Goal: Communication & Community: Answer question/provide support

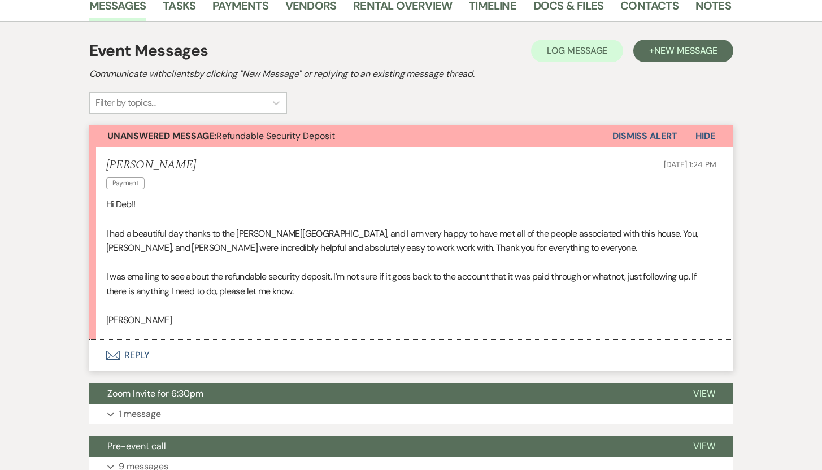
click at [135, 352] on button "Envelope Reply" at bounding box center [411, 356] width 644 height 32
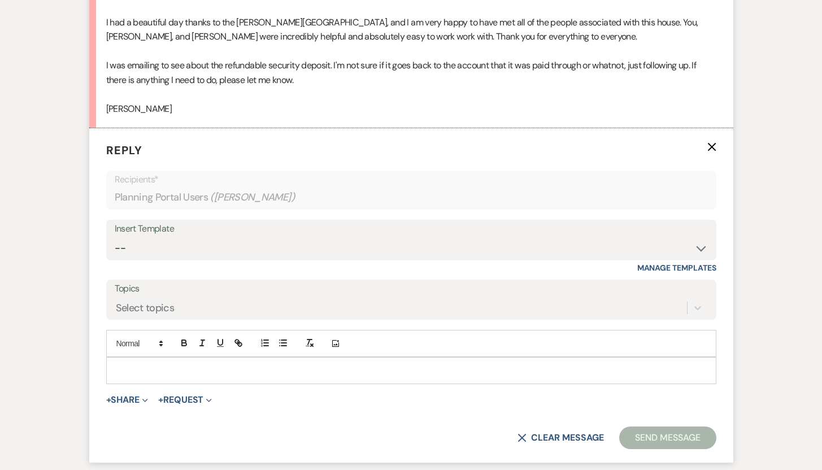
scroll to position [418, 0]
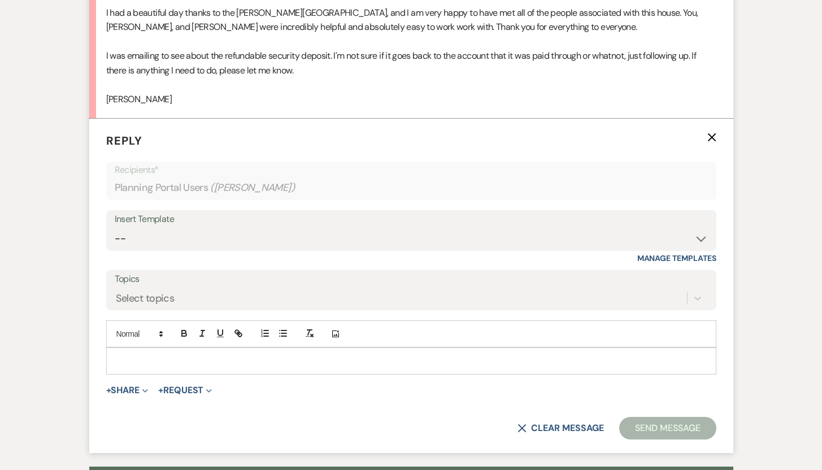
click at [364, 353] on div at bounding box center [411, 361] width 609 height 26
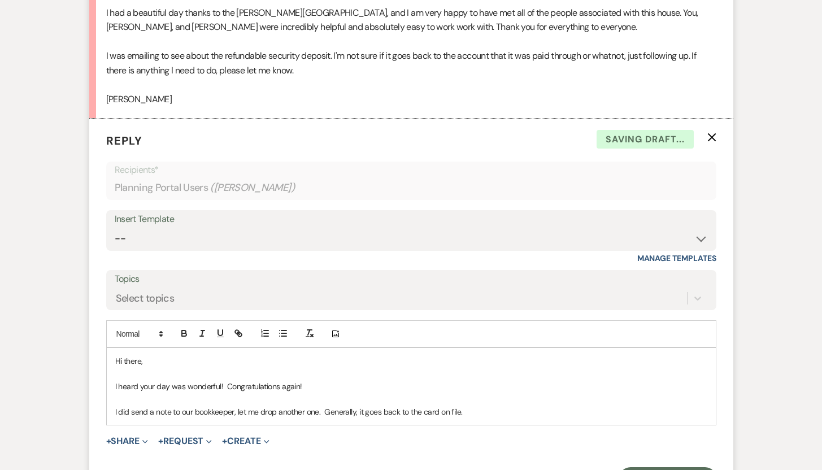
click at [471, 412] on p "I did send a note to our bookkeeper, let me drop another one. Generally, it goe…" at bounding box center [411, 412] width 592 height 12
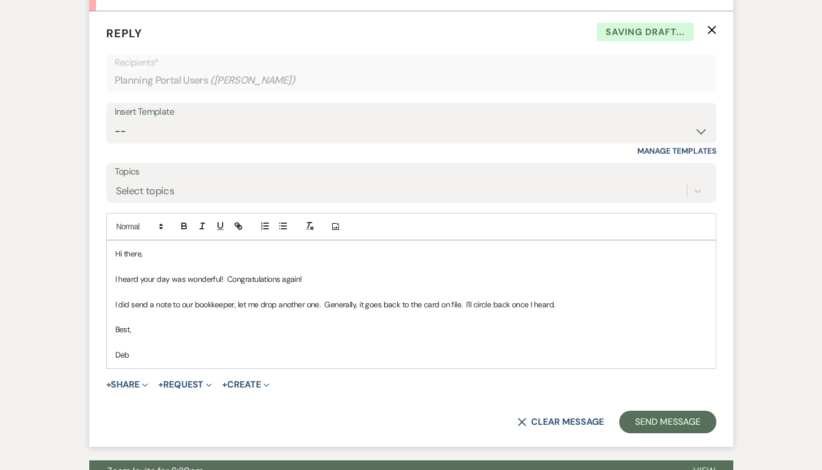
scroll to position [559, 0]
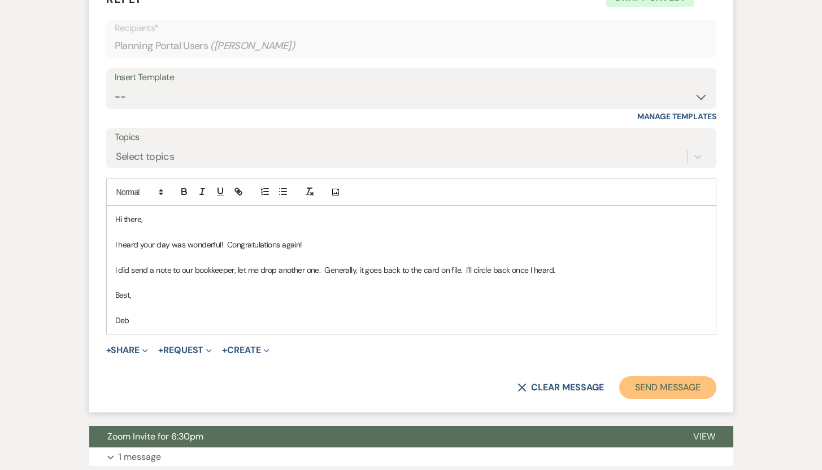
click at [664, 384] on button "Send Message" at bounding box center [667, 387] width 97 height 23
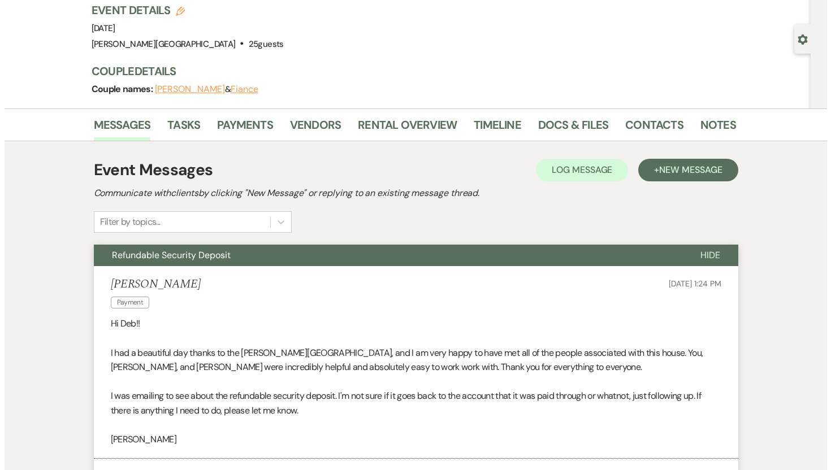
scroll to position [0, 0]
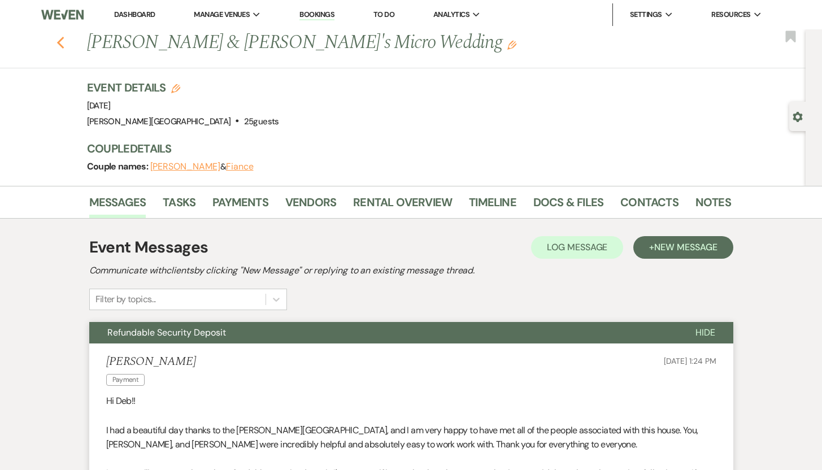
click at [65, 42] on icon "Previous" at bounding box center [61, 43] width 8 height 14
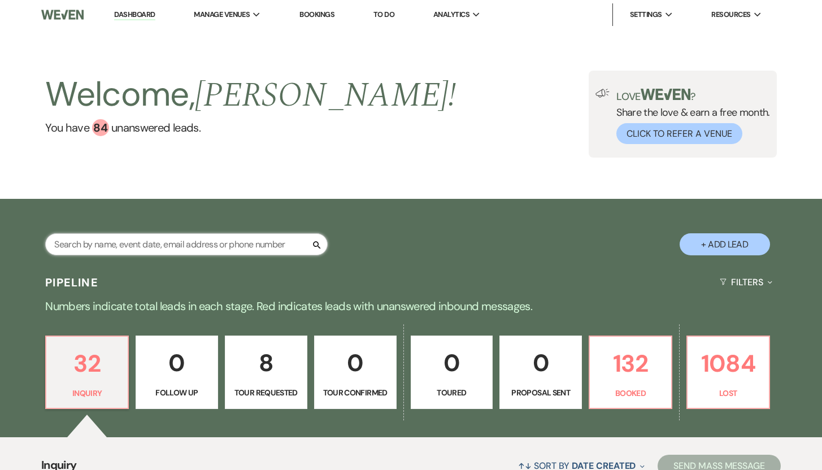
click at [133, 246] on input "text" at bounding box center [186, 244] width 283 height 22
type input "Lindsay Day"
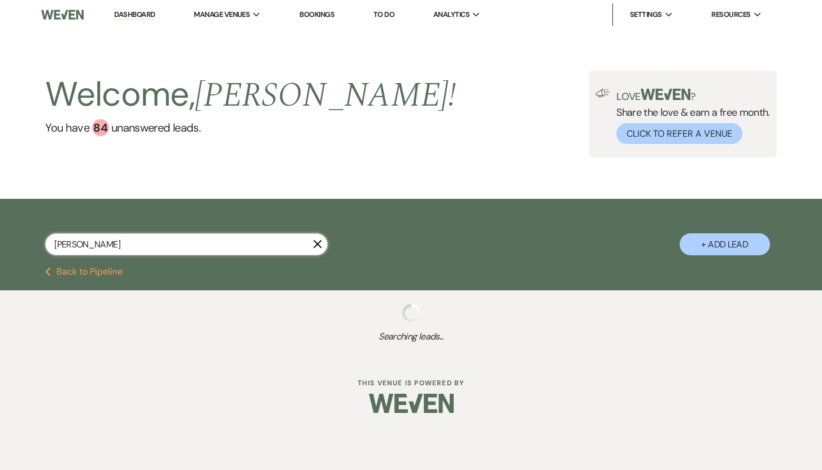
select select "2"
select select "8"
select select "5"
select select "8"
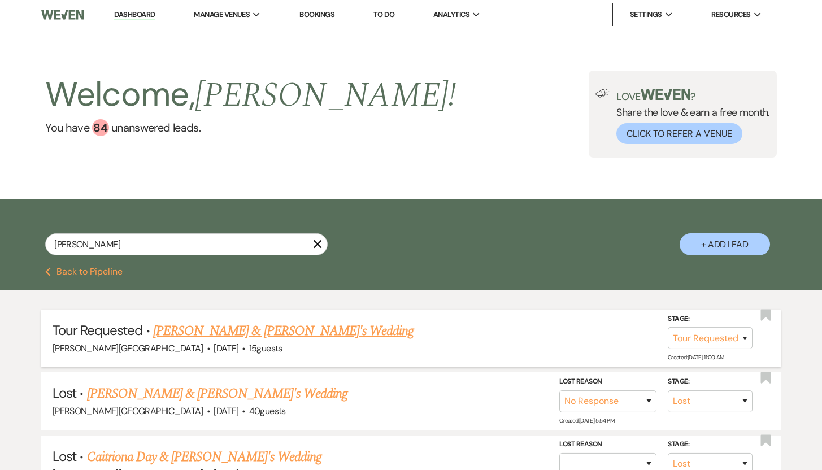
click at [184, 329] on link "Lindsay Day & Fiance's Wedding" at bounding box center [283, 331] width 261 height 20
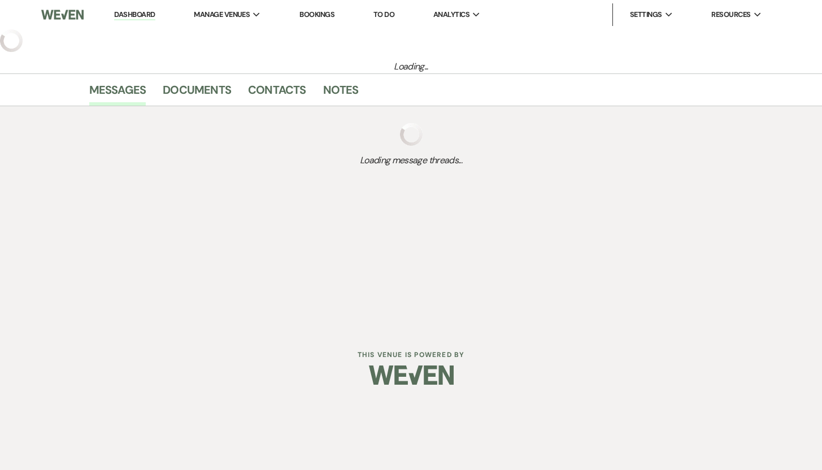
select select "2"
select select "5"
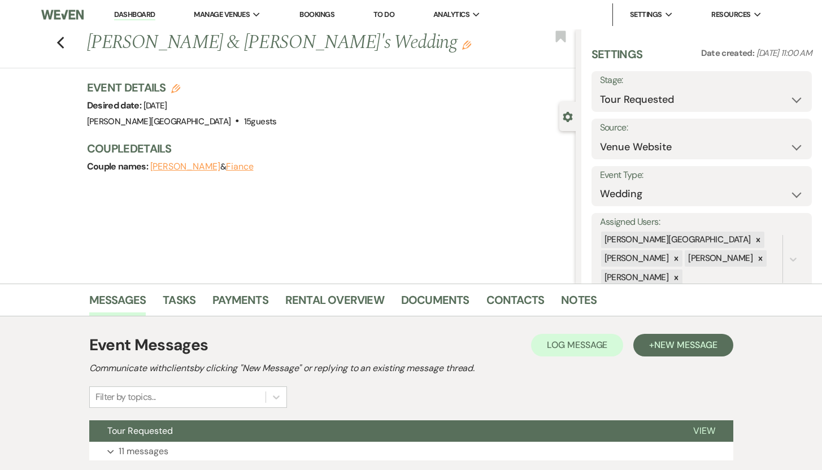
click at [180, 85] on use "button" at bounding box center [175, 88] width 9 height 9
select select "476"
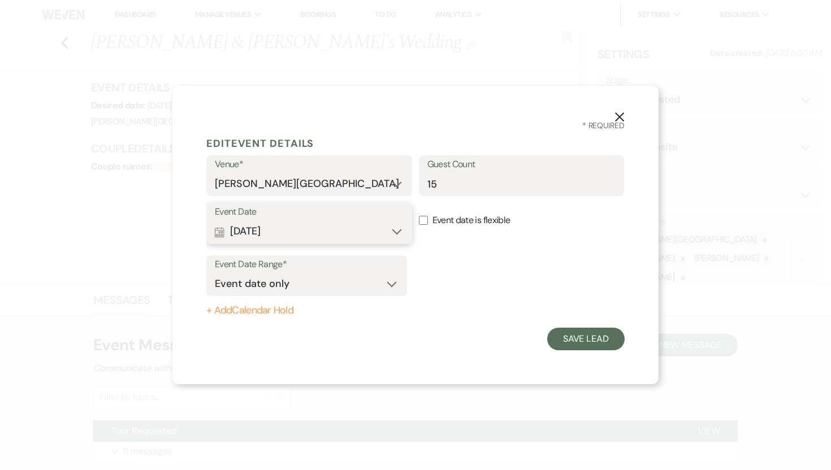
click at [397, 231] on button "Calendar Oct 11, 2025 Expand" at bounding box center [309, 231] width 189 height 23
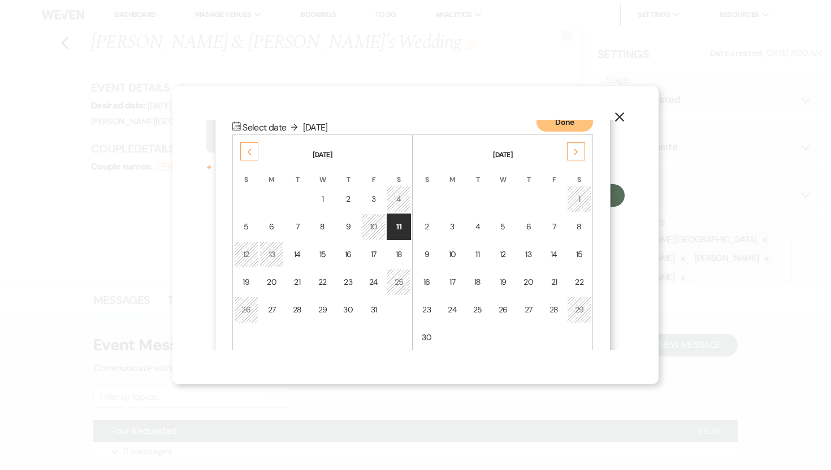
scroll to position [145, 0]
click at [371, 281] on div "24" at bounding box center [374, 281] width 10 height 12
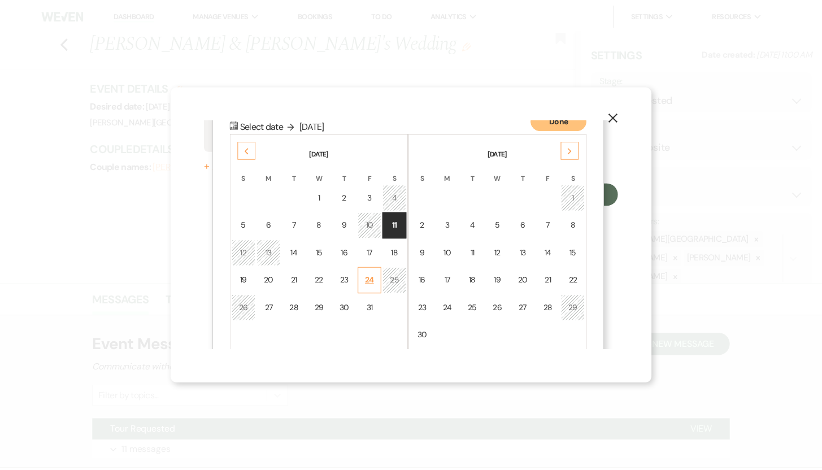
scroll to position [0, 0]
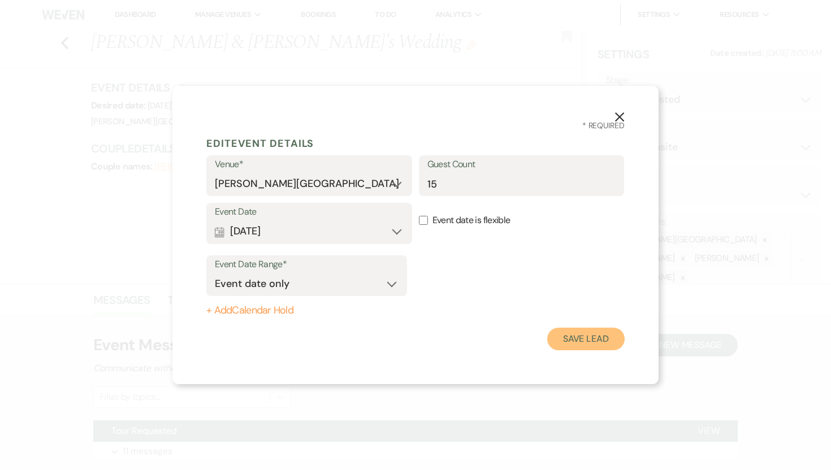
click at [598, 340] on button "Save Lead" at bounding box center [585, 339] width 77 height 23
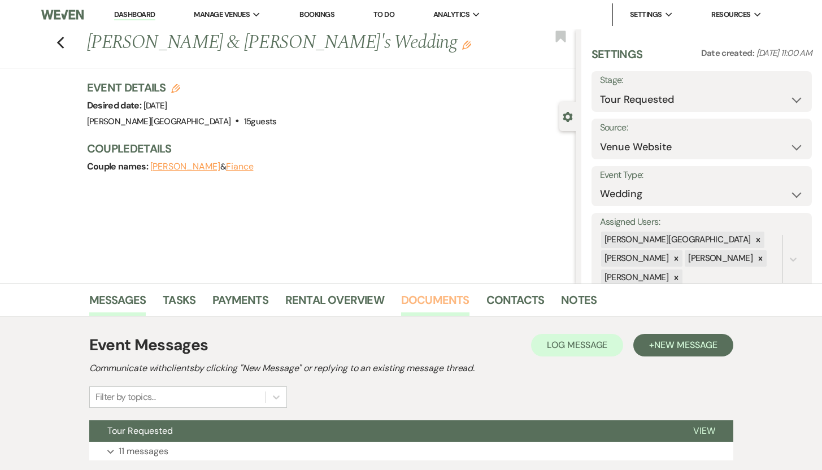
click at [437, 300] on link "Documents" at bounding box center [435, 303] width 68 height 25
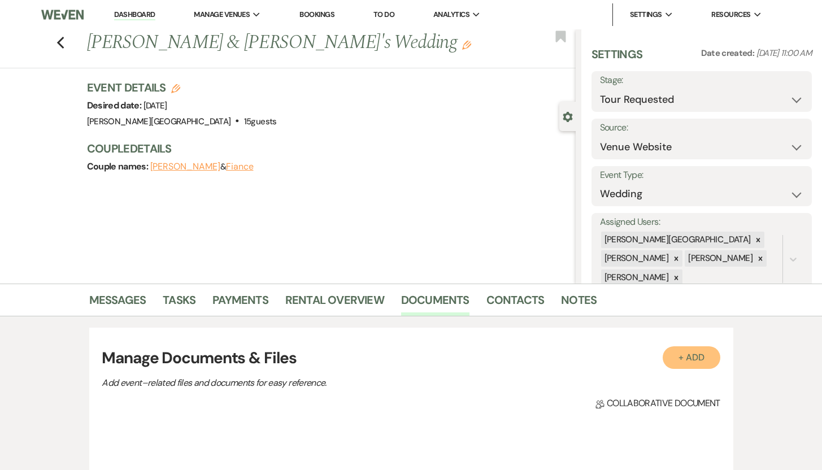
click at [692, 359] on button "+ Add" at bounding box center [692, 357] width 58 height 23
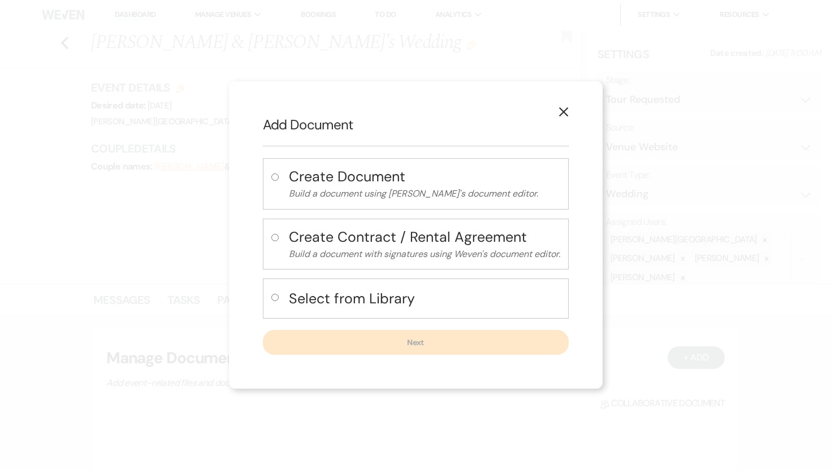
click at [273, 297] on input "radio" at bounding box center [274, 297] width 7 height 7
radio input "true"
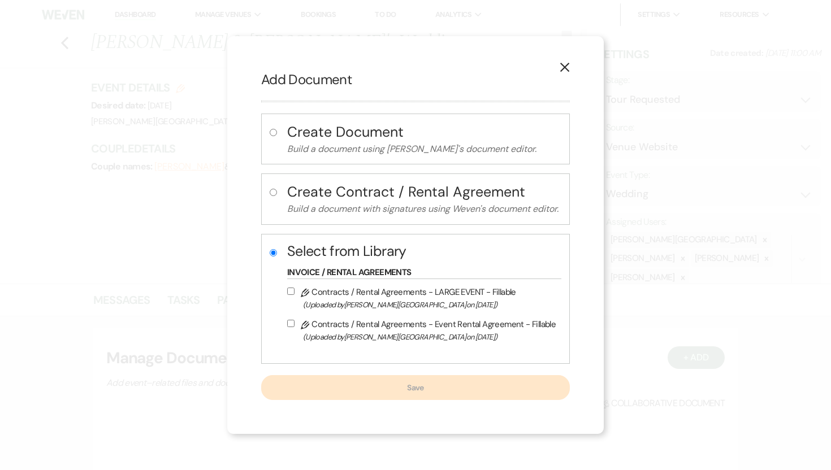
click at [290, 324] on input "Pencil Contracts / Rental Agreements - Event Rental Agreement - Fillable (Uploa…" at bounding box center [290, 323] width 7 height 7
checkbox input "true"
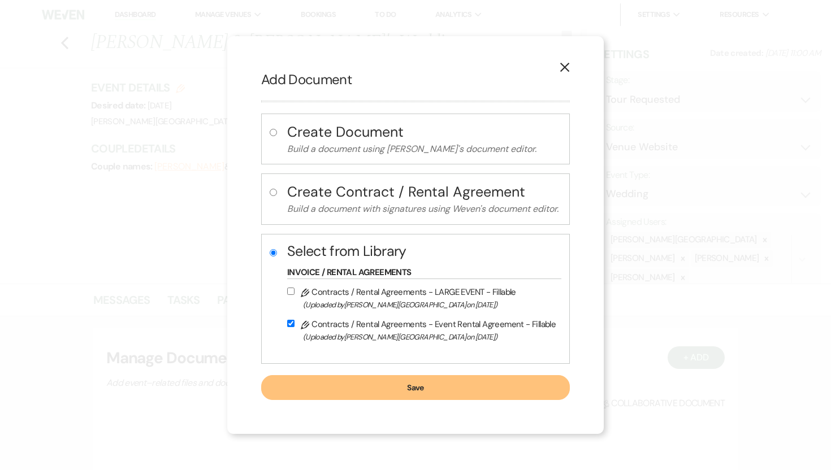
click at [362, 388] on button "Save" at bounding box center [415, 387] width 309 height 25
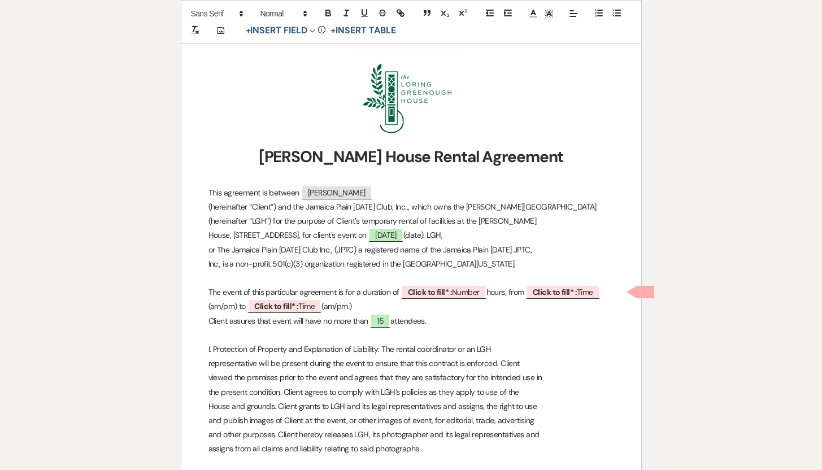
scroll to position [184, 0]
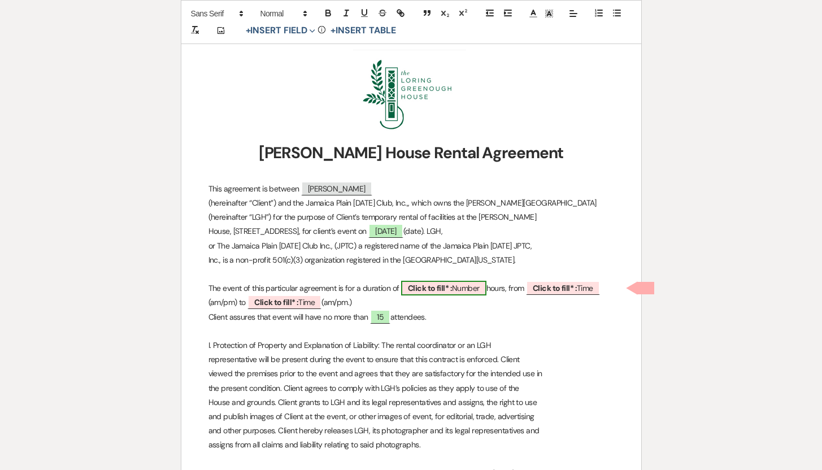
click at [459, 288] on span "Click to fill* : Number" at bounding box center [443, 288] width 85 height 15
select select "owner"
select select "Number"
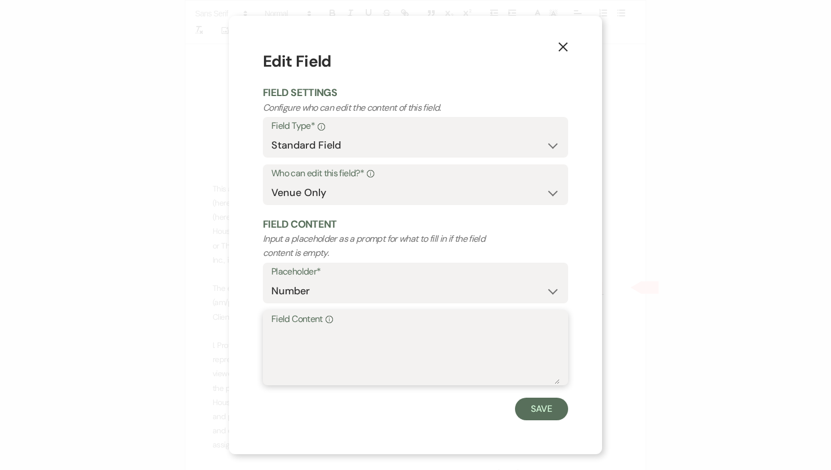
click at [297, 329] on textarea "Field Content Info" at bounding box center [415, 356] width 288 height 57
type textarea "2"
click at [536, 411] on button "Save" at bounding box center [541, 409] width 53 height 23
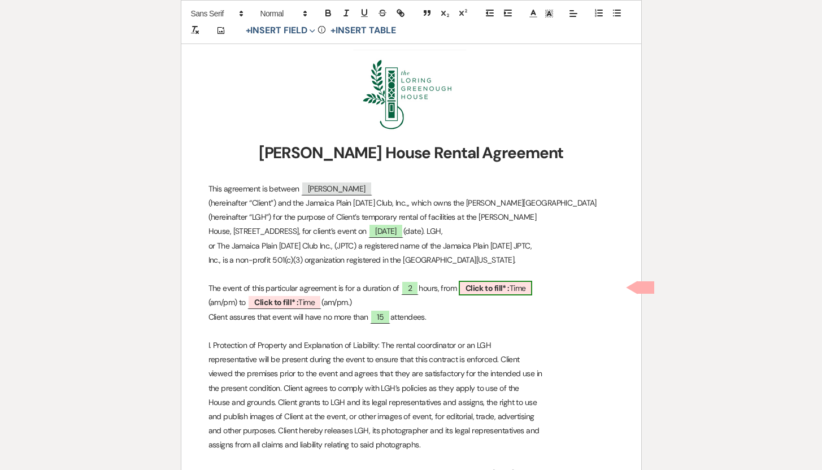
click at [519, 290] on span "Click to fill* : Time" at bounding box center [496, 288] width 74 height 15
select select "owner"
select select "Time"
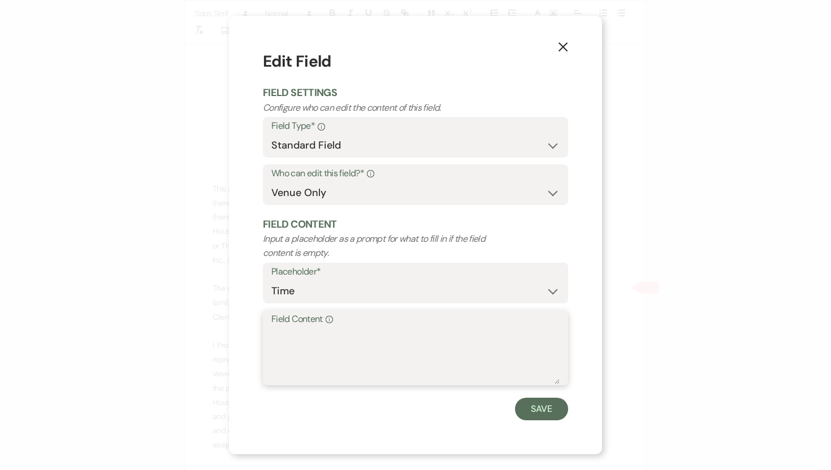
click at [274, 332] on textarea "Field Content Info" at bounding box center [415, 356] width 288 height 57
type textarea "4:00 pm"
click at [535, 411] on button "Save" at bounding box center [541, 409] width 53 height 23
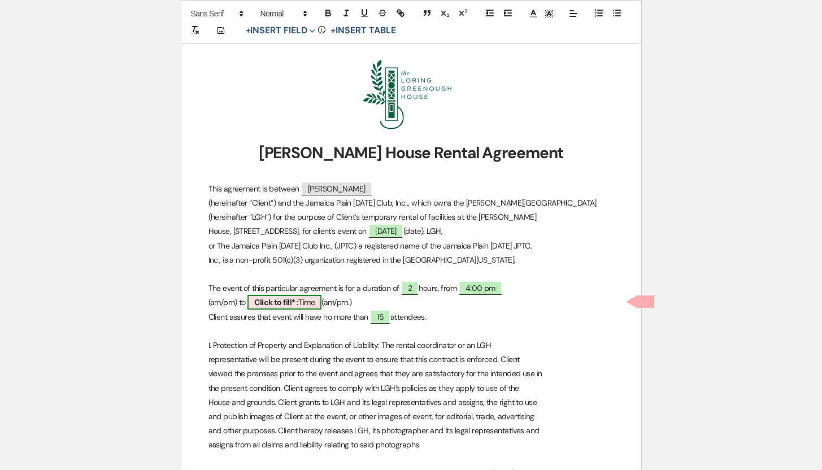
click at [284, 302] on b "Click to fill* :" at bounding box center [276, 302] width 44 height 10
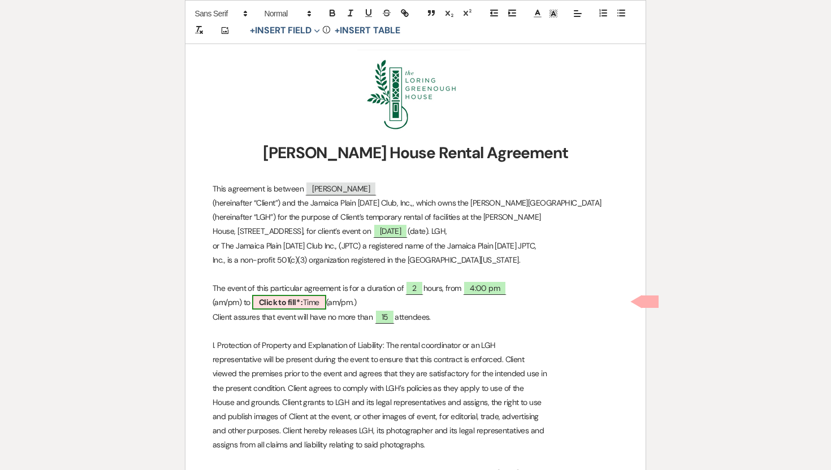
select select "owner"
select select "Time"
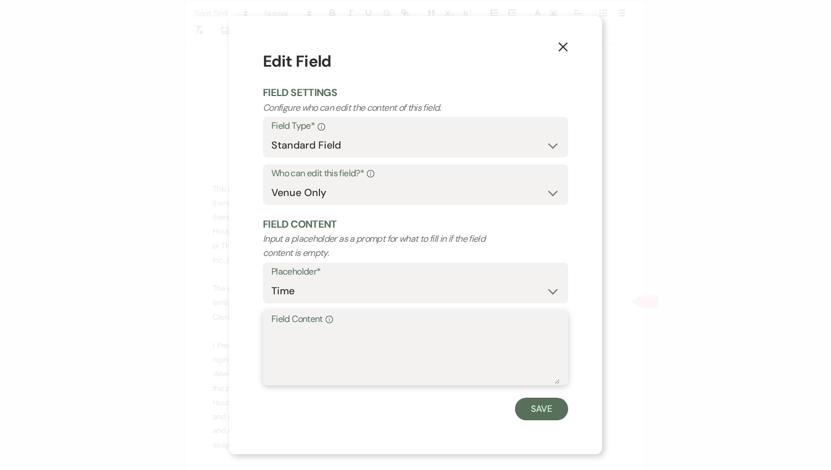
click at [277, 331] on textarea "Field Content Info" at bounding box center [415, 356] width 288 height 57
type textarea "6:00 pm"
click at [534, 412] on button "Save" at bounding box center [541, 409] width 53 height 23
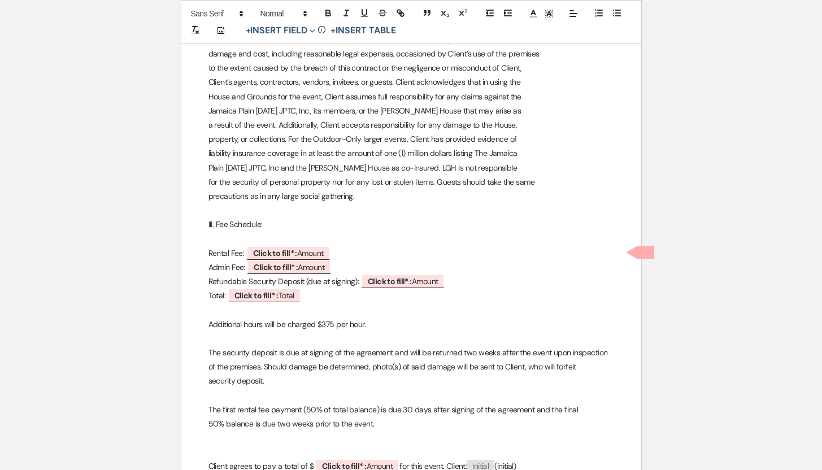
scroll to position [636, 0]
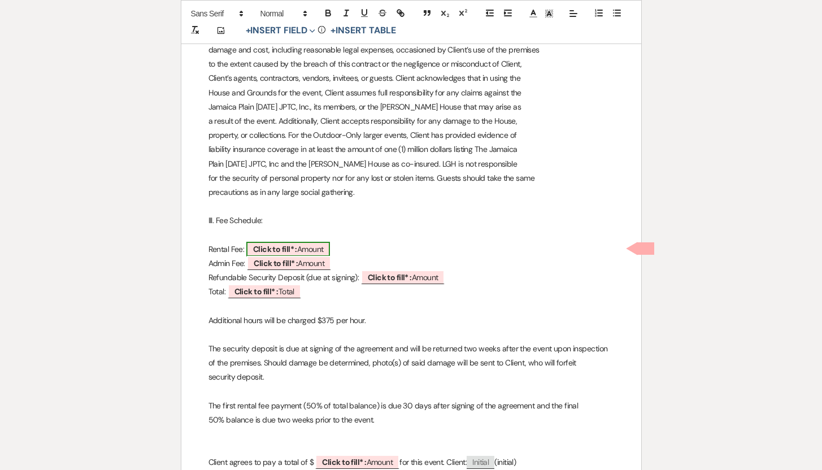
click at [307, 245] on span "Click to fill* : Amount" at bounding box center [288, 249] width 84 height 15
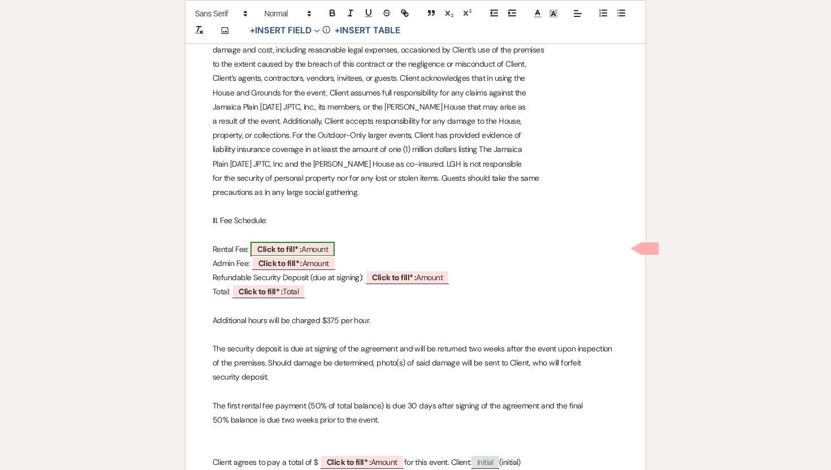
select select "owner"
select select "Amount"
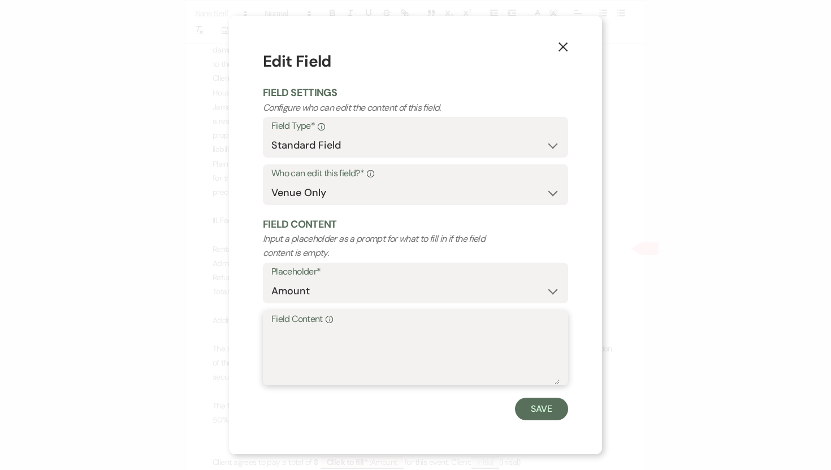
click at [284, 331] on textarea "Field Content Info" at bounding box center [415, 356] width 288 height 57
type textarea "$750.00"
click at [548, 407] on button "Save" at bounding box center [541, 409] width 53 height 23
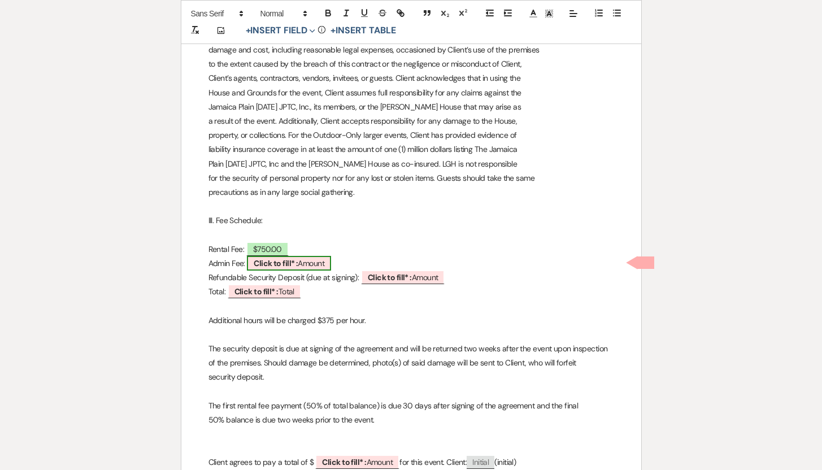
click at [308, 264] on span "Click to fill* : Amount" at bounding box center [289, 263] width 84 height 15
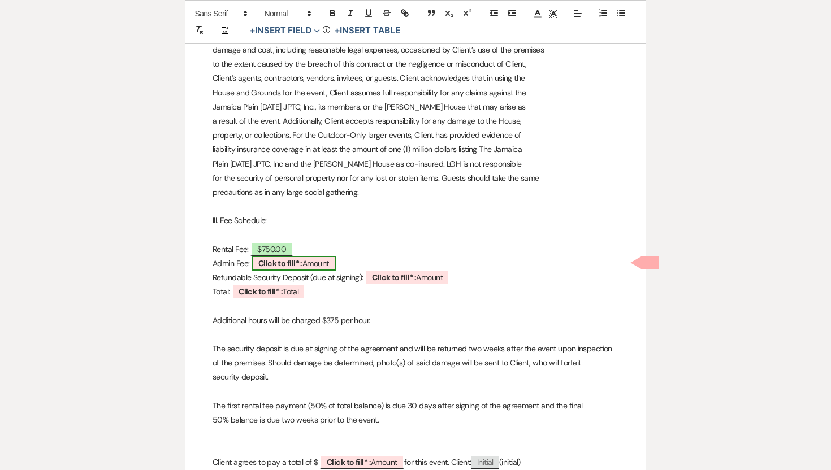
select select "owner"
select select "Amount"
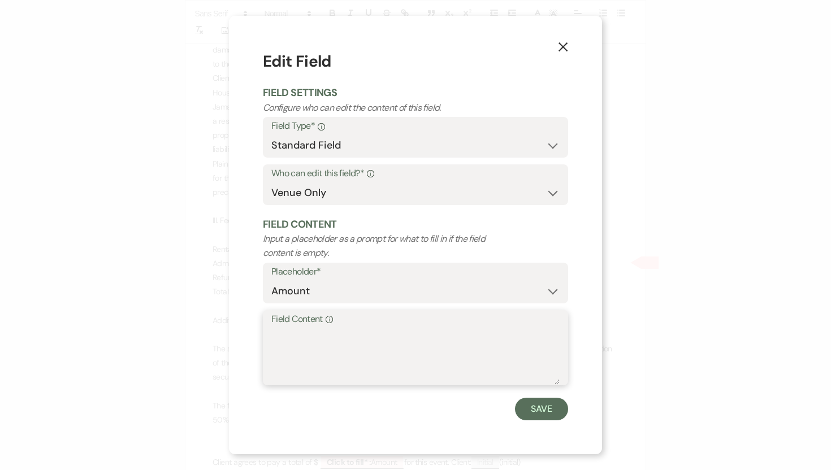
click at [288, 331] on textarea "Field Content Info" at bounding box center [415, 356] width 288 height 57
type textarea "$30.00"
click at [552, 410] on button "Save" at bounding box center [541, 409] width 53 height 23
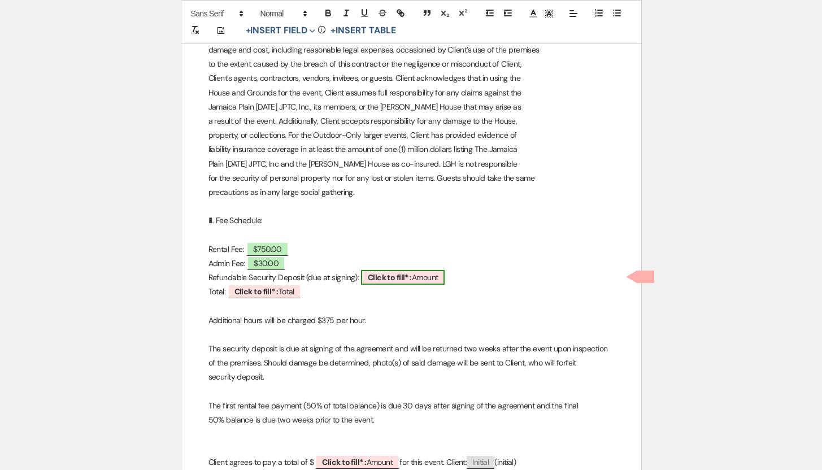
click at [427, 280] on span "Click to fill* : Amount" at bounding box center [403, 277] width 84 height 15
select select "owner"
select select "Amount"
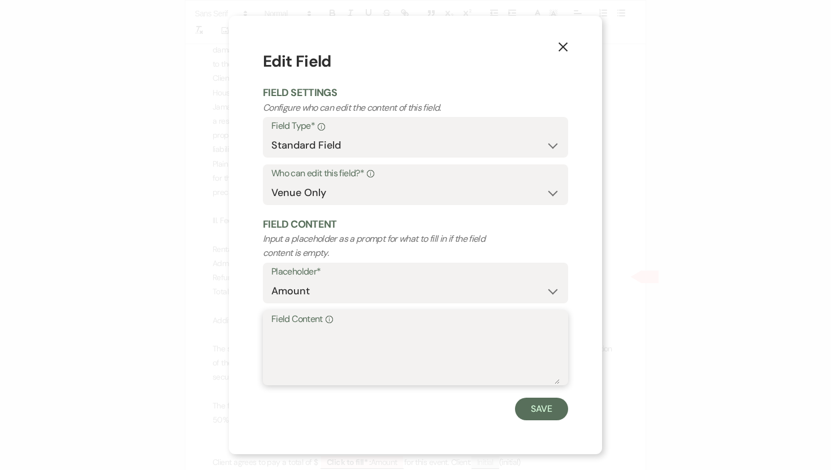
click at [300, 337] on textarea "Field Content Info" at bounding box center [415, 356] width 288 height 57
type textarea "0"
click at [533, 409] on button "Save" at bounding box center [541, 409] width 53 height 23
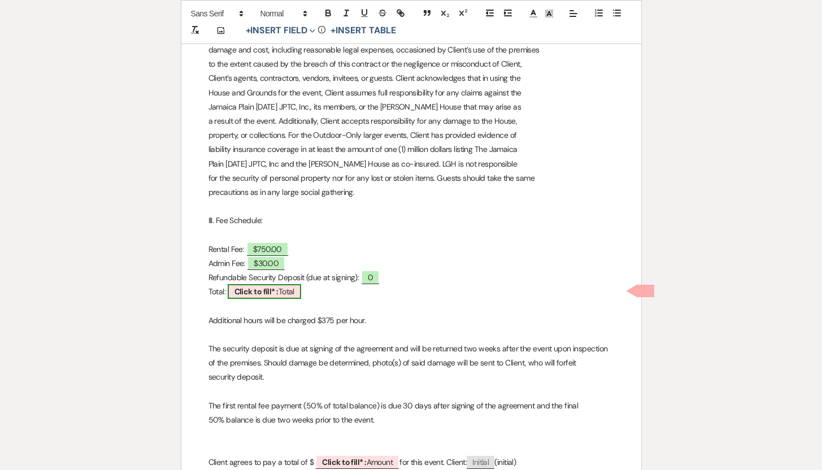
click at [277, 293] on b "Click to fill* :" at bounding box center [257, 291] width 44 height 10
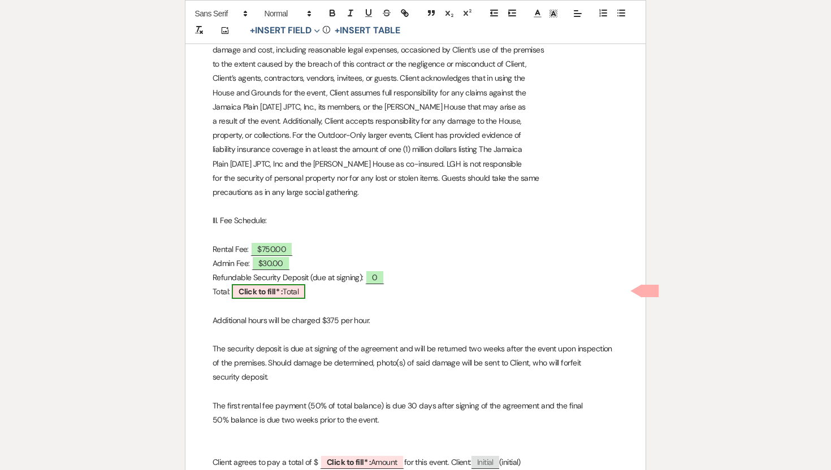
select select "owner"
select select "Total"
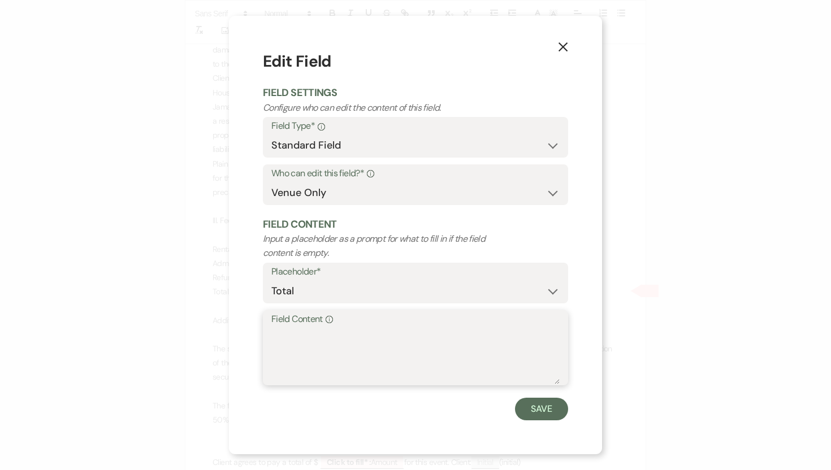
click at [274, 332] on textarea "Field Content Info" at bounding box center [415, 356] width 288 height 57
type textarea "$780.00"
click at [529, 406] on button "Save" at bounding box center [541, 409] width 53 height 23
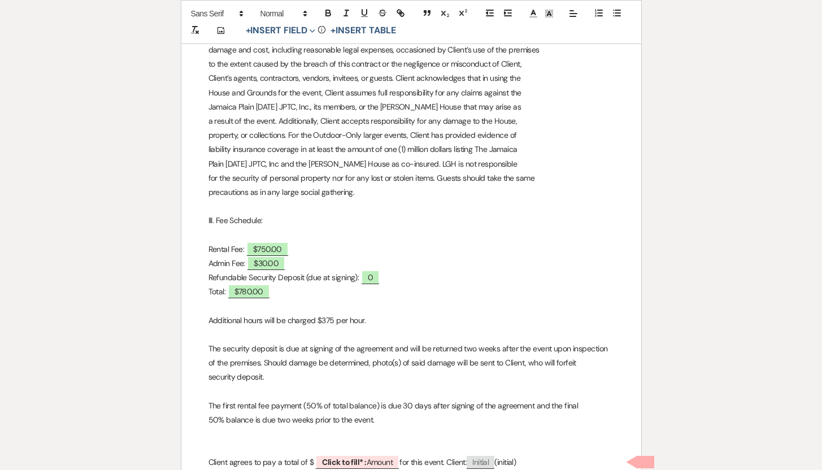
click at [284, 377] on p "security deposit." at bounding box center [412, 377] width 406 height 14
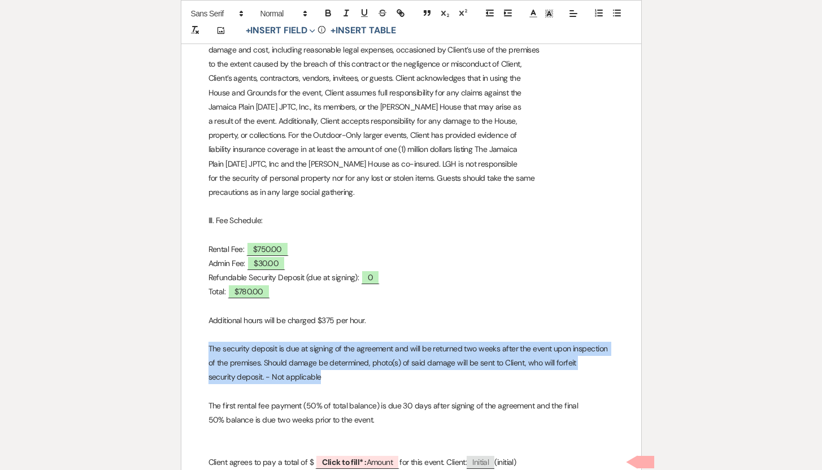
drag, startPoint x: 328, startPoint y: 376, endPoint x: 208, endPoint y: 351, distance: 122.3
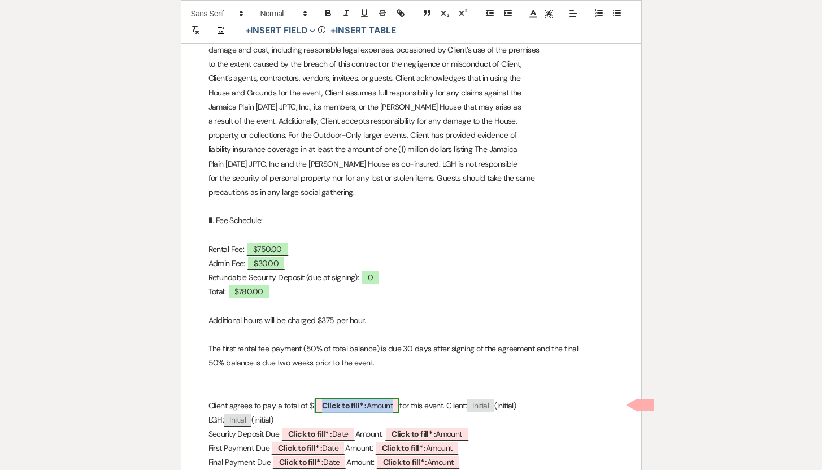
click at [364, 405] on b "Click to fill* :" at bounding box center [344, 406] width 44 height 10
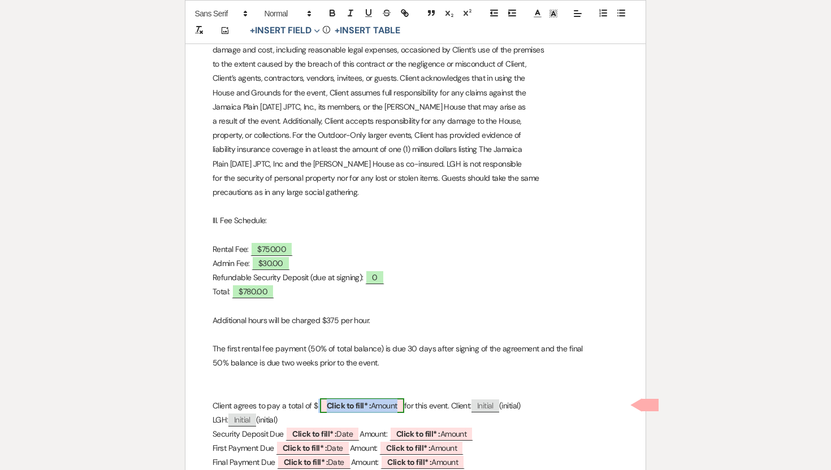
select select "owner"
select select "Amount"
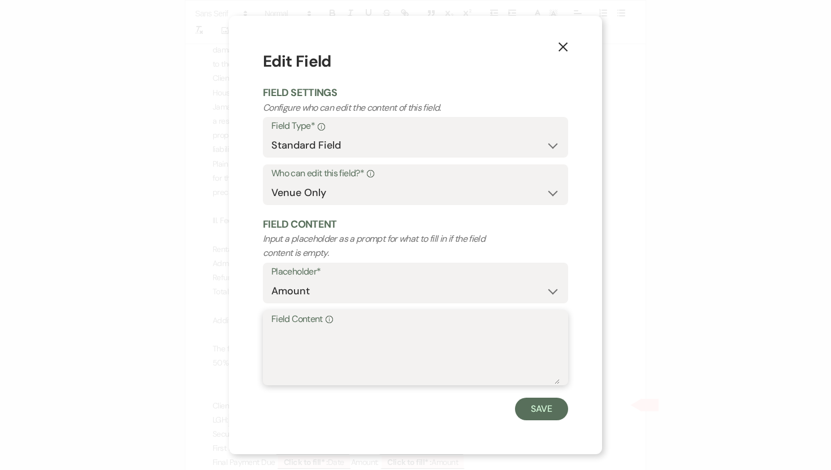
click at [297, 336] on textarea "Field Content Info" at bounding box center [415, 356] width 288 height 57
type textarea "$780.00"
click at [541, 409] on button "Save" at bounding box center [541, 409] width 53 height 23
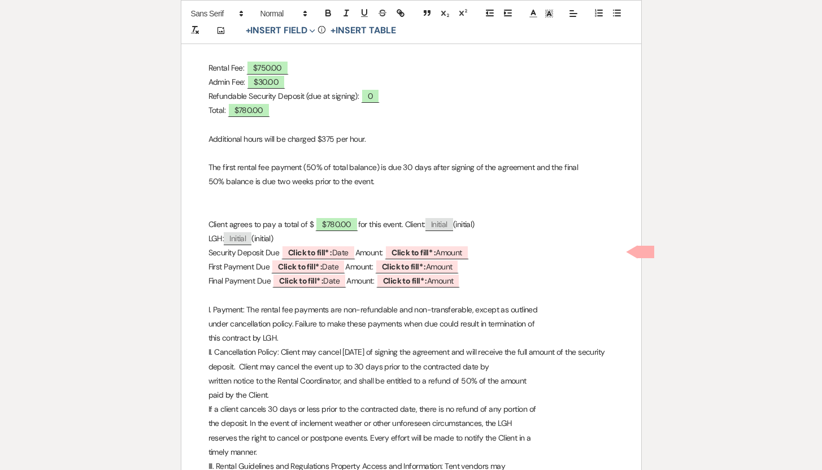
scroll to position [820, 0]
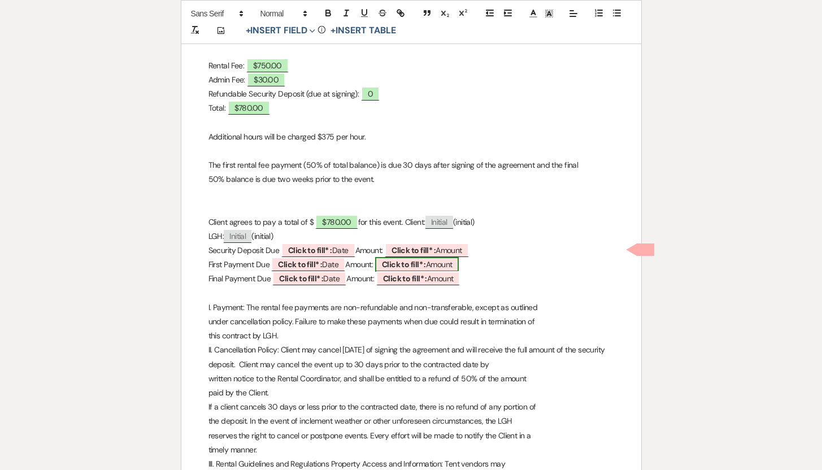
click at [441, 262] on span "Click to fill* : Amount" at bounding box center [417, 264] width 84 height 15
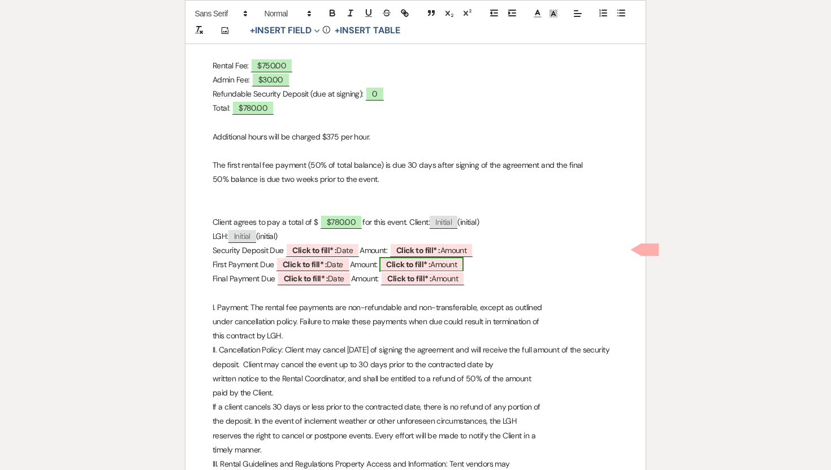
select select "owner"
select select "Amount"
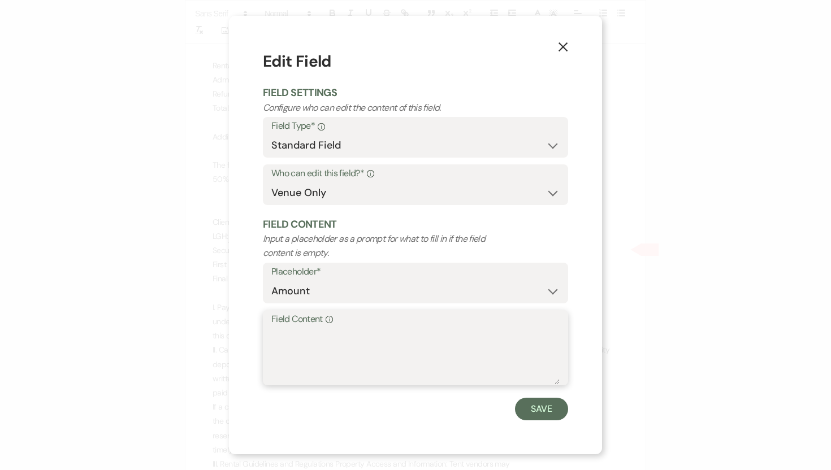
click at [302, 331] on textarea "Field Content Info" at bounding box center [415, 356] width 288 height 57
type textarea "$390.00"
click at [527, 407] on button "Save" at bounding box center [541, 409] width 53 height 23
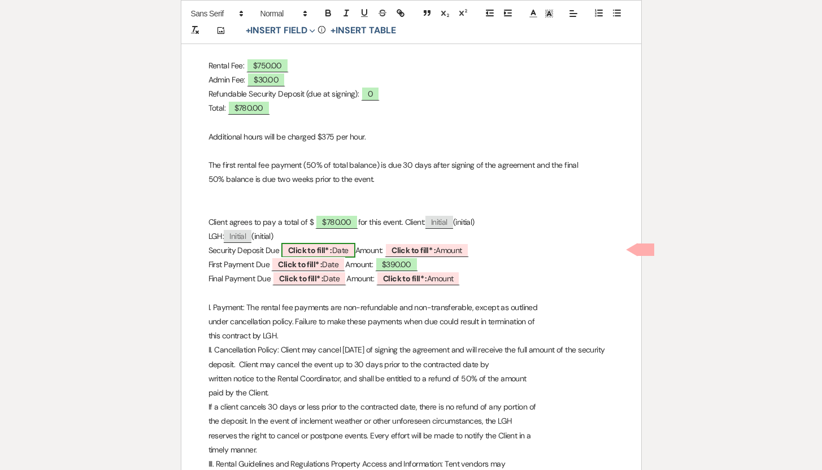
click at [348, 250] on span "Click to fill* : Date" at bounding box center [318, 250] width 74 height 15
select select "owner"
select select "Date"
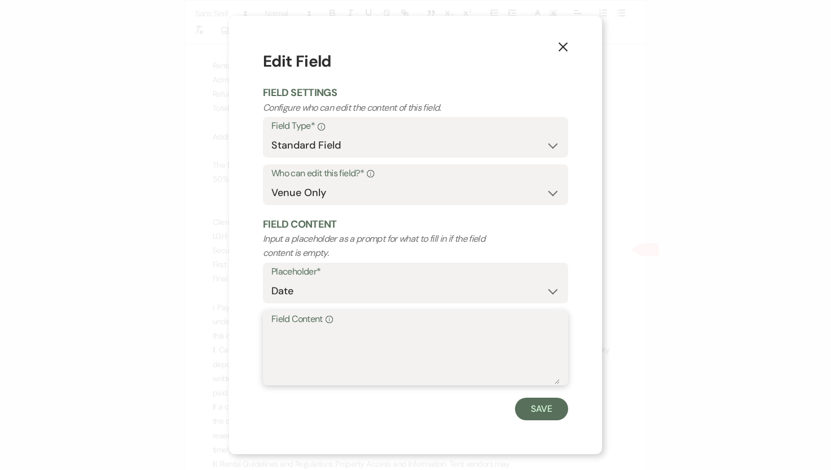
click at [280, 336] on textarea "Field Content Info" at bounding box center [415, 356] width 288 height 57
type textarea "N/A"
click at [548, 405] on button "Save" at bounding box center [541, 409] width 53 height 23
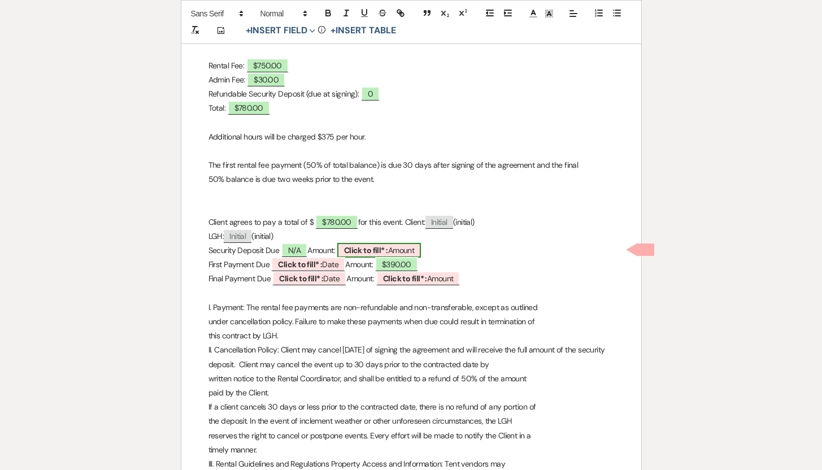
click at [419, 253] on span "Click to fill* : Amount" at bounding box center [379, 250] width 84 height 15
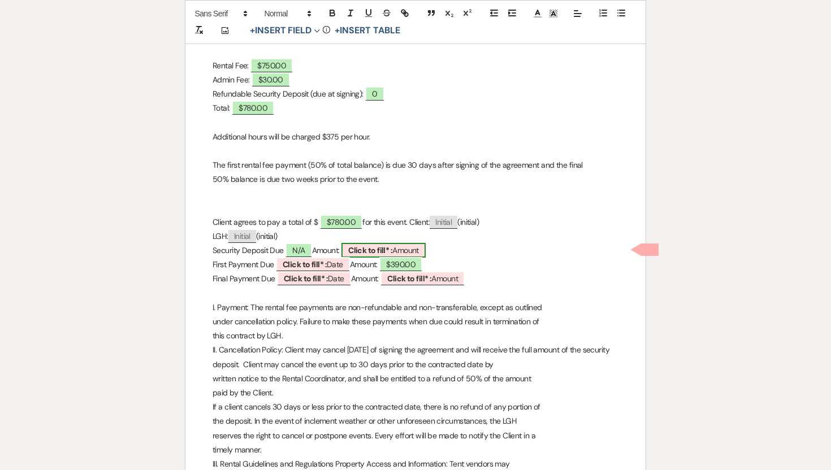
select select "owner"
select select "Amount"
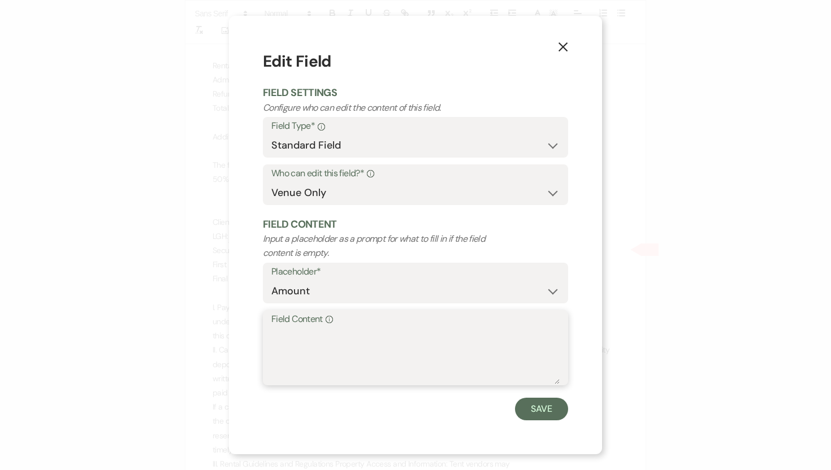
click at [311, 329] on textarea "Field Content Info" at bounding box center [415, 356] width 288 height 57
type textarea "0"
click at [538, 414] on button "Save" at bounding box center [541, 409] width 53 height 23
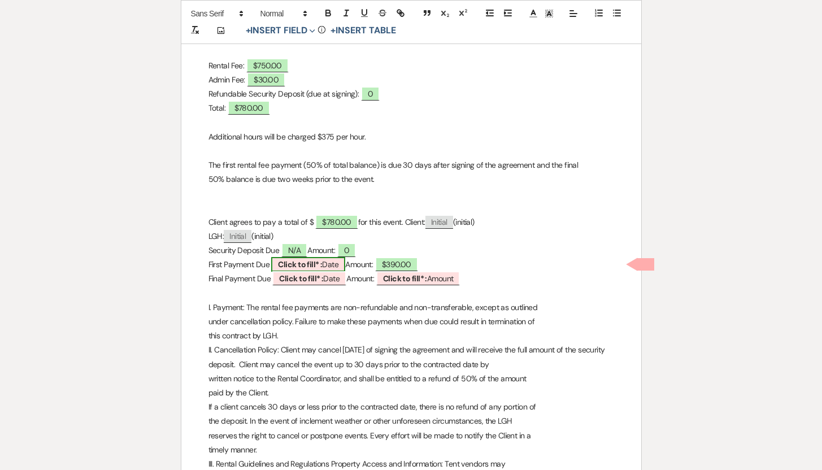
click at [332, 263] on span "Click to fill* : Date" at bounding box center [308, 264] width 74 height 15
select select "owner"
select select "Date"
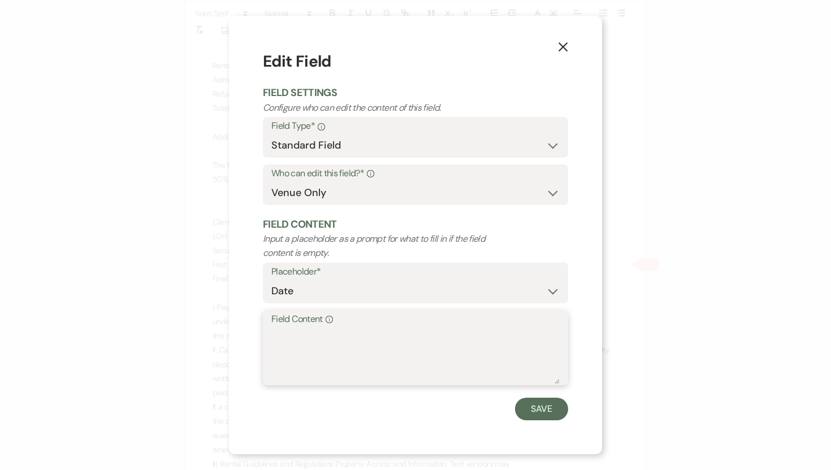
click at [293, 332] on textarea "Field Content Info" at bounding box center [415, 356] width 288 height 57
type textarea "9/25/2025"
click at [548, 410] on button "Save" at bounding box center [541, 409] width 53 height 23
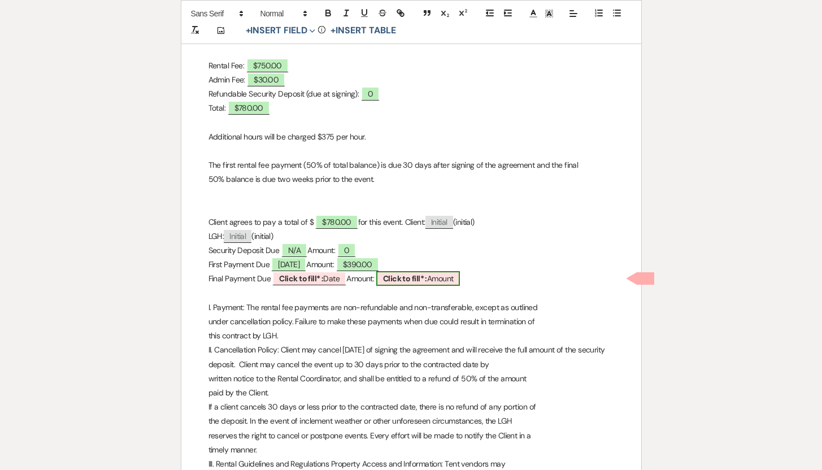
click at [427, 282] on b "Click to fill* :" at bounding box center [405, 278] width 44 height 10
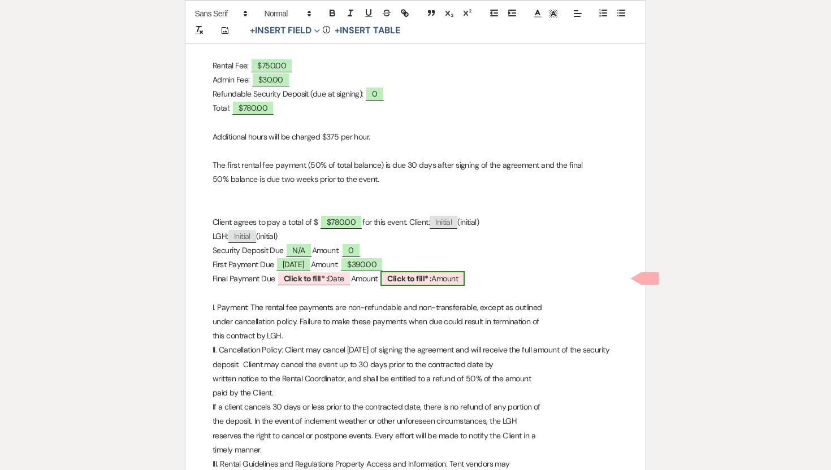
select select "owner"
select select "Amount"
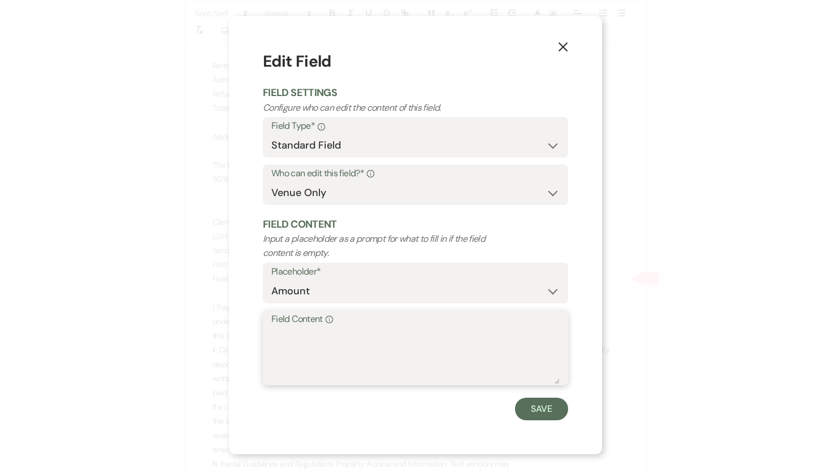
click at [306, 338] on textarea "Field Content Info" at bounding box center [415, 356] width 288 height 57
type textarea "$390.00"
click at [529, 405] on button "Save" at bounding box center [541, 409] width 53 height 23
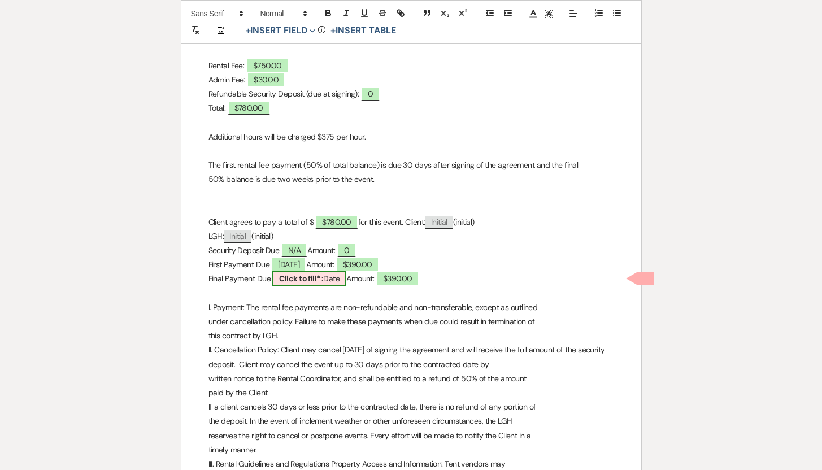
click at [322, 280] on b "Click to fill* :" at bounding box center [301, 278] width 44 height 10
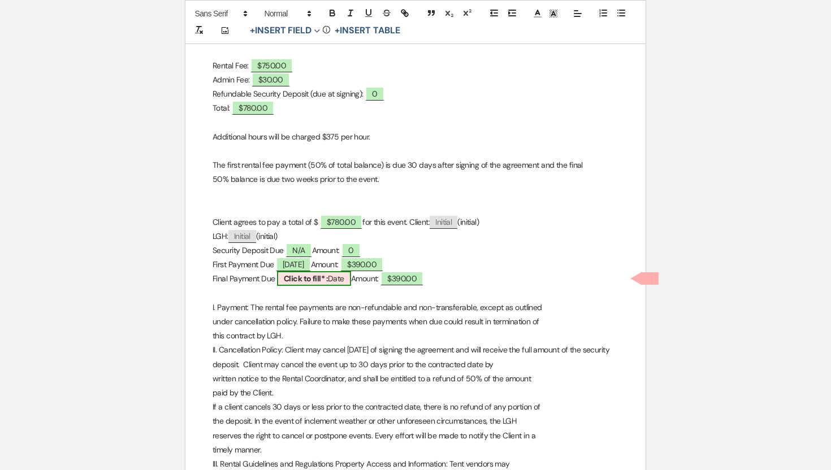
select select "owner"
select select "Date"
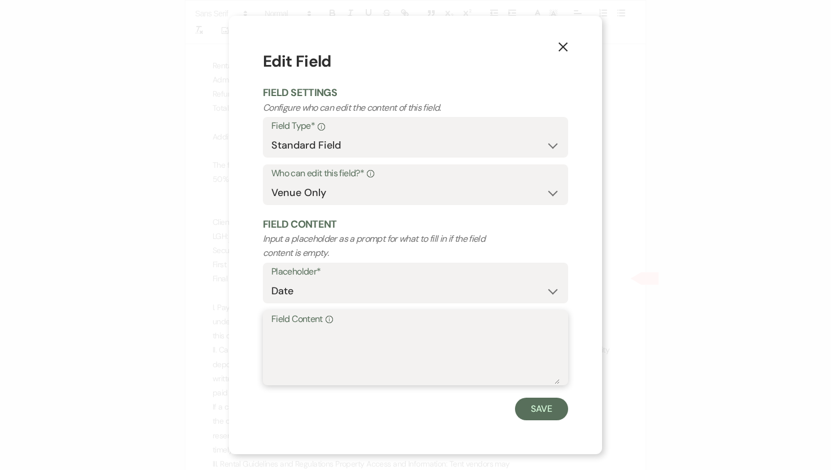
click at [277, 331] on textarea "Field Content Info" at bounding box center [415, 356] width 288 height 57
type textarea "10/1/2024"
click at [535, 404] on button "Save" at bounding box center [541, 409] width 53 height 23
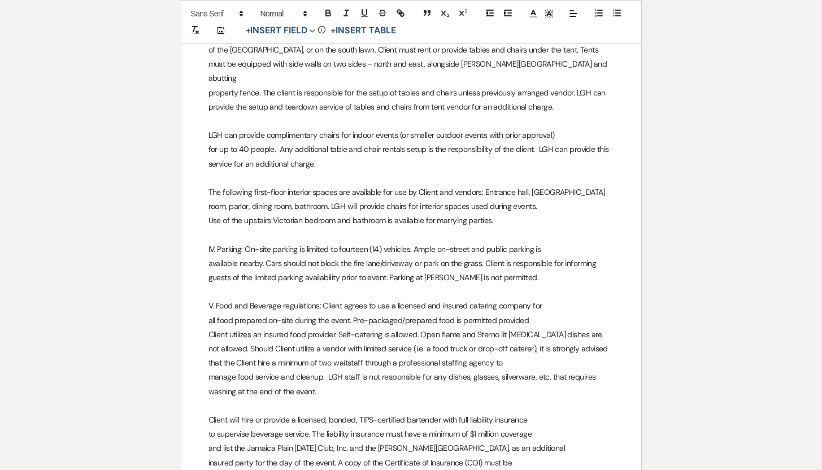
scroll to position [1478, 0]
click at [403, 141] on p "for up to 40 people. Any additional table and chair rentals setup is the respon…" at bounding box center [412, 155] width 406 height 28
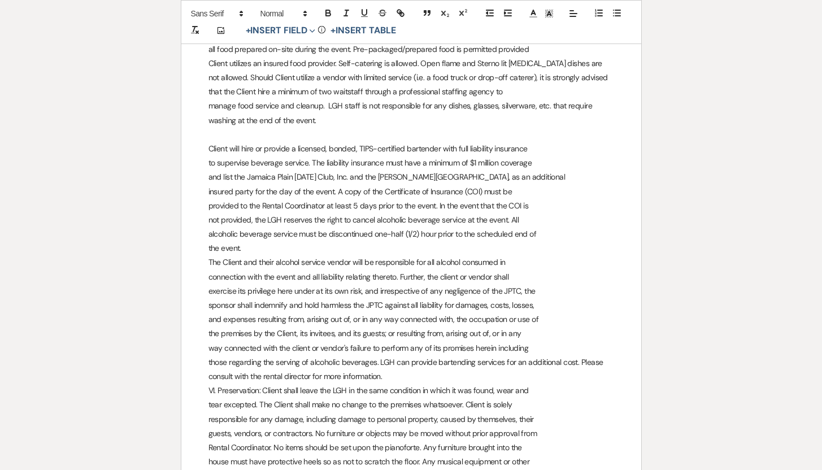
scroll to position [1749, 0]
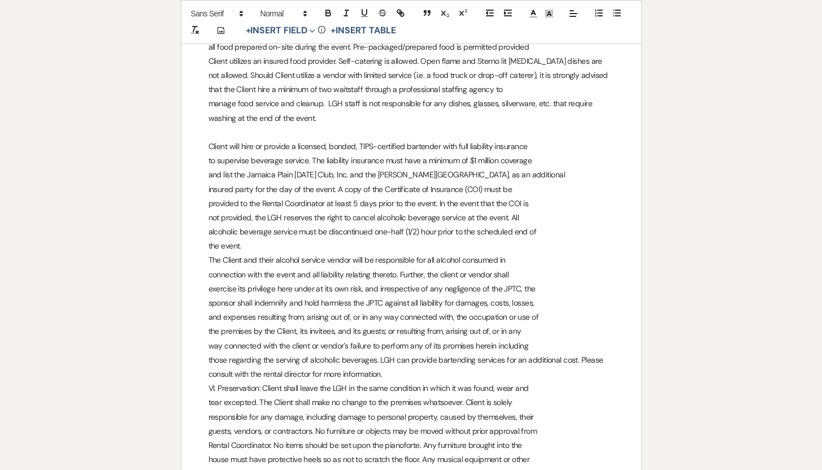
click at [395, 362] on p "those regarding the serving of alcoholic beverages. LGH can provide bartending …" at bounding box center [412, 367] width 406 height 28
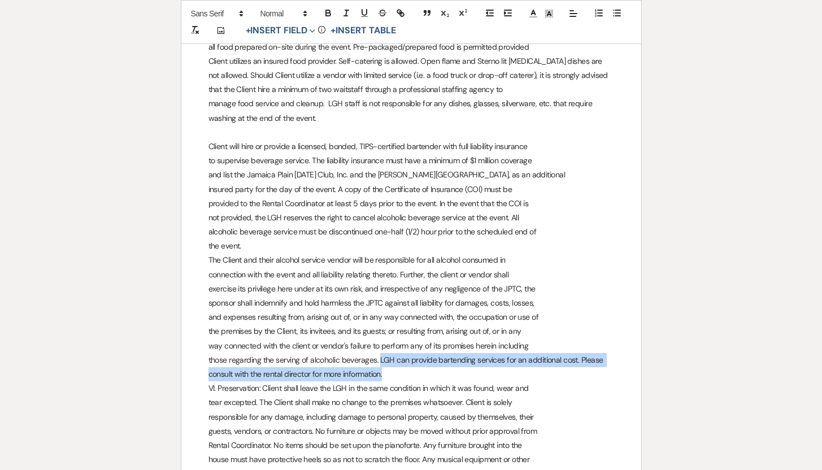
drag, startPoint x: 380, startPoint y: 346, endPoint x: 394, endPoint y: 358, distance: 18.4
click at [394, 358] on p "those regarding the serving of alcoholic beverages. LGH can provide bartending …" at bounding box center [412, 367] width 406 height 28
click at [329, 14] on icon "button" at bounding box center [328, 13] width 10 height 10
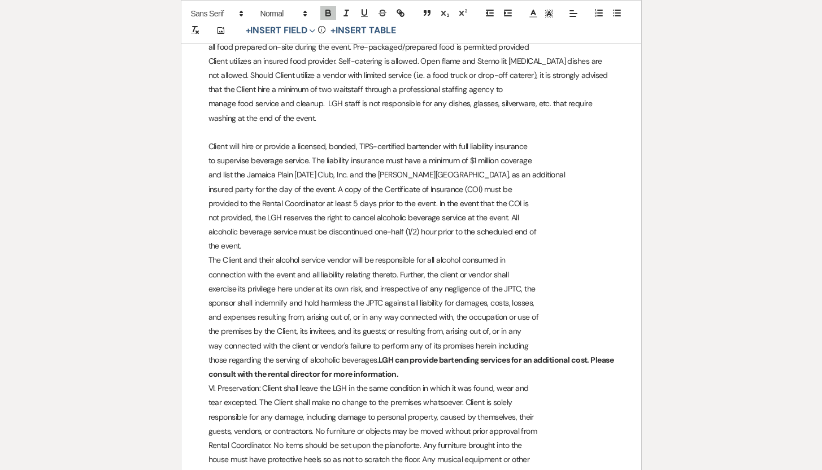
click at [436, 364] on p "those regarding the serving of alcoholic beverages. LGH can provide bartending …" at bounding box center [412, 367] width 406 height 28
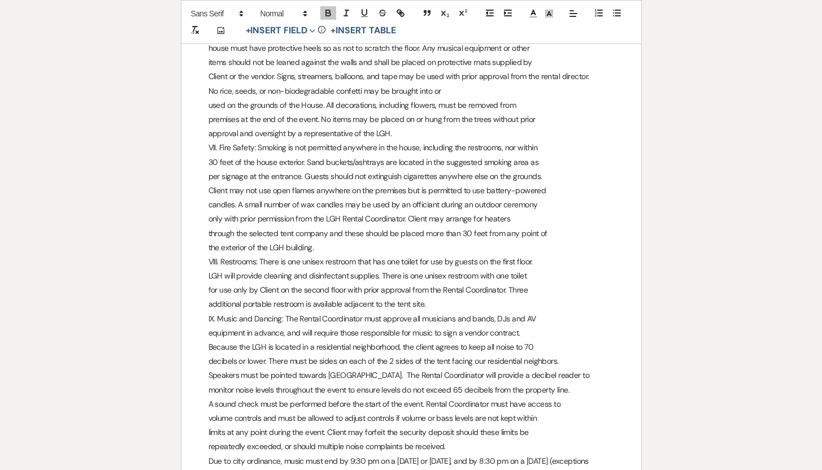
scroll to position [2171, 0]
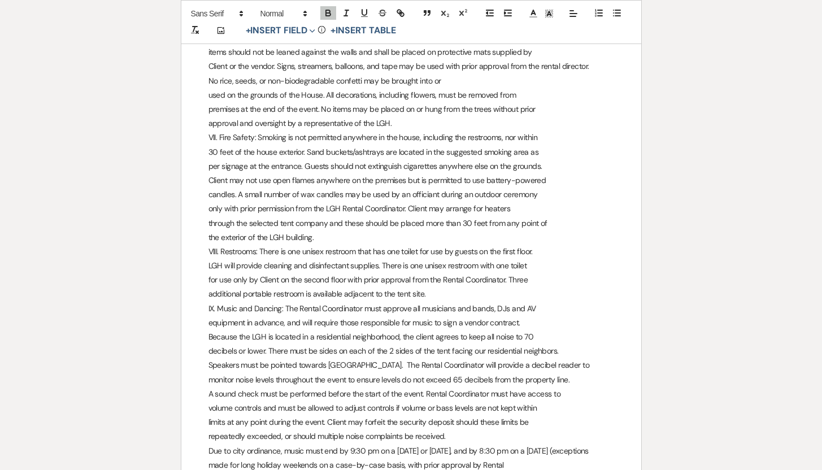
click at [333, 245] on p "VIII. Restrooms: There is one unisex restroom that has one toilet for use by gu…" at bounding box center [412, 252] width 406 height 14
drag, startPoint x: 405, startPoint y: 237, endPoint x: 466, endPoint y: 238, distance: 61.0
click at [466, 245] on p "VIII. Restrooms: There is one unisex accessible restroom that has one toilet fo…" at bounding box center [412, 252] width 406 height 14
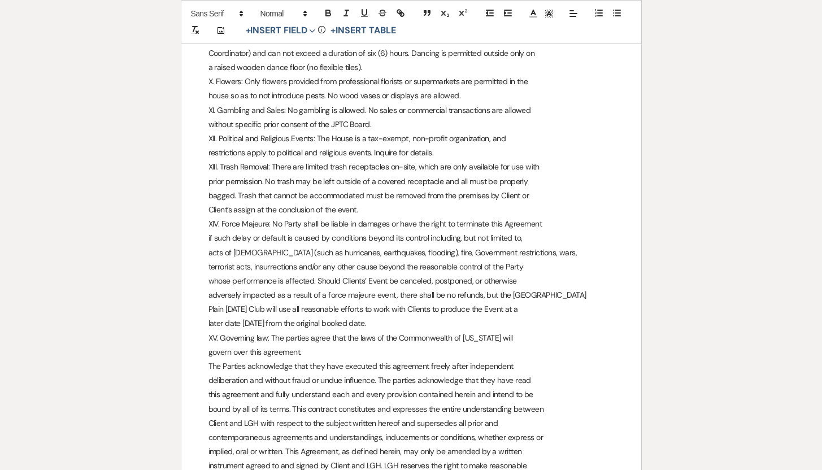
scroll to position [2599, 0]
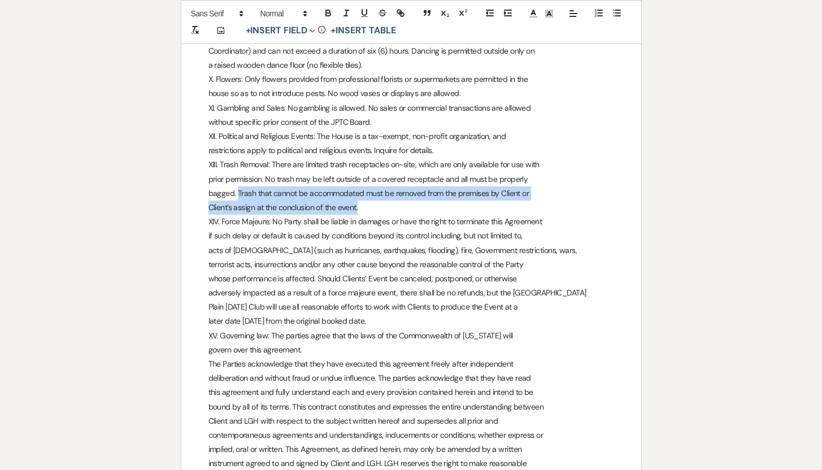
drag, startPoint x: 238, startPoint y: 179, endPoint x: 360, endPoint y: 194, distance: 123.0
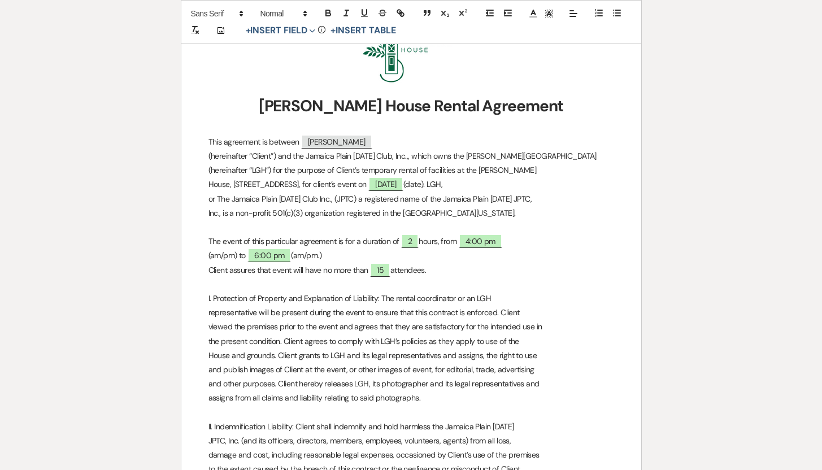
scroll to position [0, 0]
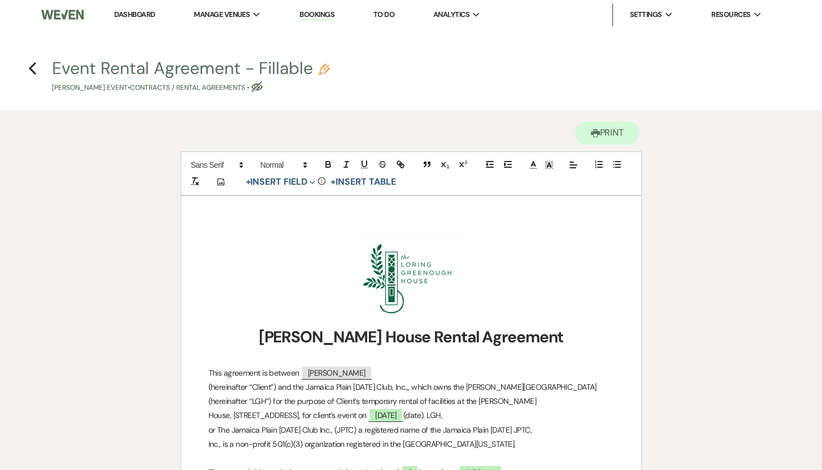
click at [325, 67] on icon "Pencil" at bounding box center [324, 69] width 11 height 11
select select "10"
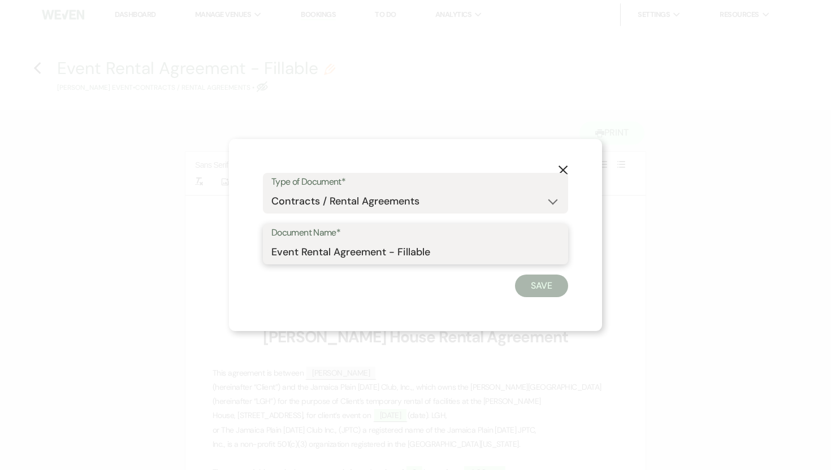
drag, startPoint x: 302, startPoint y: 252, endPoint x: 261, endPoint y: 252, distance: 40.7
click at [261, 252] on div "X Type of Document* Special Event Insurance Vendor Certificate of Insurance Con…" at bounding box center [415, 235] width 373 height 192
drag, startPoint x: 476, startPoint y: 252, endPoint x: 422, endPoint y: 251, distance: 54.3
click at [422, 251] on input "Lindsay Day Rental Agreement - Fillable" at bounding box center [415, 252] width 288 height 22
type input "Lindsay Day Rental Agreement"
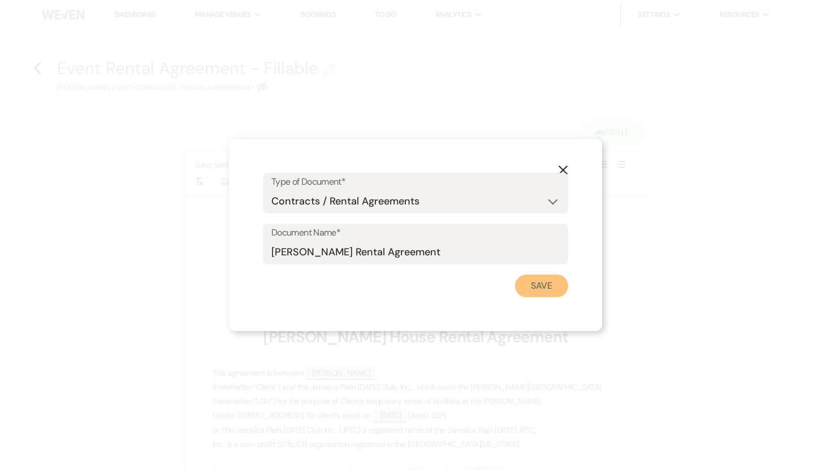
click at [544, 285] on button "Save" at bounding box center [541, 286] width 53 height 23
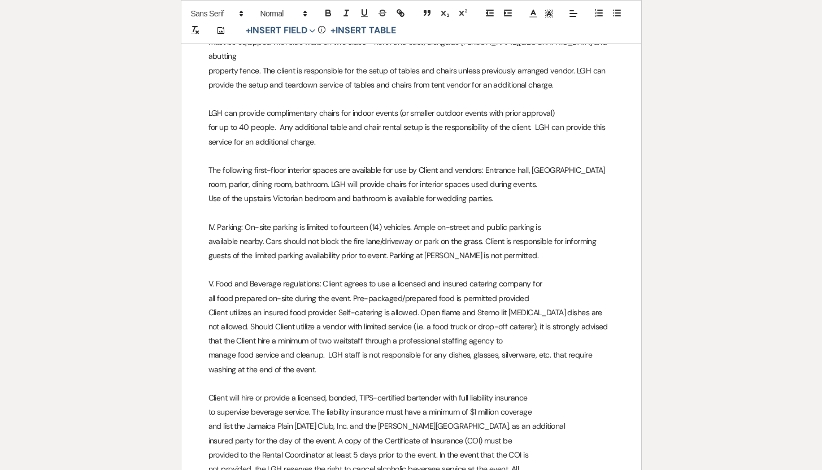
scroll to position [1500, 0]
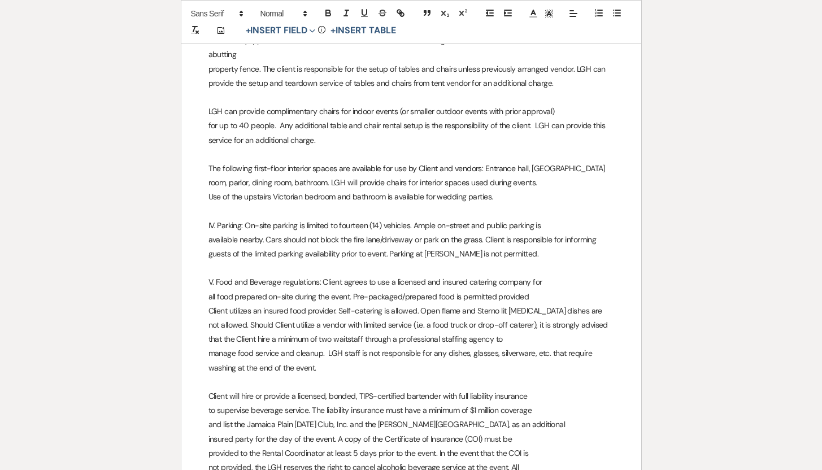
click at [341, 105] on p "LGH can provide complimentary chairs for indoor events (or smaller outdoor even…" at bounding box center [412, 112] width 406 height 14
click at [295, 119] on p "for up to 40 people. Any additional table and chair rental setup is the respons…" at bounding box center [412, 133] width 406 height 28
drag, startPoint x: 279, startPoint y: 111, endPoint x: 327, endPoint y: 110, distance: 48.0
click at [327, 119] on p "for up to 40 people. Any additional table and chair rental setup is the respons…" at bounding box center [412, 133] width 406 height 28
click at [390, 119] on p "for up to 40 people. Vendor rental table and chair rental setup is the responsi…" at bounding box center [412, 133] width 406 height 28
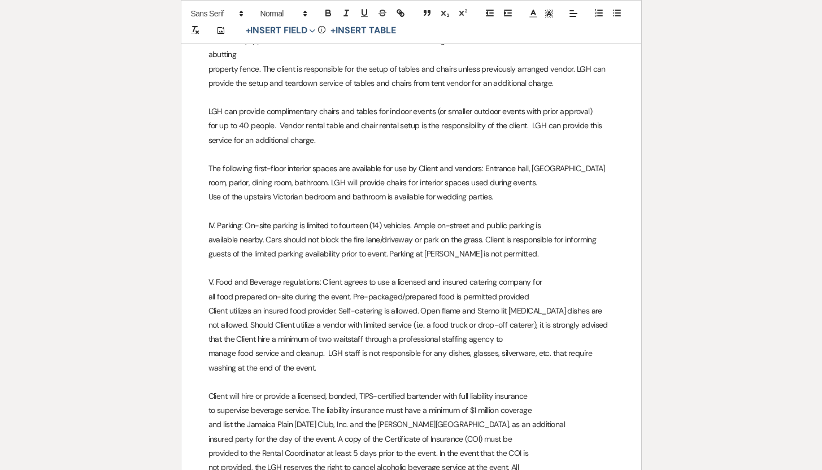
click at [400, 119] on p "for up to 40 people. Vendor rental table and chair rental setup is the responsi…" at bounding box center [412, 133] width 406 height 28
drag, startPoint x: 400, startPoint y: 111, endPoint x: 384, endPoint y: 111, distance: 15.8
click at [384, 119] on p "for up to 40 people. Vendor rental table and chair rental setup is the responsi…" at bounding box center [412, 133] width 406 height 28
click at [342, 119] on p "for up to 40 people. Vendor rental table and chair setup is the responsibility …" at bounding box center [412, 133] width 406 height 28
click at [379, 119] on p "for up to 40 people. Vendor rental tables and chair setup is the responsibility…" at bounding box center [412, 133] width 406 height 28
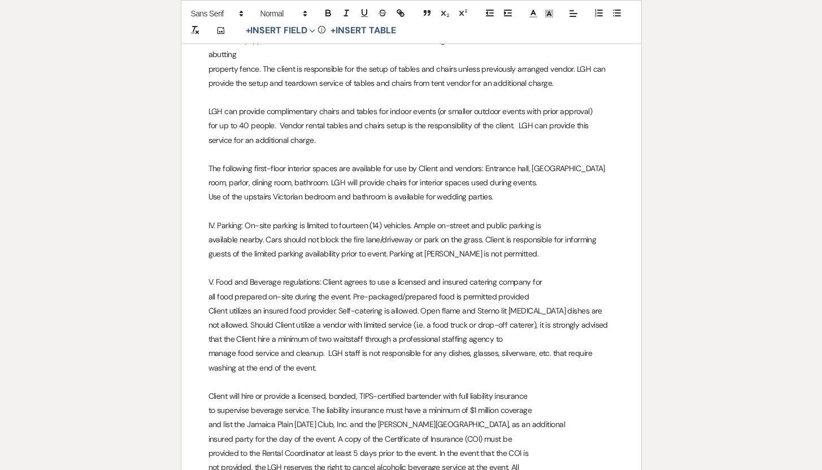
click at [550, 162] on p "The following first-floor interior spaces are available for use by Client and v…" at bounding box center [412, 169] width 406 height 14
click at [245, 190] on p "Use of the upstairs Victorian bedroom and bathroom is available for wedding par…" at bounding box center [412, 197] width 406 height 14
drag, startPoint x: 245, startPoint y: 181, endPoint x: 209, endPoint y: 182, distance: 36.7
click at [209, 190] on p "Use of the upstairs Victorian bedroom and bathroom is available for wedding par…" at bounding box center [412, 197] width 406 height 14
click at [313, 190] on p "The upstairs Victorian bedroom and bathroom is available for wedding parties." at bounding box center [412, 197] width 406 height 14
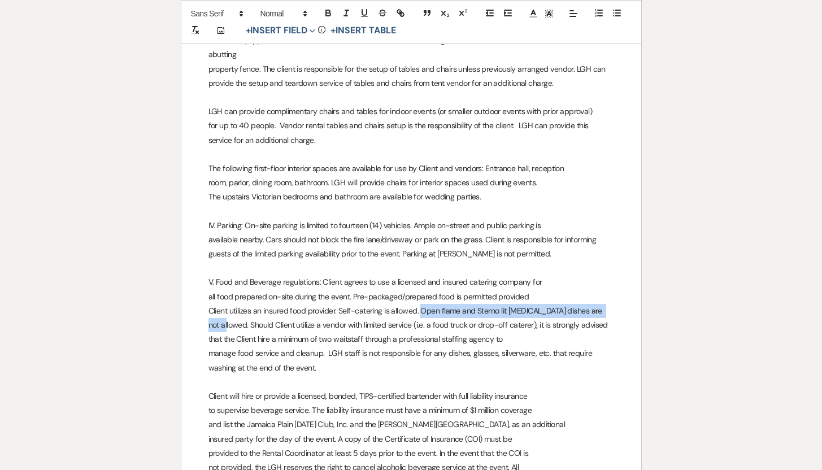
drag, startPoint x: 420, startPoint y: 295, endPoint x: 612, endPoint y: 295, distance: 191.6
click at [612, 304] on p "Client utilizes an insured food provider. Self-catering is allowed. Open flame …" at bounding box center [412, 325] width 406 height 43
click at [326, 11] on icon "button" at bounding box center [328, 11] width 4 height 3
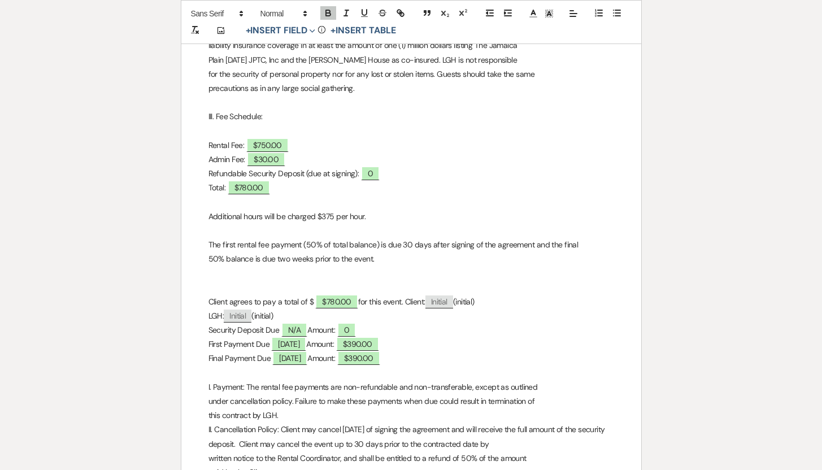
scroll to position [0, 0]
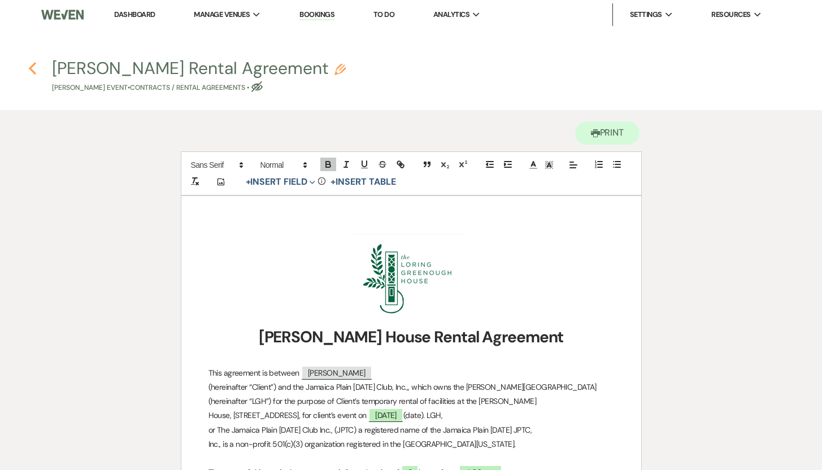
click at [33, 68] on icon "Previous" at bounding box center [32, 69] width 8 height 14
select select "2"
select select "5"
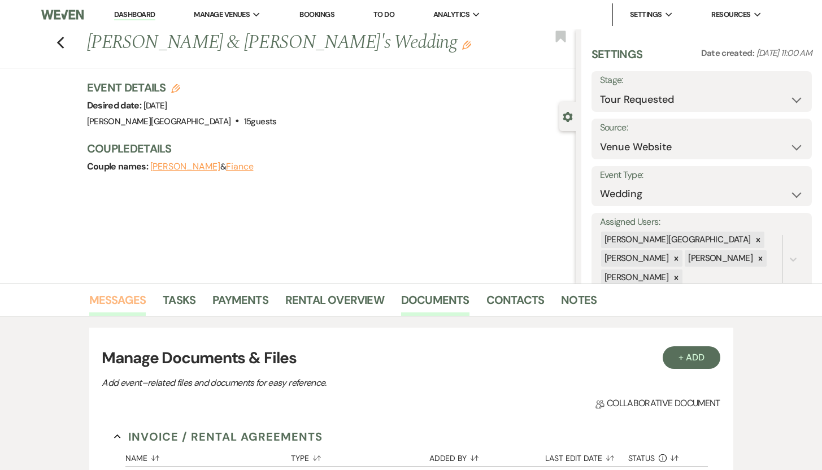
click at [131, 302] on link "Messages" at bounding box center [117, 303] width 57 height 25
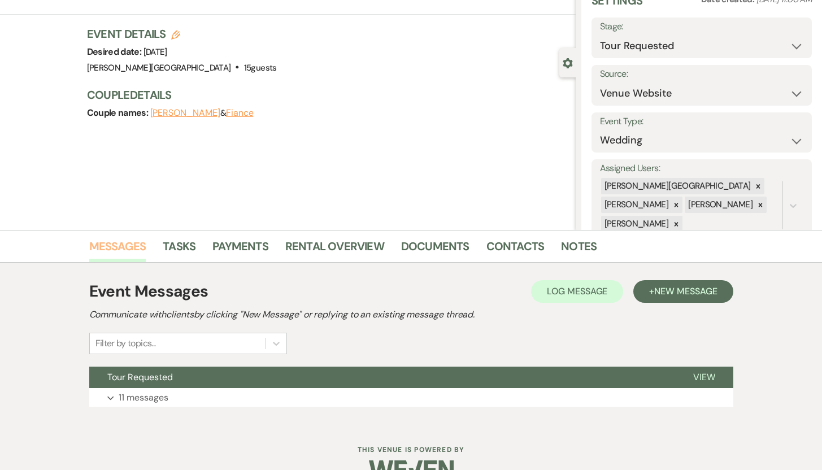
scroll to position [80, 0]
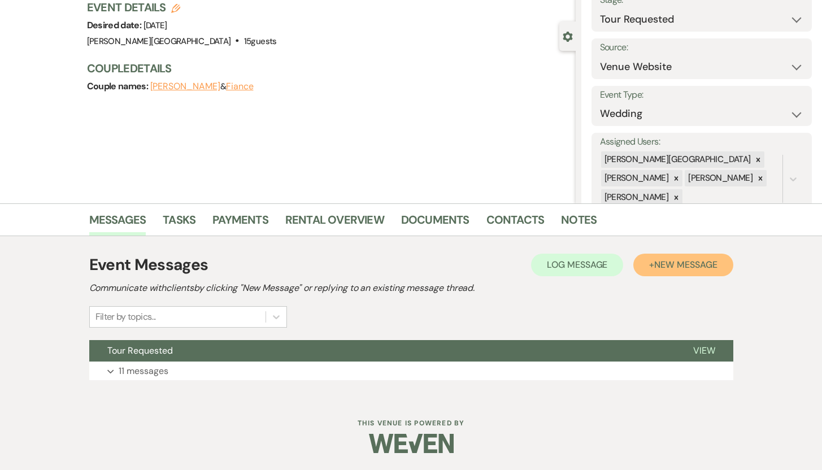
click at [693, 271] on span "New Message" at bounding box center [685, 265] width 63 height 12
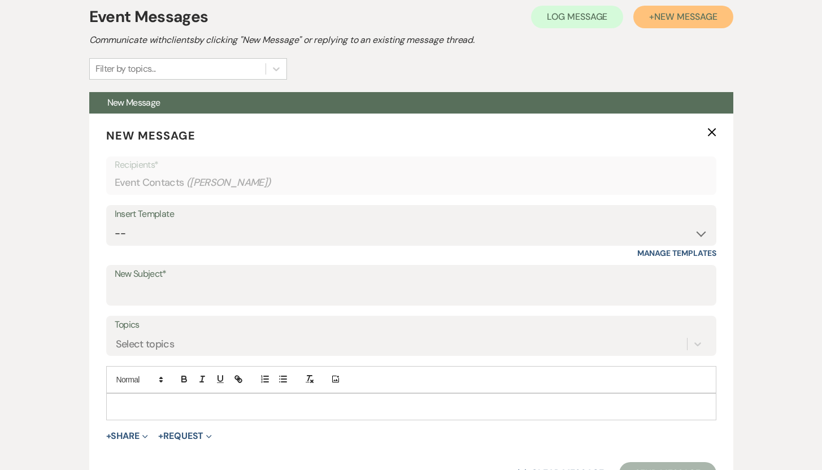
scroll to position [331, 0]
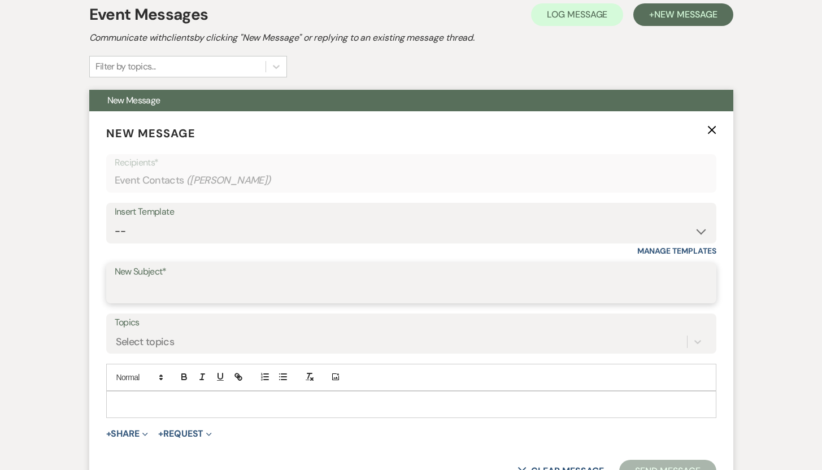
click at [226, 284] on input "New Subject*" at bounding box center [411, 291] width 593 height 22
type input "Contract for e-signature"
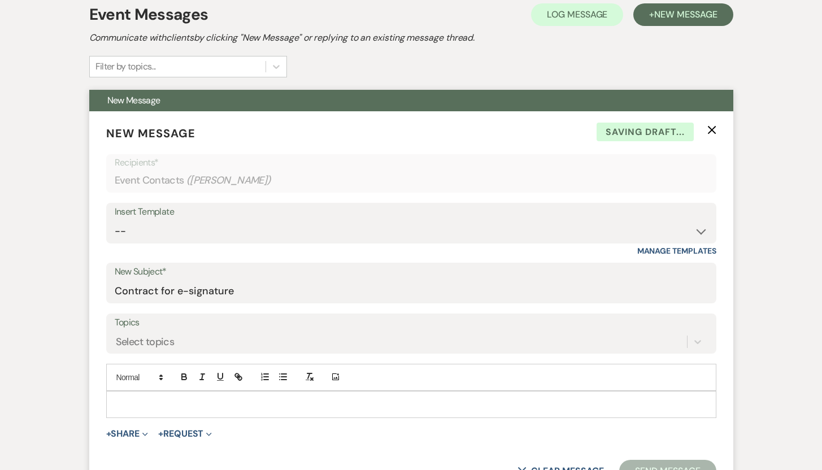
click at [147, 405] on p at bounding box center [411, 404] width 592 height 12
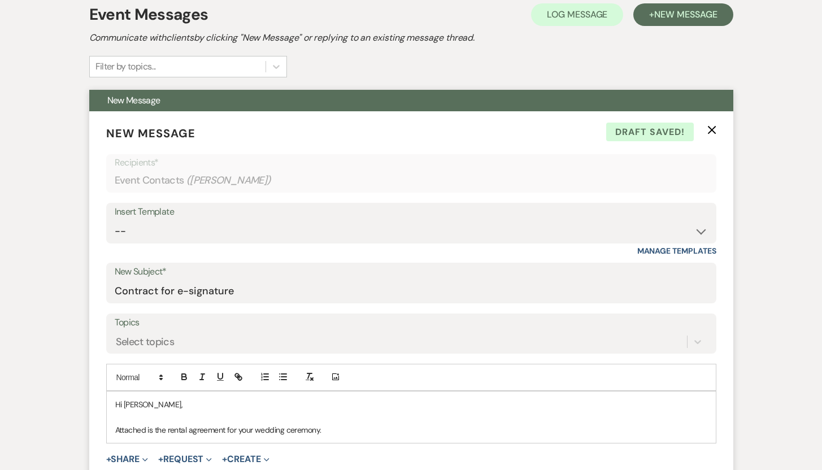
click at [115, 431] on p "Attached is the rental agreement for your wedding ceremony." at bounding box center [411, 430] width 592 height 12
drag, startPoint x: 239, startPoint y: 431, endPoint x: 186, endPoint y: 431, distance: 52.6
click at [186, 431] on p "Please find attached the Attached is the rental agreement for your wedding cere…" at bounding box center [411, 430] width 592 height 12
click at [172, 431] on p "Please find attached the rental agreement for your wedding ceremony." at bounding box center [411, 430] width 592 height 12
drag, startPoint x: 185, startPoint y: 429, endPoint x: 114, endPoint y: 428, distance: 71.2
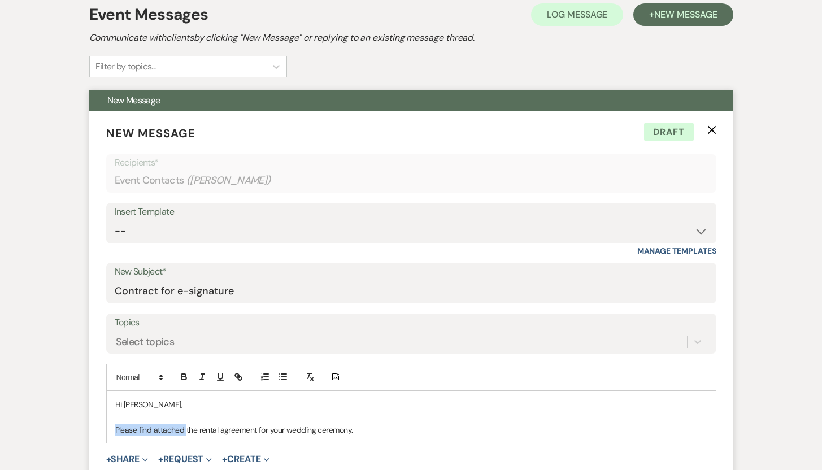
click at [114, 428] on div "Hi Lindsay, Please find attached the rental agreement for your wedding ceremony." at bounding box center [411, 417] width 609 height 51
click at [359, 428] on p "Attached, you will find the rental agreement for your wedding ceremony." at bounding box center [411, 430] width 592 height 12
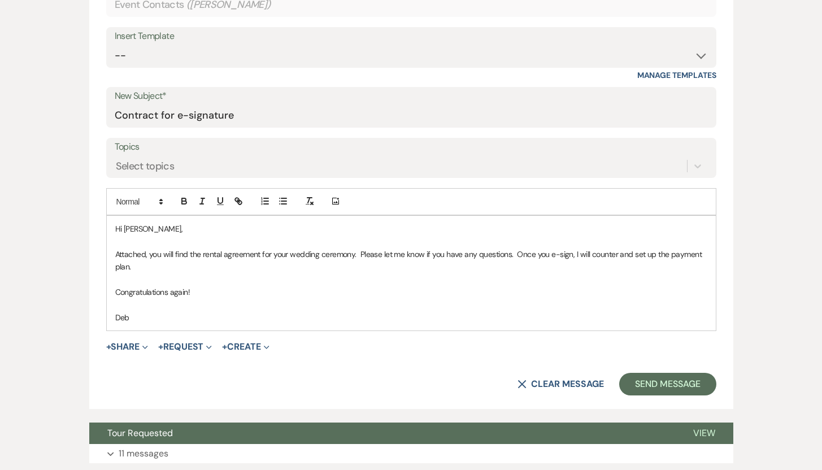
scroll to position [506, 0]
click at [124, 349] on button "+ Share Expand" at bounding box center [127, 347] width 42 height 9
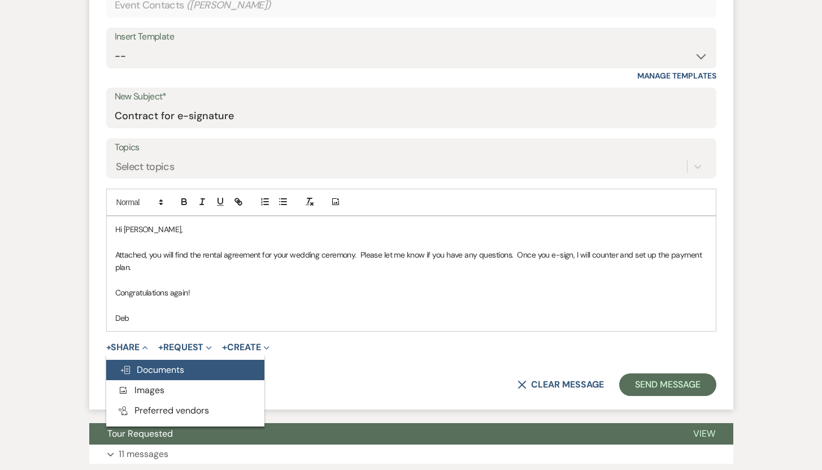
click at [144, 369] on span "Doc Upload Documents" at bounding box center [152, 370] width 64 height 12
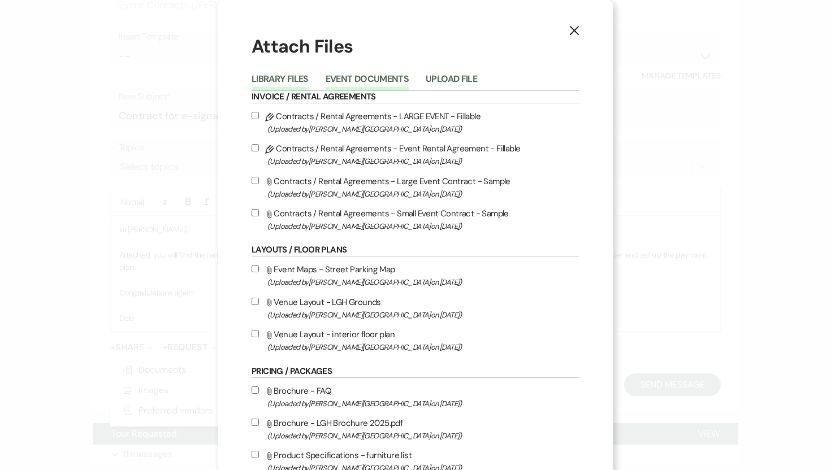
click at [355, 78] on button "Event Documents" at bounding box center [366, 83] width 83 height 16
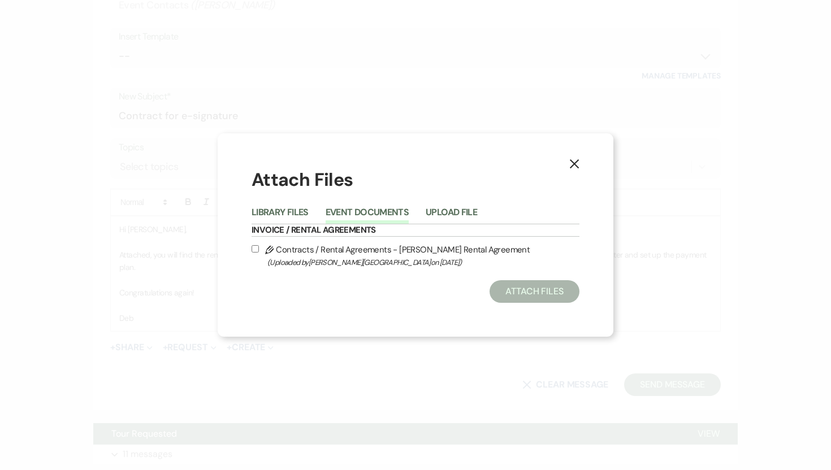
click at [257, 249] on input "Pencil Contracts / Rental Agreements - Lindsay Day Rental Agreement (Uploaded b…" at bounding box center [254, 248] width 7 height 7
checkbox input "true"
click at [511, 290] on button "Attach Files" at bounding box center [534, 291] width 90 height 23
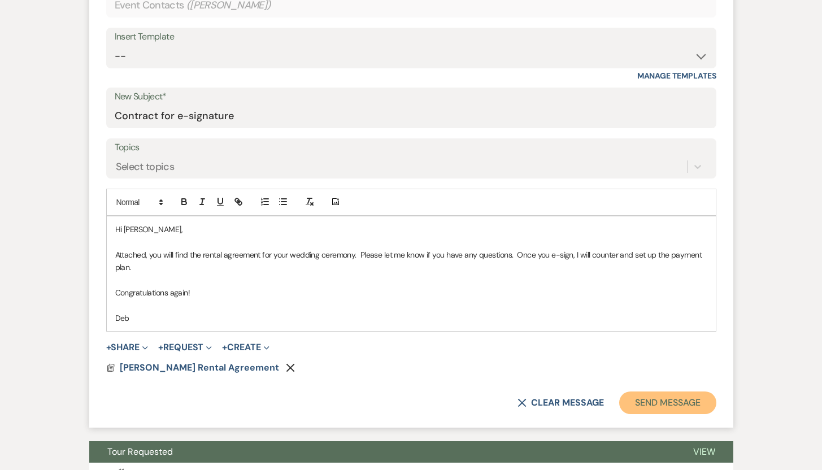
click at [667, 404] on button "Send Message" at bounding box center [667, 403] width 97 height 23
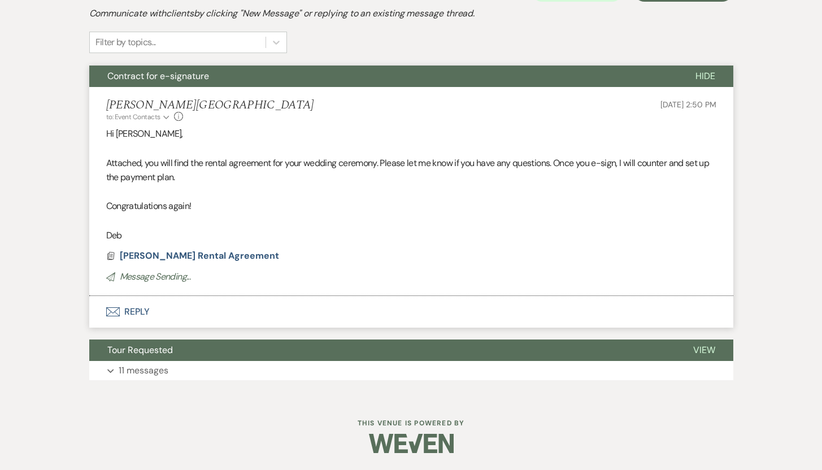
scroll to position [85, 0]
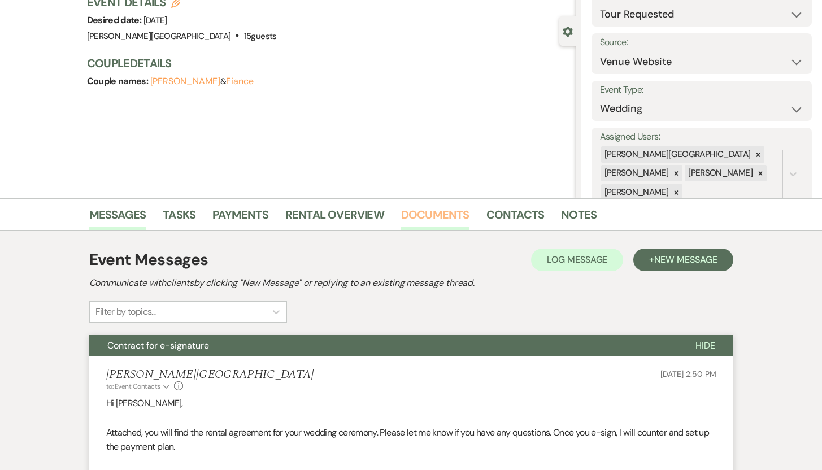
click at [431, 210] on link "Documents" at bounding box center [435, 218] width 68 height 25
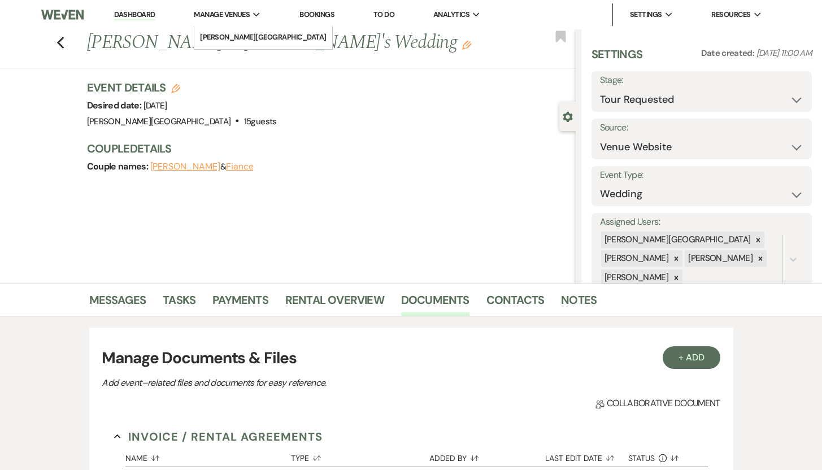
click at [256, 17] on icon "Expand" at bounding box center [256, 14] width 7 height 5
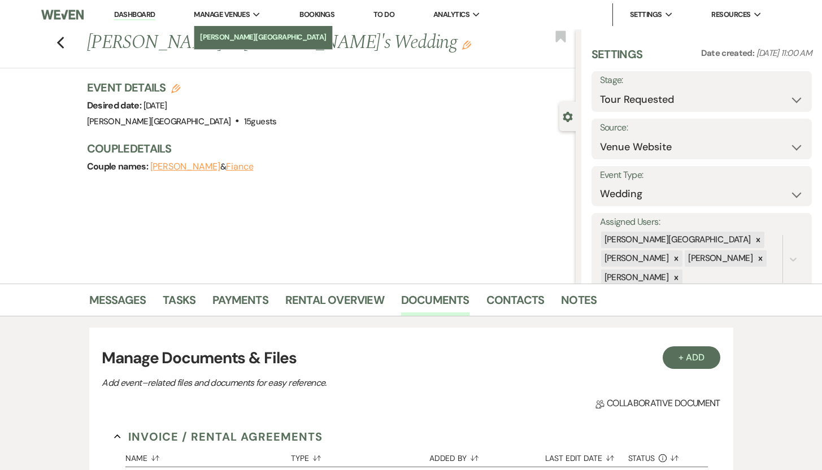
click at [247, 33] on li "[PERSON_NAME][GEOGRAPHIC_DATA]" at bounding box center [263, 37] width 127 height 11
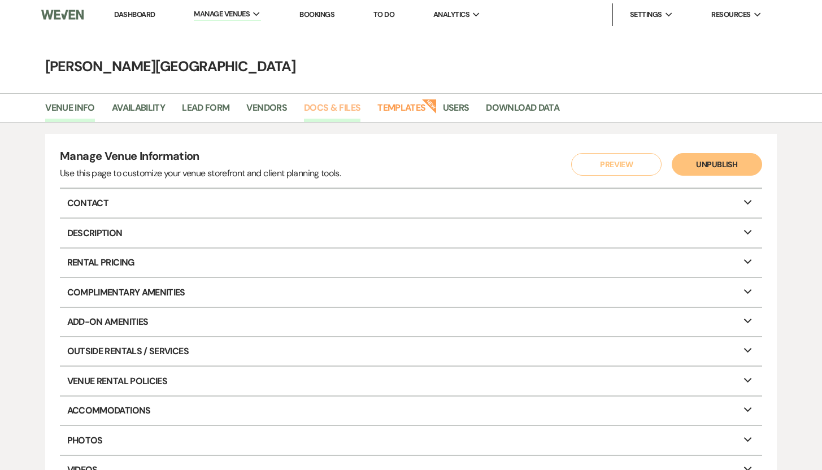
click at [330, 107] on link "Docs & Files" at bounding box center [332, 111] width 57 height 21
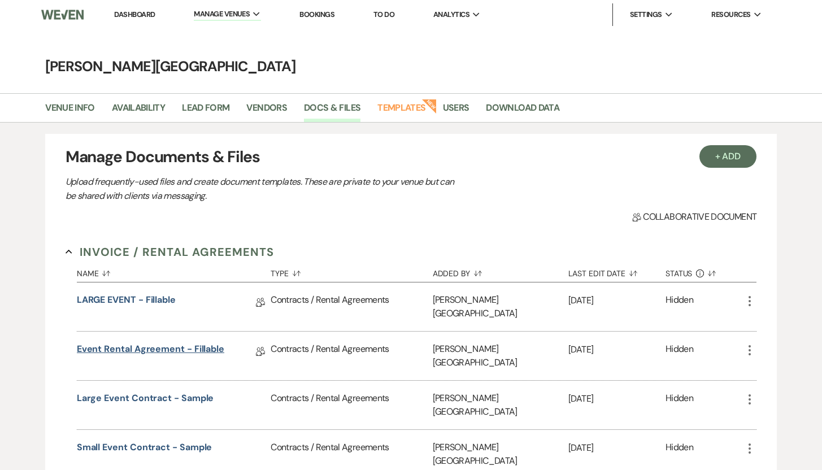
click at [89, 342] on link "Event Rental Agreement - Fillable" at bounding box center [150, 351] width 147 height 18
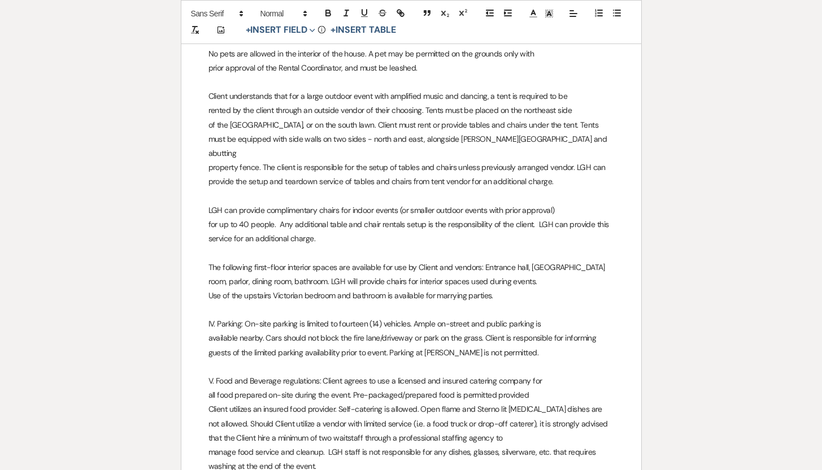
scroll to position [1460, 0]
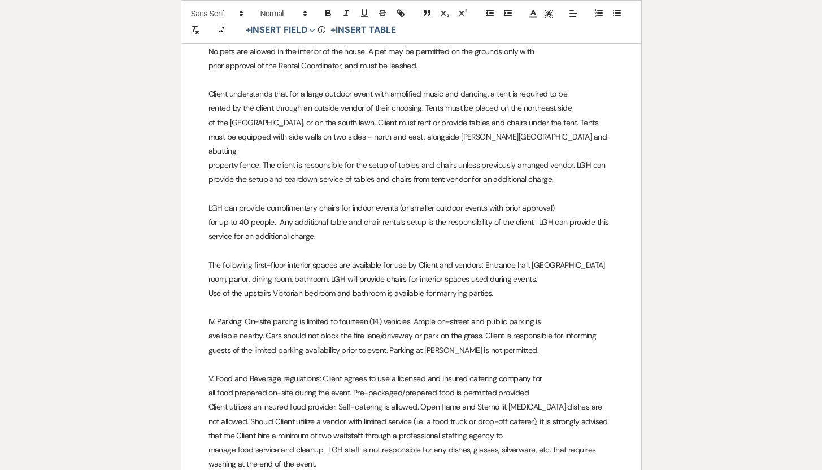
click at [320, 201] on p "LGH can provide complimentary chairs for indoor events (or smaller outdoor even…" at bounding box center [412, 208] width 406 height 14
click at [294, 215] on p "for up to 40 people. Any additional table and chair rentals setup is the respon…" at bounding box center [412, 229] width 406 height 28
drag, startPoint x: 346, startPoint y: 209, endPoint x: 381, endPoint y: 211, distance: 35.7
click at [381, 215] on p "for up to 40 people. Any outside vendor additional table and chair rentals setu…" at bounding box center [412, 229] width 406 height 28
drag, startPoint x: 420, startPoint y: 209, endPoint x: 398, endPoint y: 209, distance: 22.0
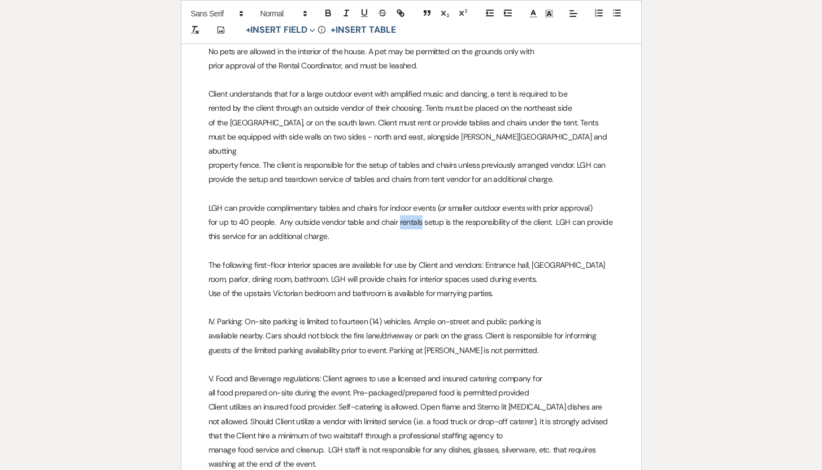
click at [398, 215] on p "for up to 40 people. Any outside vendor table and chair rentals setup is the re…" at bounding box center [412, 229] width 406 height 28
drag, startPoint x: 555, startPoint y: 249, endPoint x: 532, endPoint y: 249, distance: 23.2
click at [532, 258] on p "The following first-floor interior spaces are available for use by Client and v…" at bounding box center [412, 265] width 406 height 14
click at [245, 286] on p "Use of the upstairs Victorian bedroom and bathroom is available for marrying pa…" at bounding box center [412, 293] width 406 height 14
drag, startPoint x: 245, startPoint y: 279, endPoint x: 210, endPoint y: 277, distance: 35.6
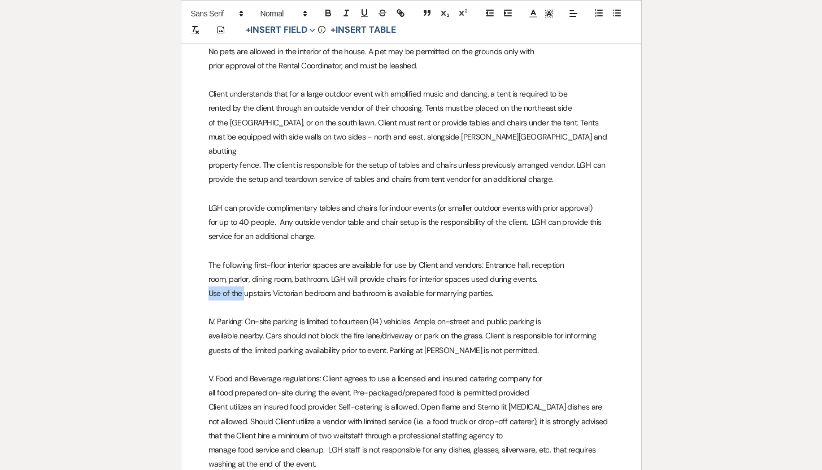
click at [210, 286] on p "Use of the upstairs Victorian bedroom and bathroom is available for marrying pa…" at bounding box center [412, 293] width 406 height 14
click at [532, 286] on p "The use of the two upstairs Victorian bedrooms and bathroom is available for we…" at bounding box center [412, 293] width 406 height 14
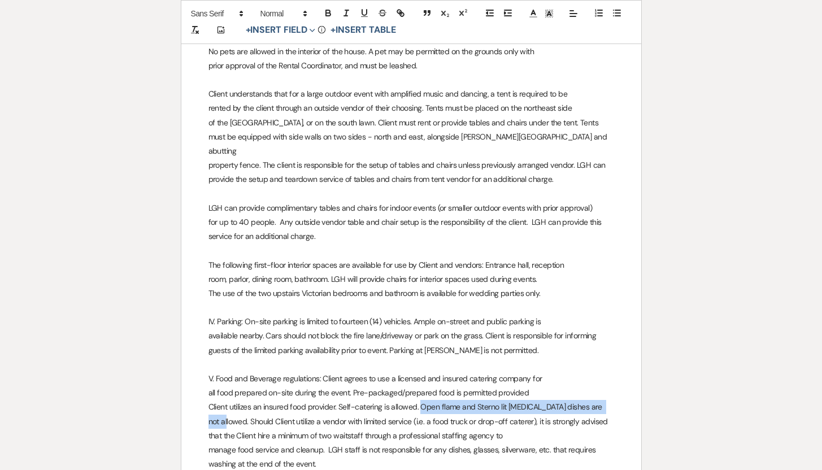
drag, startPoint x: 421, startPoint y: 393, endPoint x: 612, endPoint y: 397, distance: 191.0
click at [612, 400] on p "Client utilizes an insured food provider. Self-catering is allowed. Open flame …" at bounding box center [412, 421] width 406 height 43
click at [327, 12] on icon "button" at bounding box center [328, 13] width 10 height 10
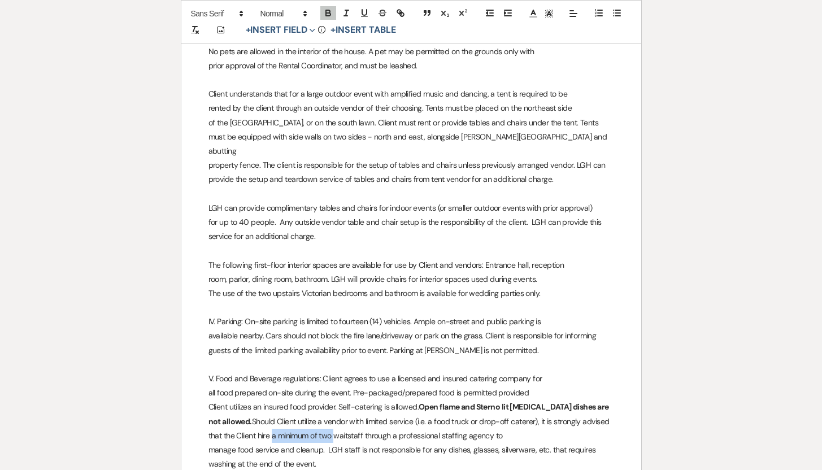
drag, startPoint x: 257, startPoint y: 423, endPoint x: 319, endPoint y: 422, distance: 61.6
click at [319, 422] on p "Client utilizes an insured food provider. Self-catering is allowed. Open flame …" at bounding box center [412, 421] width 406 height 43
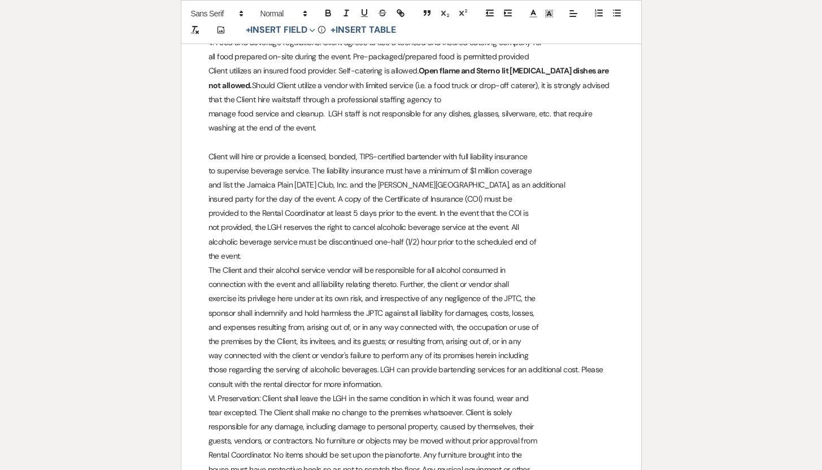
scroll to position [1798, 0]
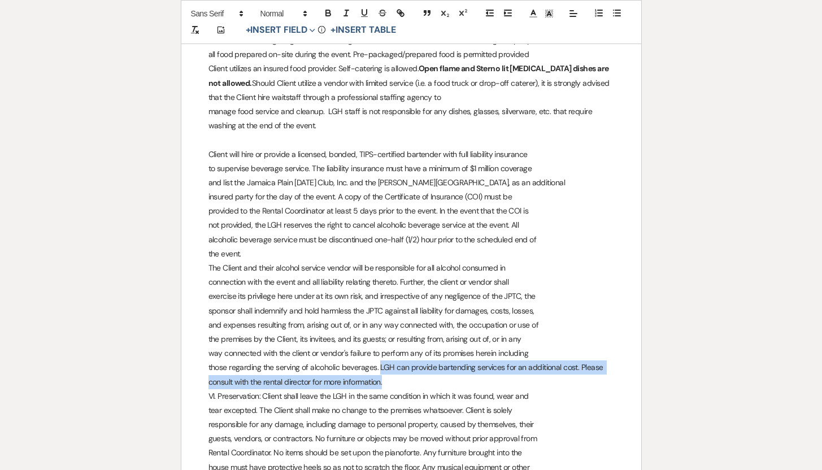
drag, startPoint x: 380, startPoint y: 355, endPoint x: 388, endPoint y: 367, distance: 14.6
click at [388, 367] on p "those regarding the serving of alcoholic beverages. LGH can provide bartending …" at bounding box center [412, 375] width 406 height 28
click at [327, 11] on icon "button" at bounding box center [328, 13] width 10 height 10
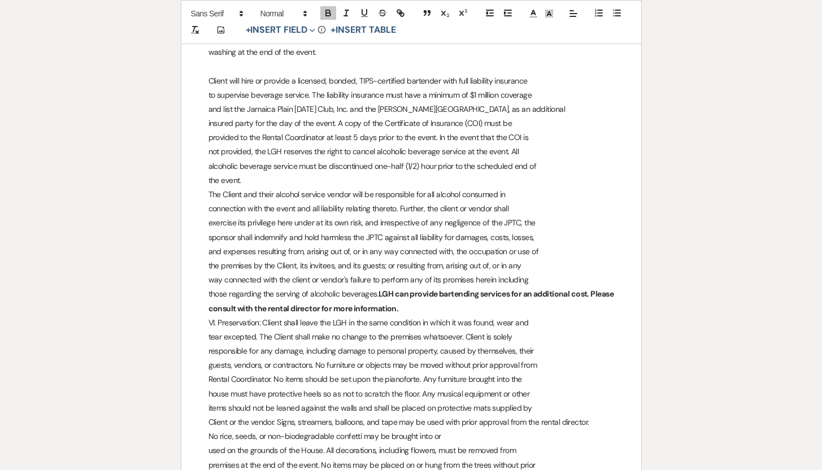
scroll to position [1875, 0]
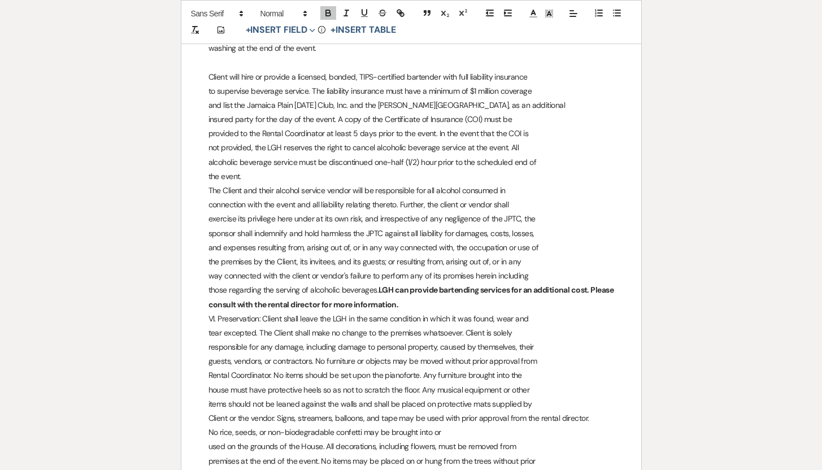
click at [595, 283] on p "those regarding the serving of alcoholic beverages. LGH can provide bartending …" at bounding box center [412, 297] width 406 height 28
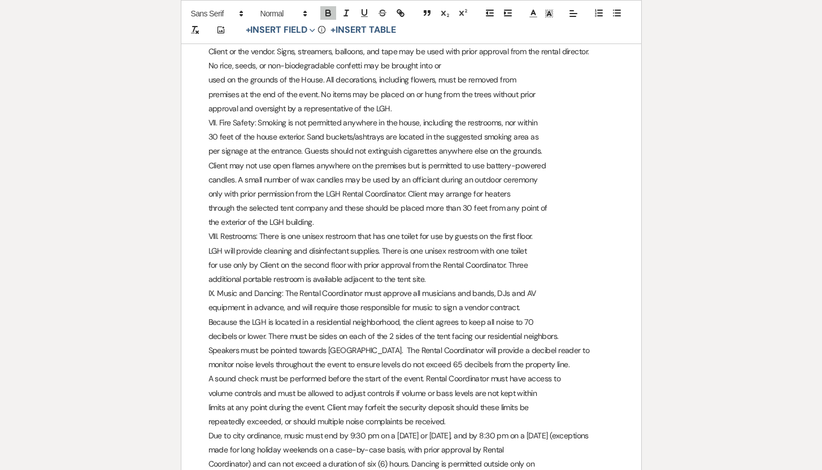
scroll to position [2244, 0]
click at [335, 228] on p "VIII. Restrooms: There is one unisex restroom that has one toilet for use by gu…" at bounding box center [412, 235] width 406 height 14
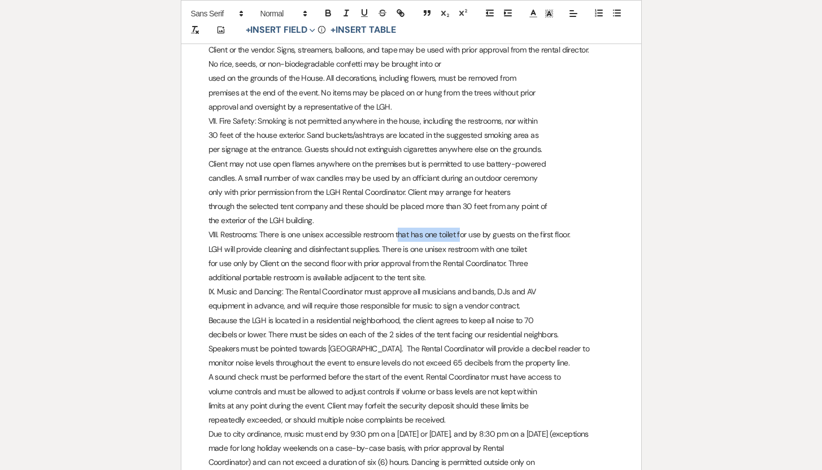
drag, startPoint x: 405, startPoint y: 220, endPoint x: 467, endPoint y: 220, distance: 62.2
click at [467, 228] on p "VIII. Restrooms: There is one unisex accessible restroom that has one toilet fo…" at bounding box center [412, 235] width 406 height 14
drag, startPoint x: 480, startPoint y: 236, endPoint x: 528, endPoint y: 240, distance: 48.2
click at [528, 242] on p "LGH will provide cleaning and disinfectant supplies. There is one unisex restro…" at bounding box center [412, 249] width 406 height 14
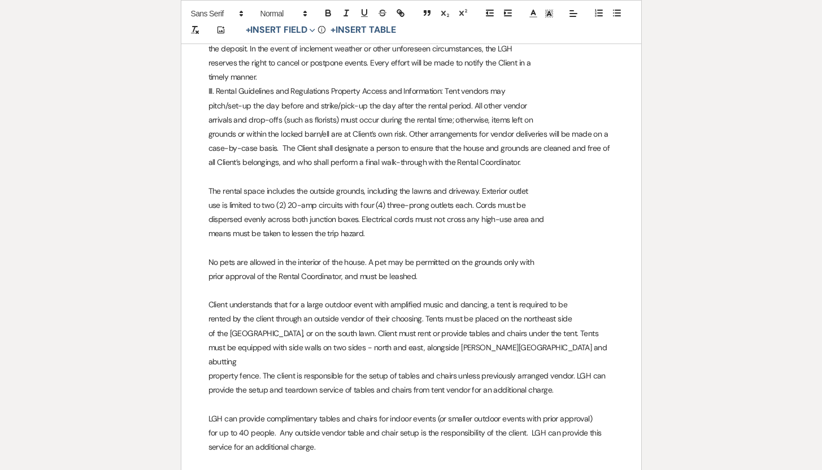
scroll to position [0, 0]
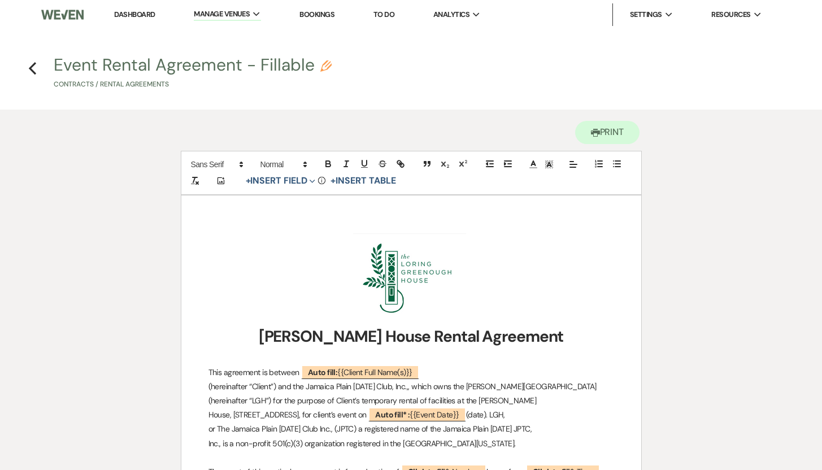
click at [58, 62] on button "Event Rental Agreement - Fillable Pencil Contracts / Rental Agreements" at bounding box center [193, 73] width 278 height 33
select select "10"
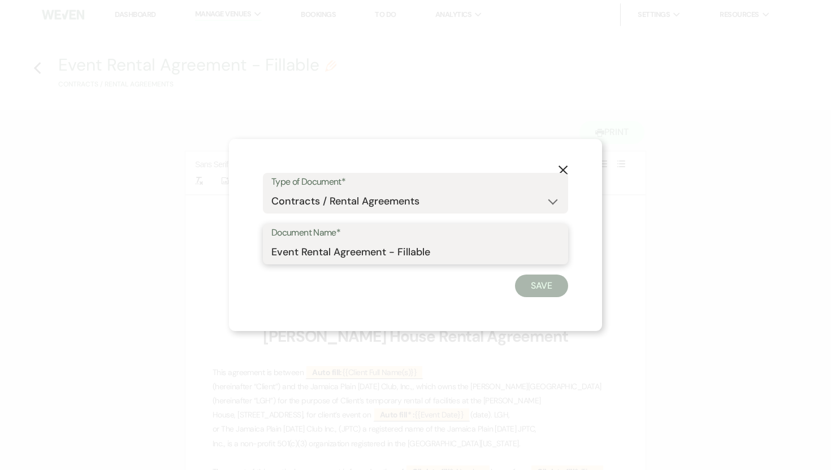
drag, startPoint x: 390, startPoint y: 253, endPoint x: 440, endPoint y: 257, distance: 49.9
click at [440, 257] on input "Event Rental Agreement - Fillable" at bounding box center [415, 252] width 288 height 22
type input "Event Rental Agreement 2025"
click at [540, 286] on button "Save" at bounding box center [541, 286] width 53 height 23
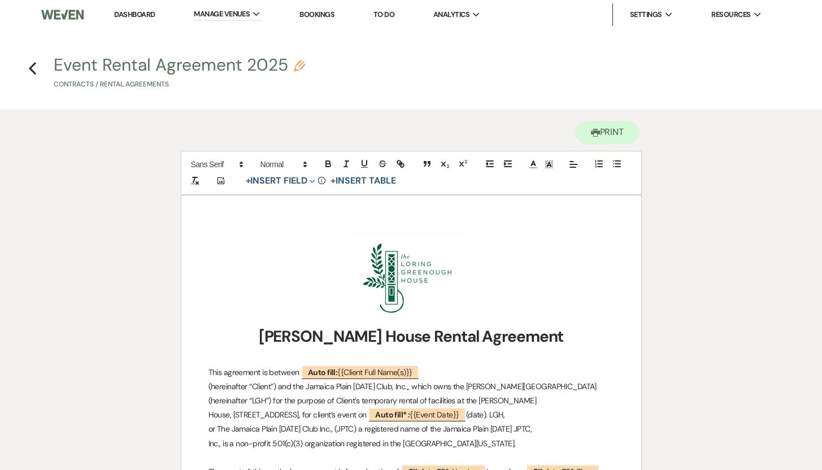
click at [137, 13] on link "Dashboard" at bounding box center [134, 15] width 41 height 10
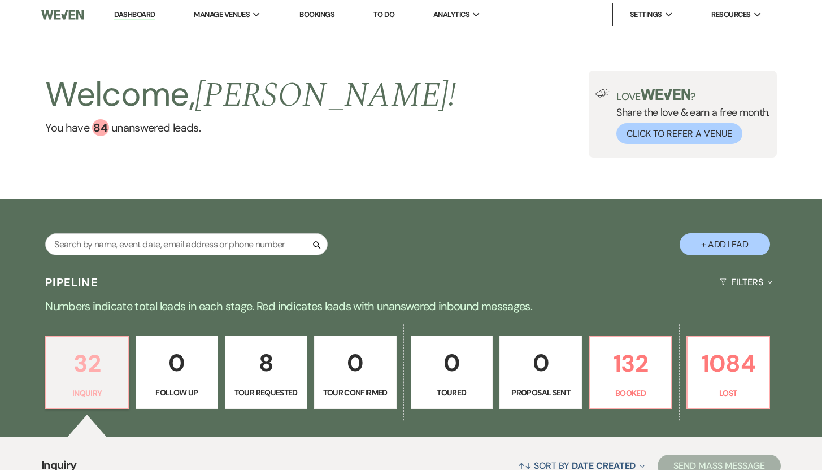
click at [80, 361] on p "32" at bounding box center [87, 364] width 68 height 38
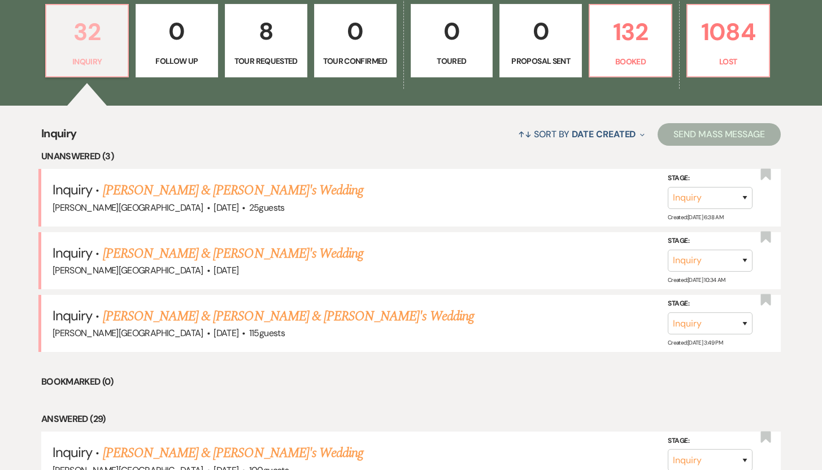
scroll to position [335, 0]
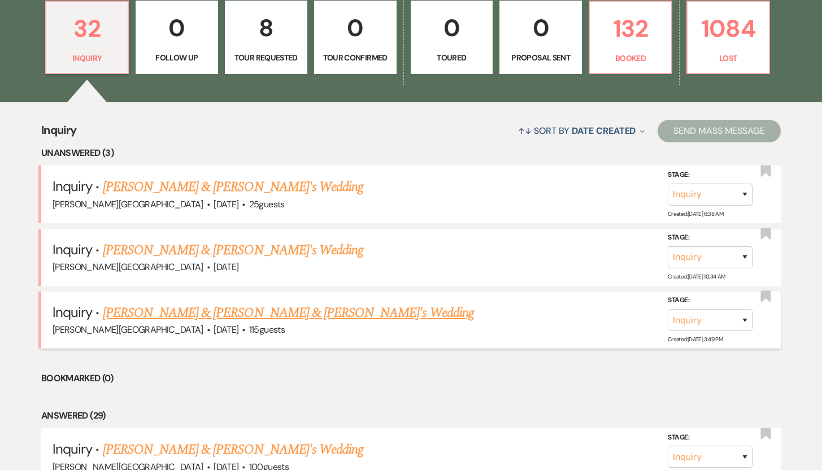
click at [181, 311] on link "[PERSON_NAME] & [PERSON_NAME] & [PERSON_NAME]'s Wedding" at bounding box center [288, 313] width 371 height 20
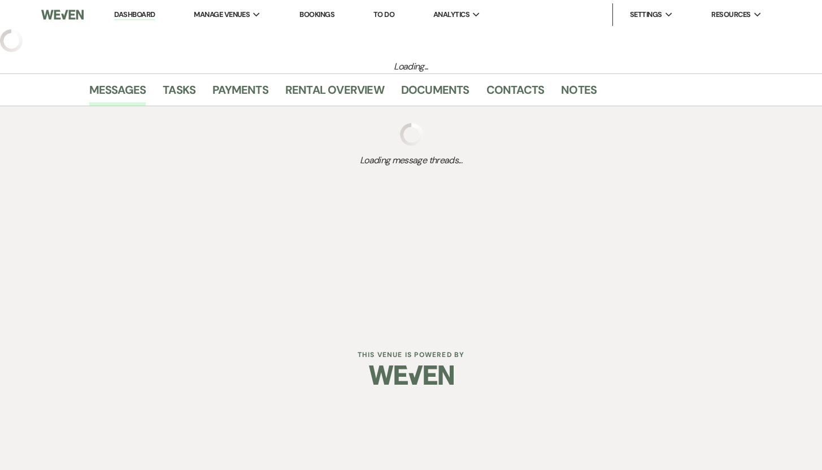
select select "5"
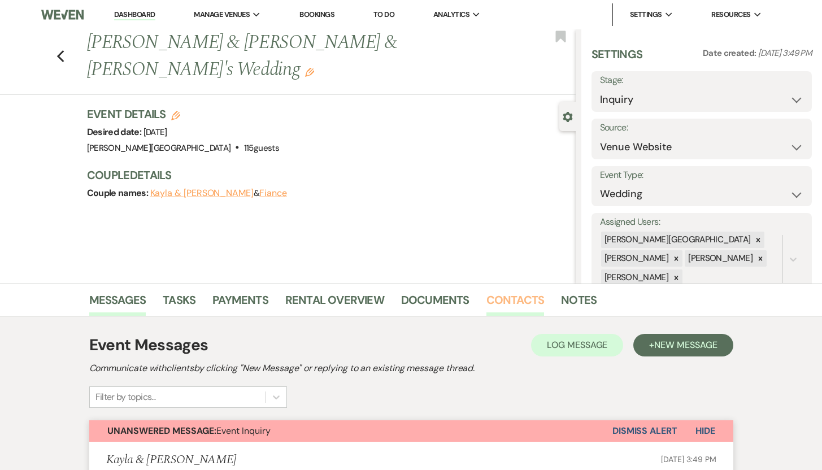
click at [501, 299] on link "Contacts" at bounding box center [516, 303] width 58 height 25
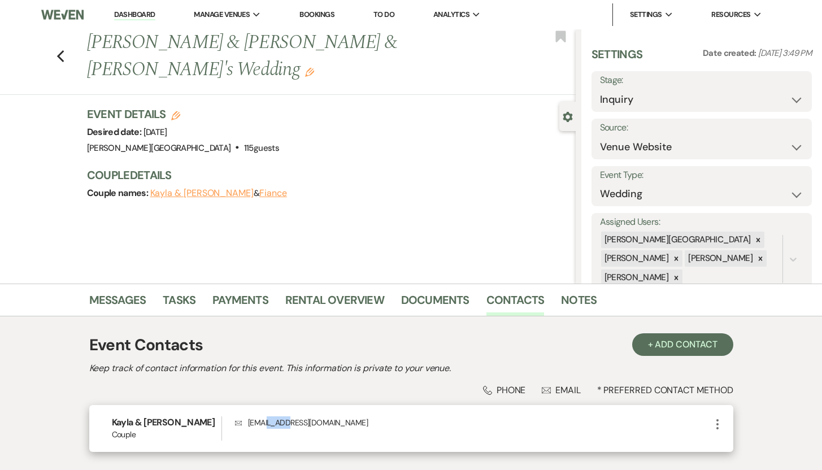
drag, startPoint x: 285, startPoint y: 425, endPoint x: 267, endPoint y: 424, distance: 18.7
click at [267, 424] on p "Envelope kaylamyros@gmail.com" at bounding box center [472, 422] width 475 height 12
copy p "myros"
click at [314, 68] on icon "Edit" at bounding box center [309, 72] width 9 height 9
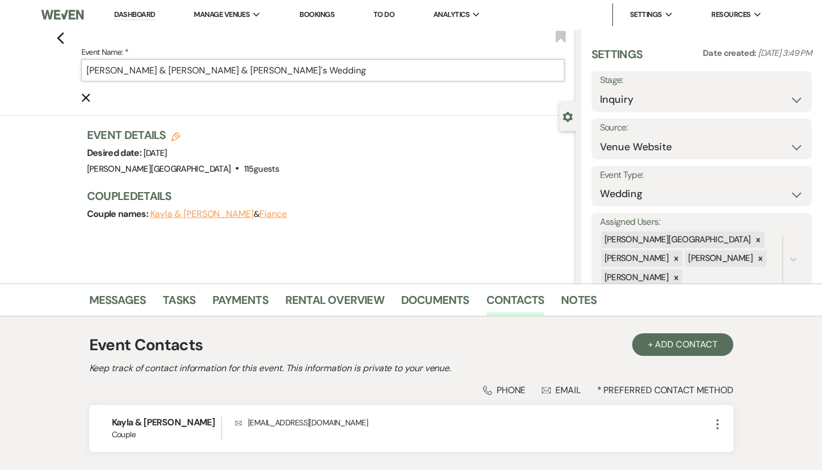
click at [116, 71] on input "[PERSON_NAME] & [PERSON_NAME] & [PERSON_NAME]'s Wedding" at bounding box center [322, 70] width 483 height 22
paste input "myros"
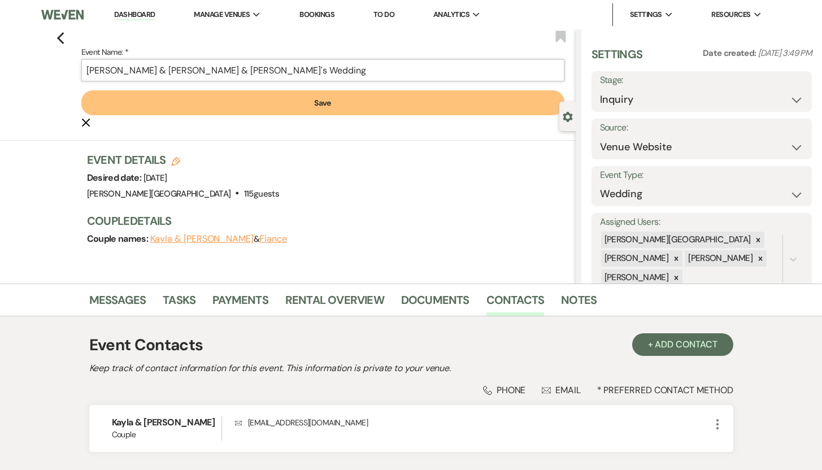
drag, startPoint x: 225, startPoint y: 71, endPoint x: 182, endPoint y: 71, distance: 42.9
click at [182, 71] on input "Kayla myros & Daniel & Fiance's Wedding" at bounding box center [322, 70] width 483 height 22
click at [122, 71] on input "Kayla myros & Daniel Wedding" at bounding box center [322, 70] width 483 height 22
type input "[PERSON_NAME] & [PERSON_NAME] Wedding"
click at [286, 105] on button "Save" at bounding box center [322, 102] width 483 height 25
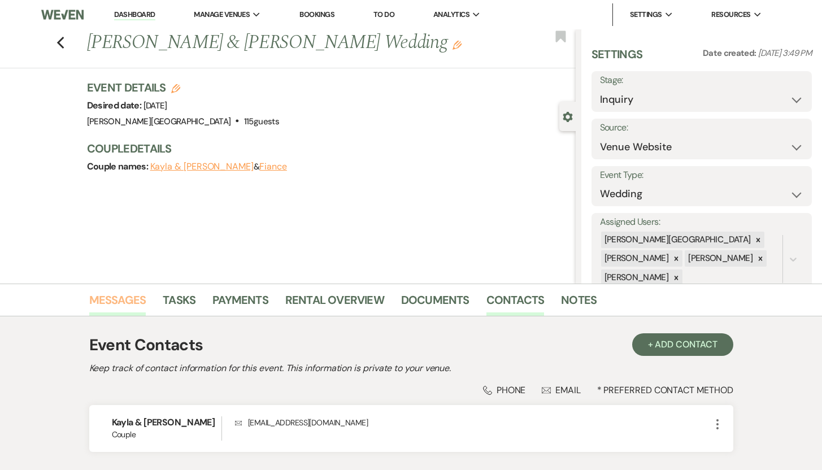
click at [109, 299] on link "Messages" at bounding box center [117, 303] width 57 height 25
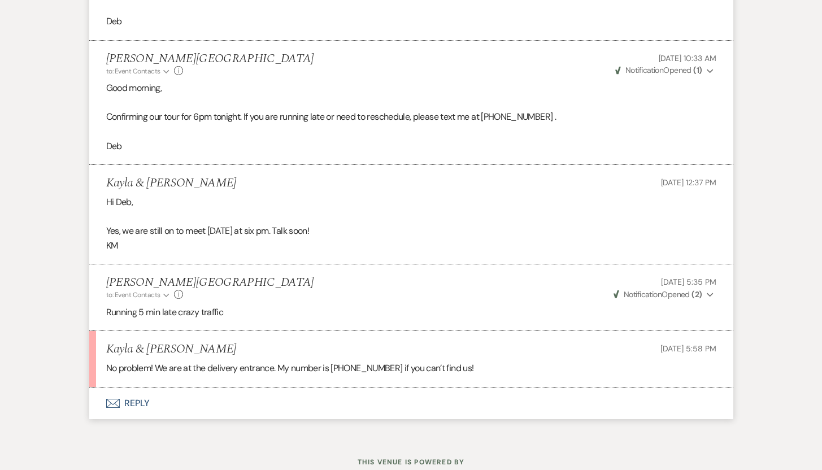
scroll to position [2370, 0]
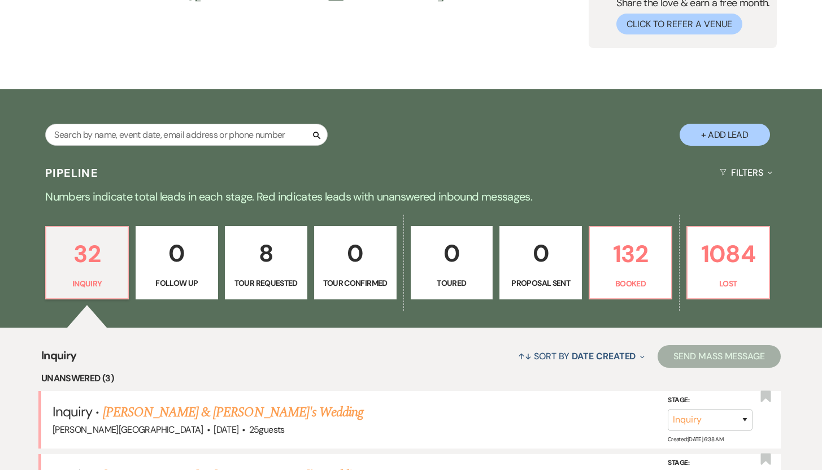
scroll to position [103, 0]
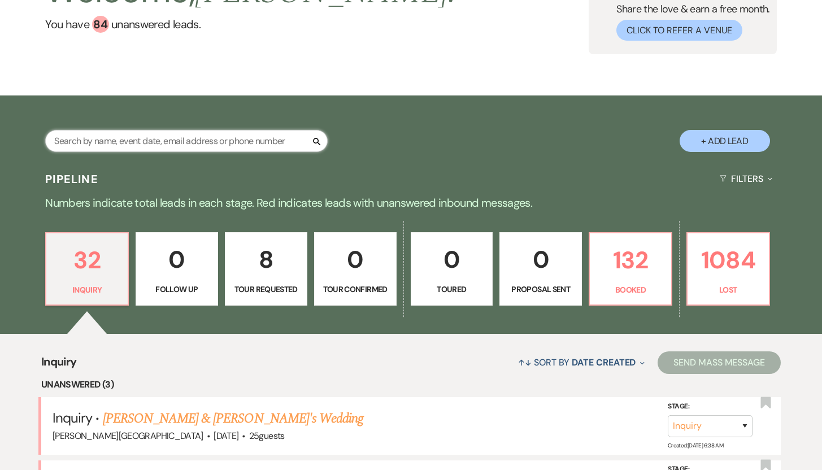
click at [255, 139] on input "text" at bounding box center [186, 141] width 283 height 22
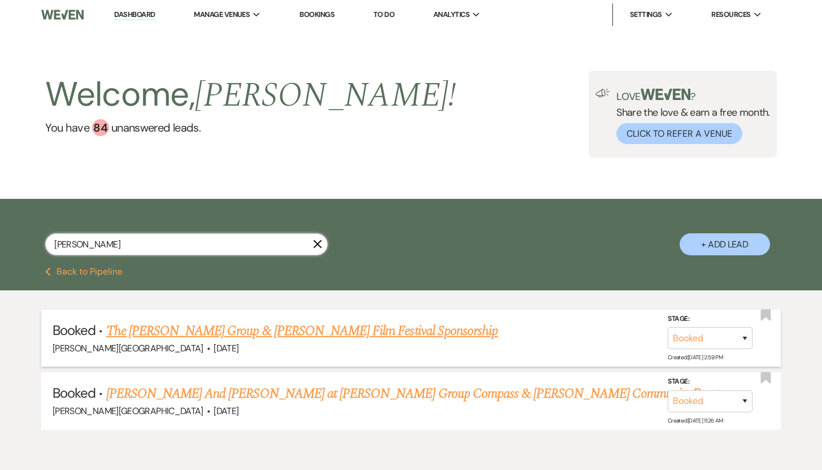
type input "Denman"
click at [231, 327] on link "The Denman Group & Olivia Mathieu's Film Festival Sponsorship" at bounding box center [302, 331] width 392 height 20
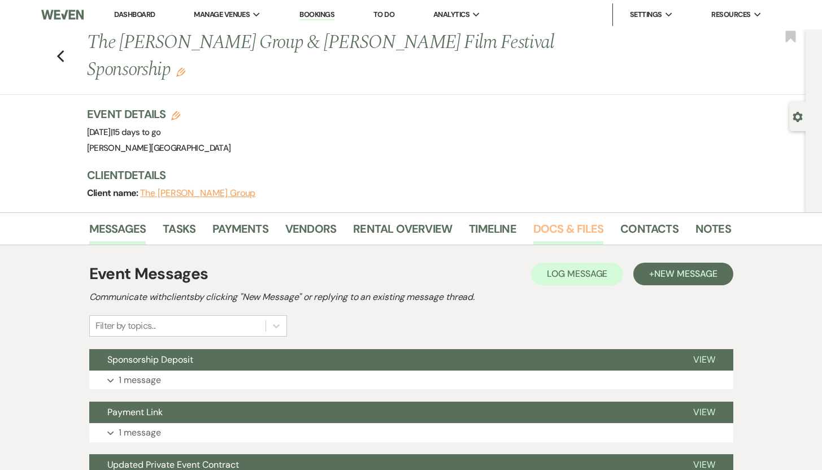
click at [549, 220] on link "Docs & Files" at bounding box center [568, 232] width 70 height 25
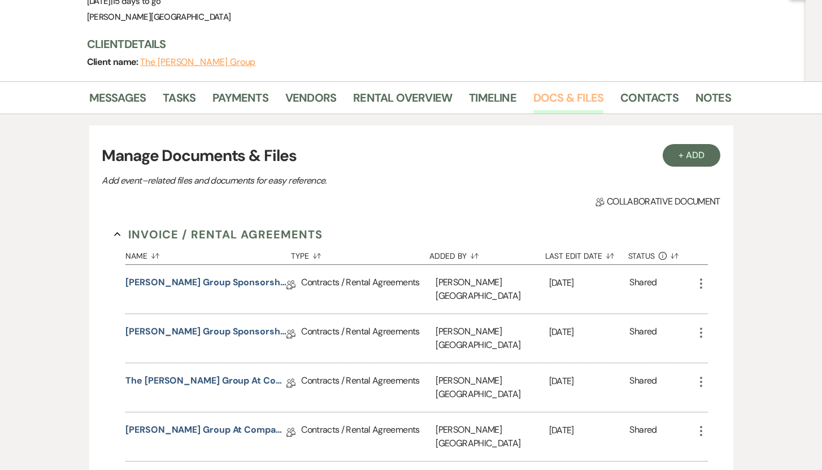
scroll to position [184, 0]
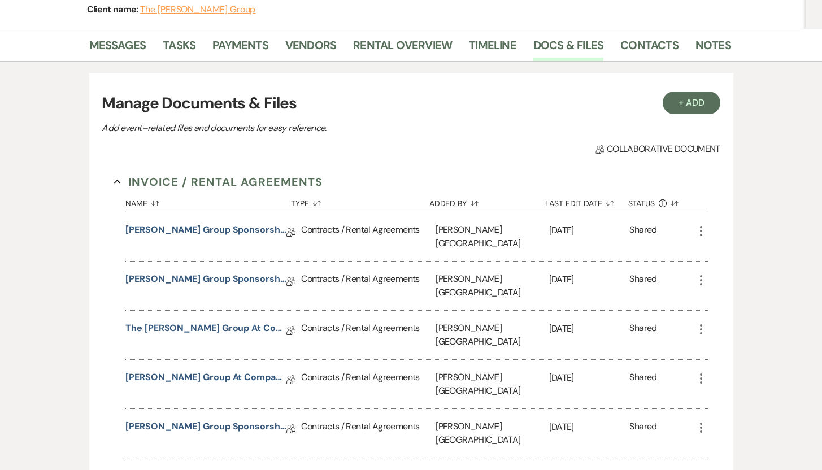
click at [246, 469] on link "The Denman Group at Compass Rental Agreement (Private Event Updated)" at bounding box center [205, 478] width 161 height 18
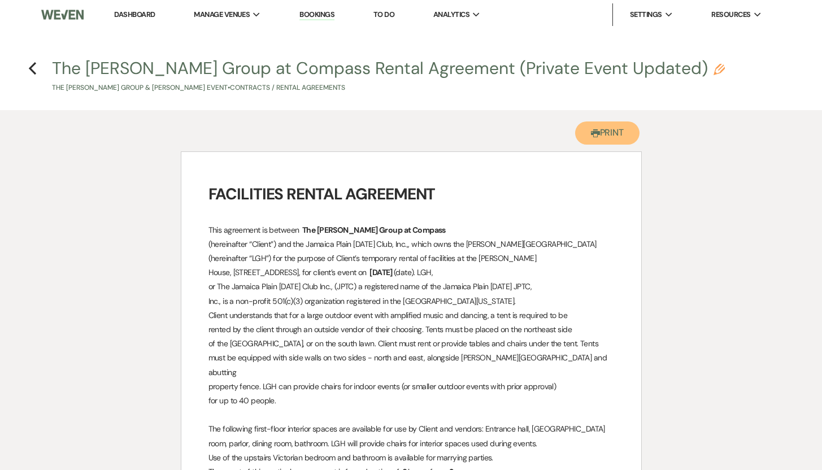
click at [614, 136] on button "Printer Print" at bounding box center [607, 132] width 65 height 23
click at [33, 66] on use "button" at bounding box center [32, 68] width 7 height 12
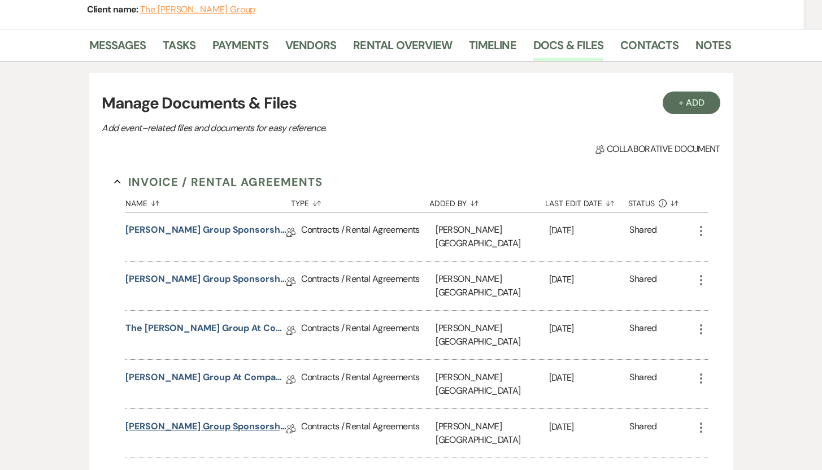
click at [181, 420] on link "Denman Group Sponsorship (updated 4/25/25)" at bounding box center [205, 429] width 161 height 18
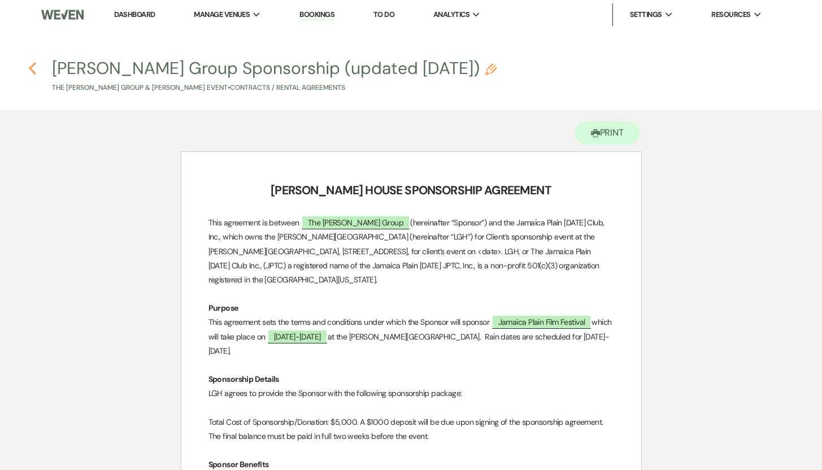
click at [34, 71] on icon "Previous" at bounding box center [32, 69] width 8 height 14
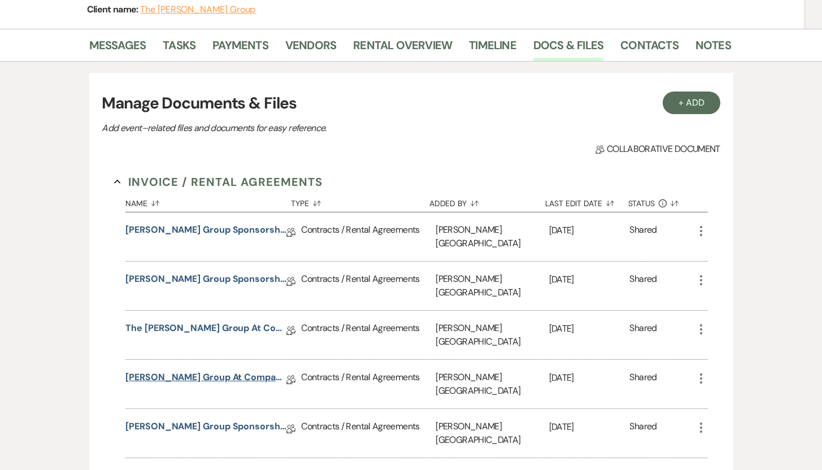
click at [179, 371] on link "Denman Group at Compass Rental Agreement (Private Event) w Rain Date" at bounding box center [205, 380] width 161 height 18
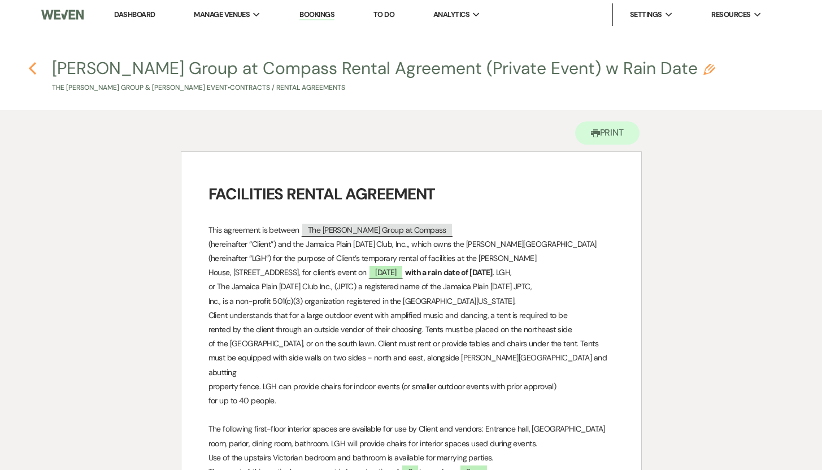
click at [35, 67] on icon "Previous" at bounding box center [32, 69] width 8 height 14
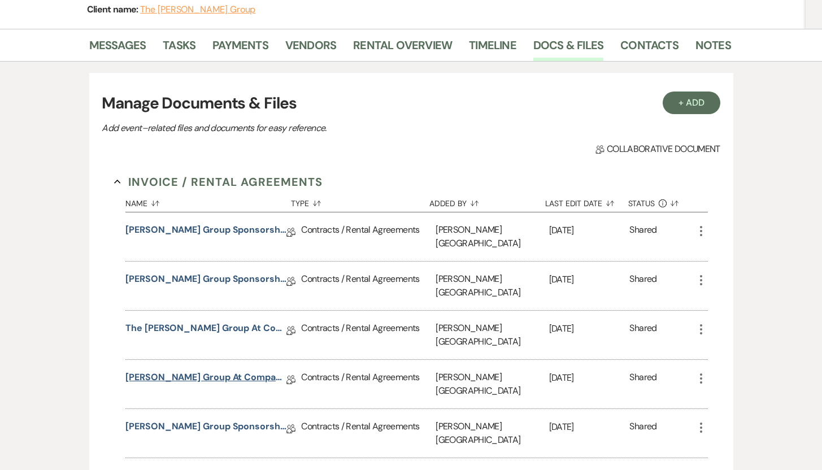
click at [154, 371] on link "Denman Group at Compass Rental Agreement (Private Event) w Rain Date" at bounding box center [205, 380] width 161 height 18
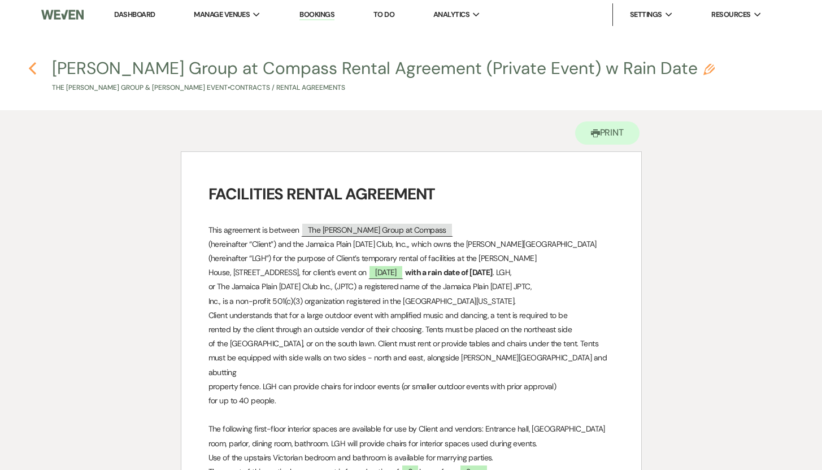
click at [29, 68] on icon "Previous" at bounding box center [32, 69] width 8 height 14
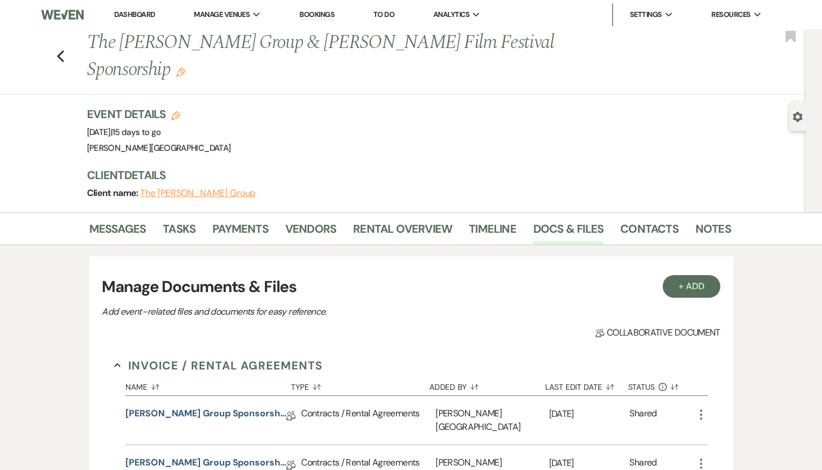
scroll to position [184, 0]
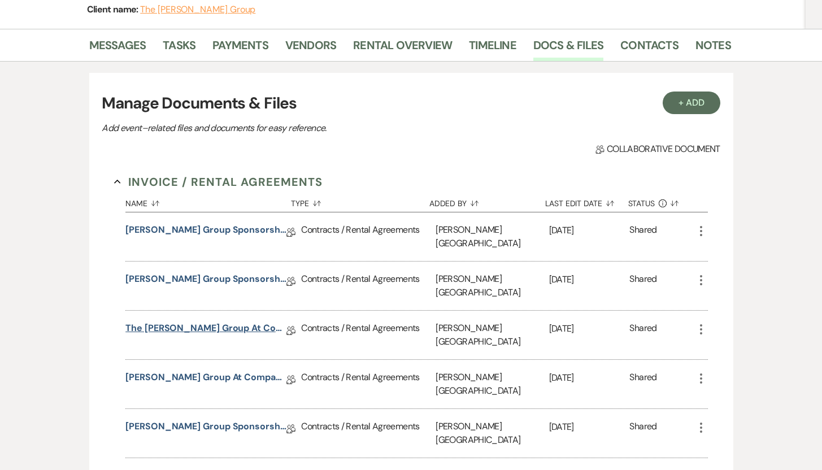
click at [188, 322] on link "The Denman Group at Compass Rental Agreement (Private Event)" at bounding box center [205, 331] width 161 height 18
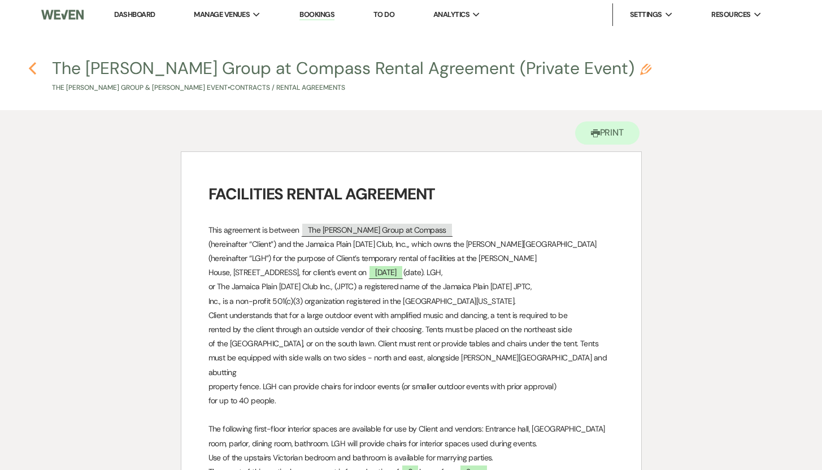
click at [34, 65] on icon "Previous" at bounding box center [32, 69] width 8 height 14
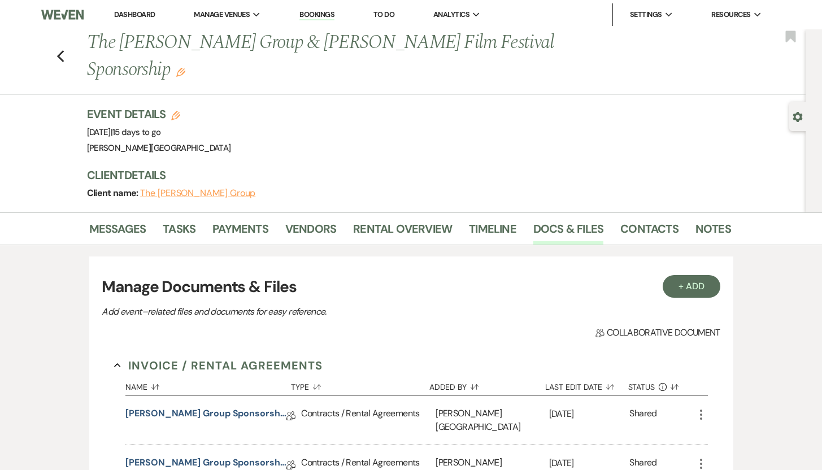
scroll to position [184, 0]
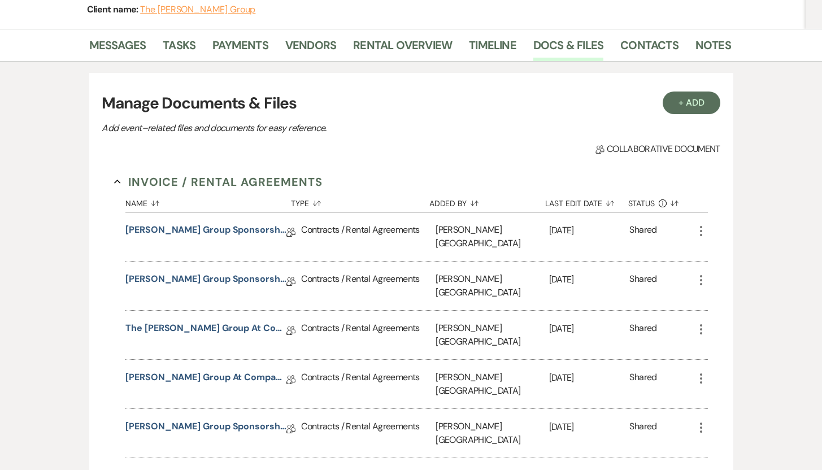
click at [171, 469] on link "The Denman Group at Compass Rental Agreement (Private Event Updated)" at bounding box center [205, 478] width 161 height 18
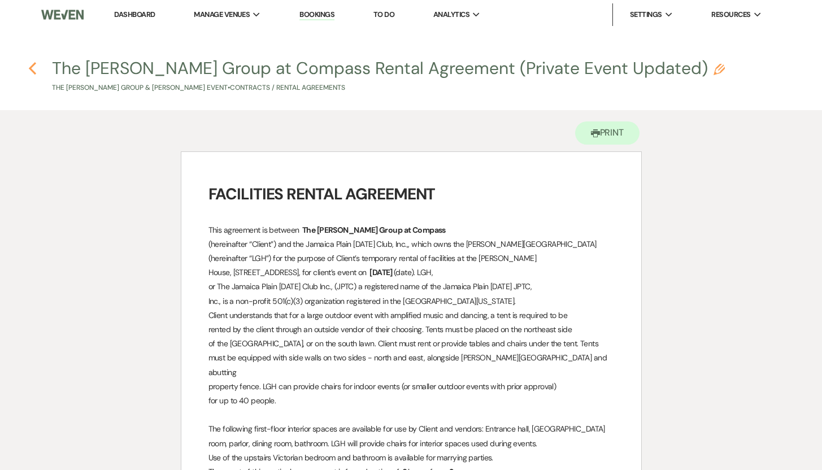
click at [32, 68] on icon "Previous" at bounding box center [32, 69] width 8 height 14
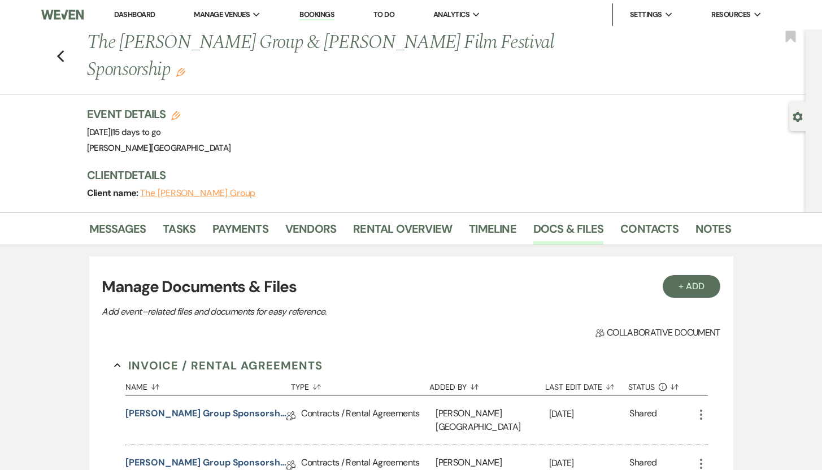
scroll to position [184, 0]
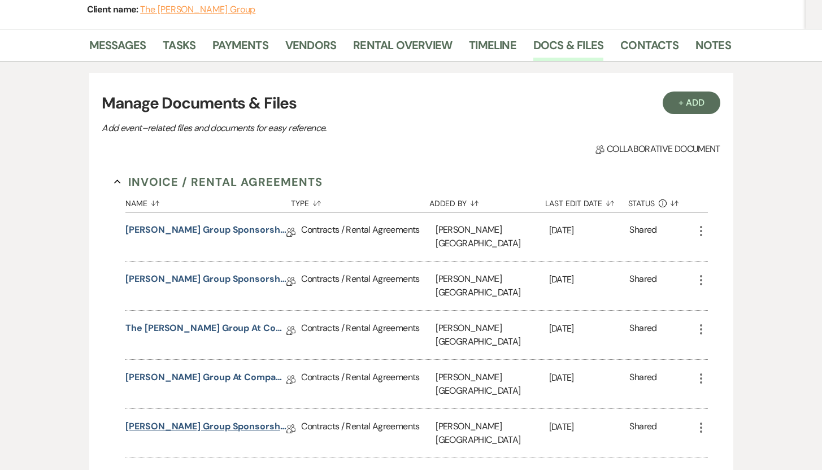
click at [172, 420] on link "Denman Group Sponsorship (updated 4/25/25)" at bounding box center [205, 429] width 161 height 18
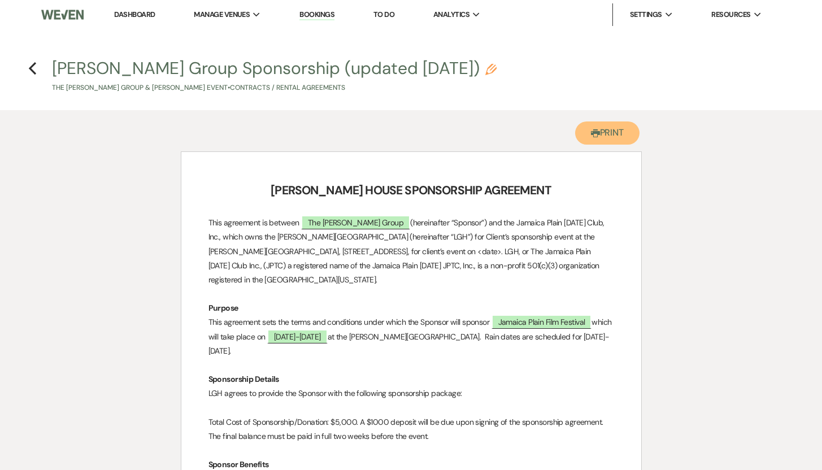
click at [615, 135] on button "Printer Print" at bounding box center [607, 132] width 65 height 23
click at [33, 64] on use "button" at bounding box center [32, 68] width 7 height 12
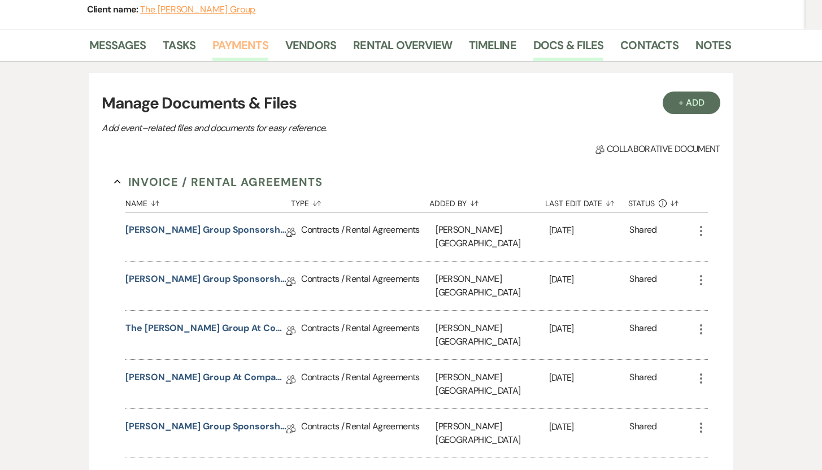
click at [240, 36] on link "Payments" at bounding box center [240, 48] width 56 height 25
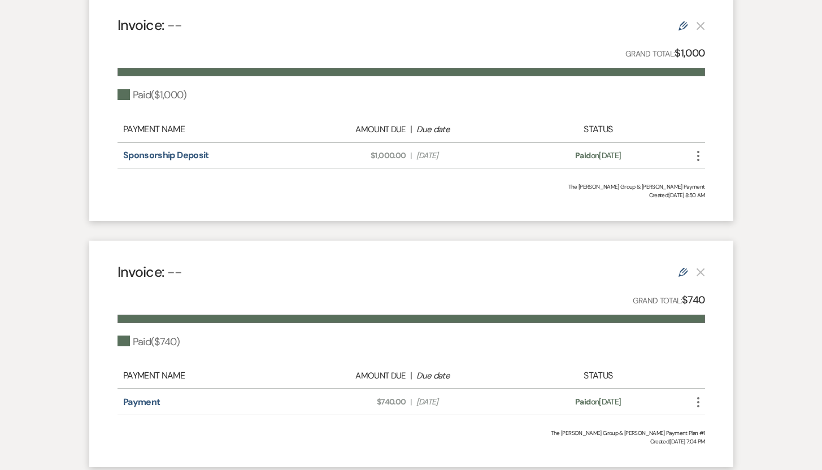
scroll to position [367, 0]
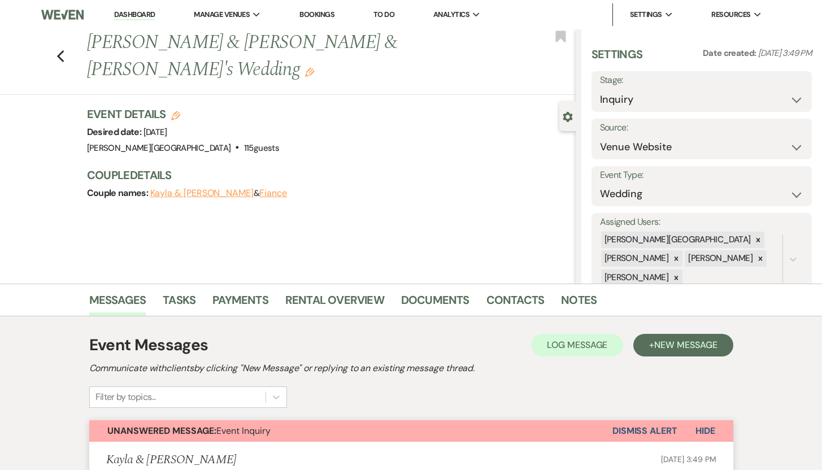
select select "5"
click at [497, 299] on link "Contacts" at bounding box center [516, 303] width 58 height 25
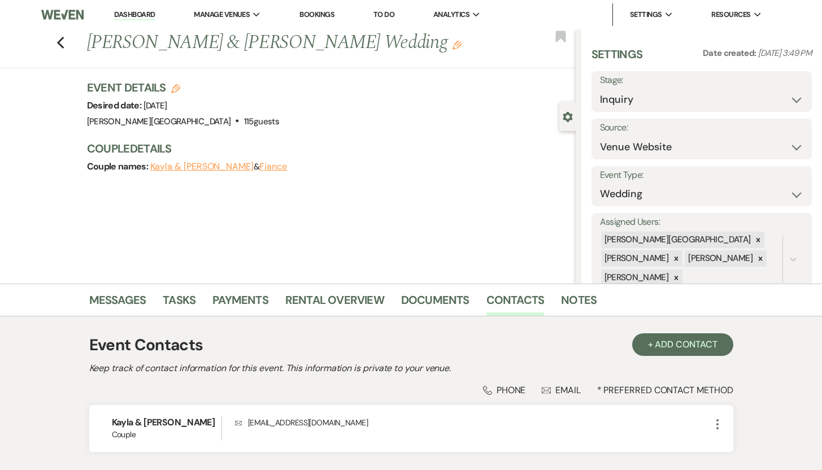
click at [453, 47] on icon "Edit" at bounding box center [457, 45] width 9 height 9
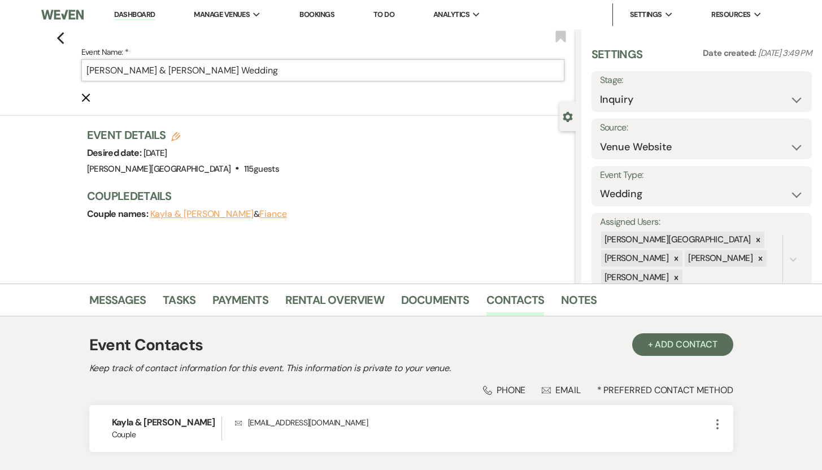
click at [180, 70] on input "[PERSON_NAME] & [PERSON_NAME] Wedding" at bounding box center [322, 70] width 483 height 22
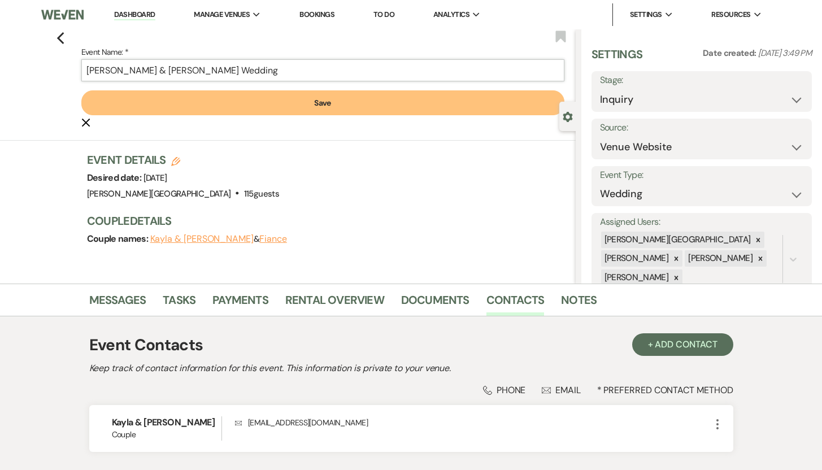
type input "[PERSON_NAME] & [PERSON_NAME] Wedding"
click at [322, 95] on button "Save" at bounding box center [322, 102] width 483 height 25
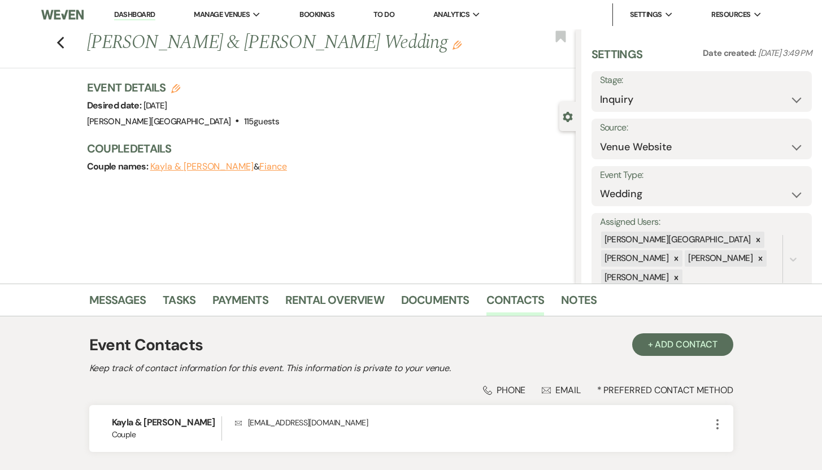
click at [197, 170] on button "Kayla & [PERSON_NAME]" at bounding box center [201, 166] width 103 height 9
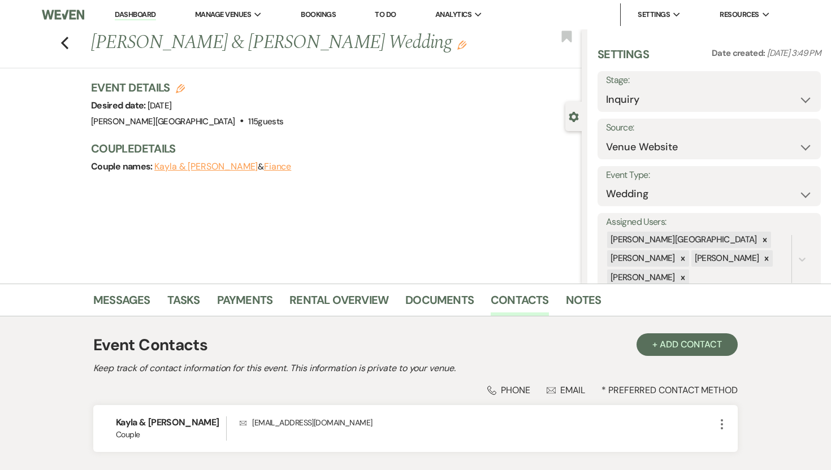
select select "1"
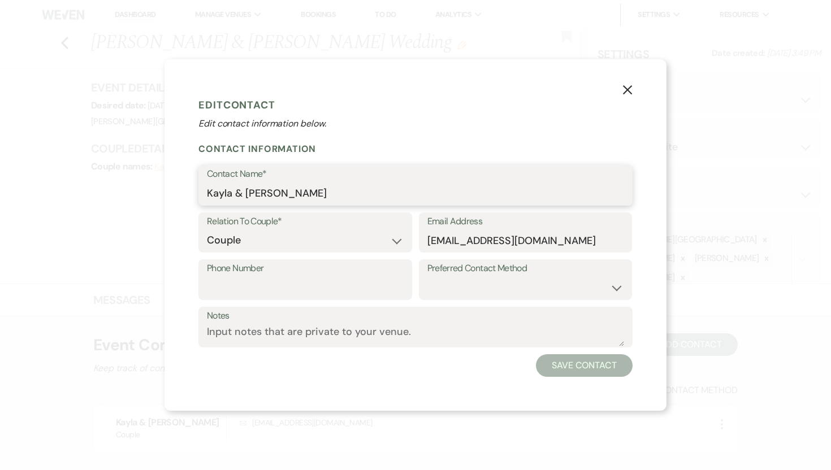
drag, startPoint x: 289, startPoint y: 195, endPoint x: 237, endPoint y: 193, distance: 52.6
click at [237, 193] on input "Kayla & [PERSON_NAME]" at bounding box center [415, 194] width 417 height 22
type input "[PERSON_NAME]"
click at [571, 366] on button "Save Contact" at bounding box center [584, 365] width 97 height 23
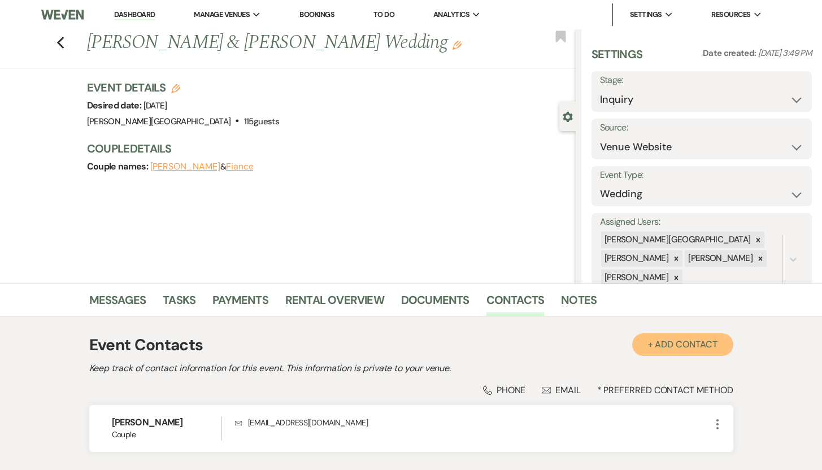
click at [688, 341] on button "+ Add Contact" at bounding box center [682, 344] width 101 height 23
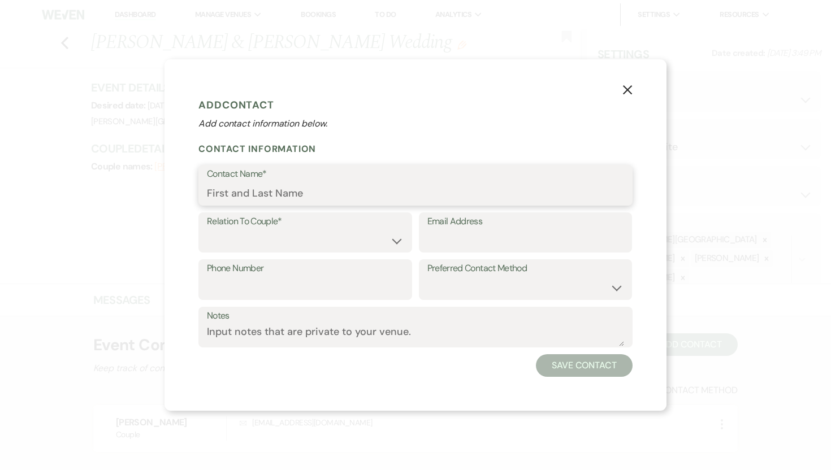
click at [316, 192] on input "Contact Name*" at bounding box center [415, 194] width 417 height 22
type input "[PERSON_NAME]"
click at [395, 240] on select "Couple Planner Parent of Couple Family Member Friend Other" at bounding box center [305, 240] width 197 height 22
select select "1"
click at [207, 229] on select "Couple Planner Parent of Couple Family Member Friend Other" at bounding box center [305, 240] width 197 height 22
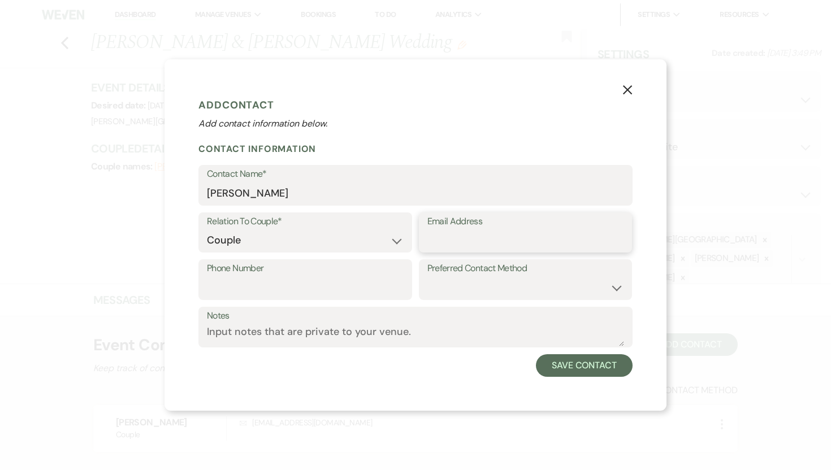
click at [445, 237] on input "Email Address" at bounding box center [525, 240] width 197 height 22
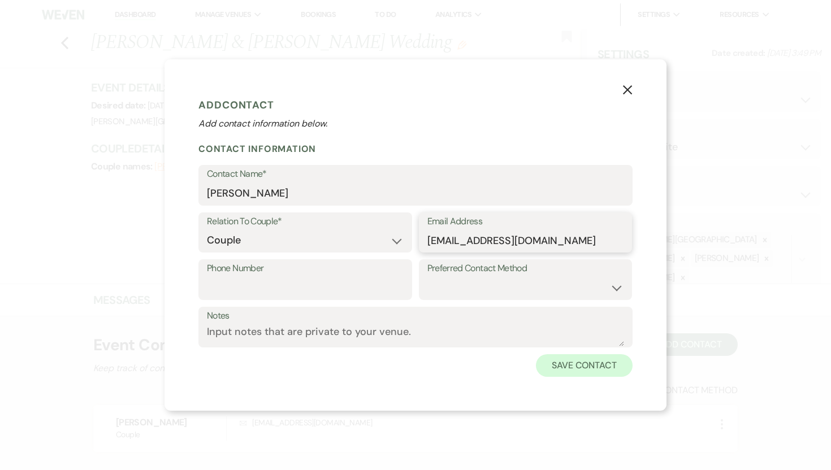
type input "[EMAIL_ADDRESS][DOMAIN_NAME]"
click at [558, 366] on button "Save Contact" at bounding box center [584, 365] width 97 height 23
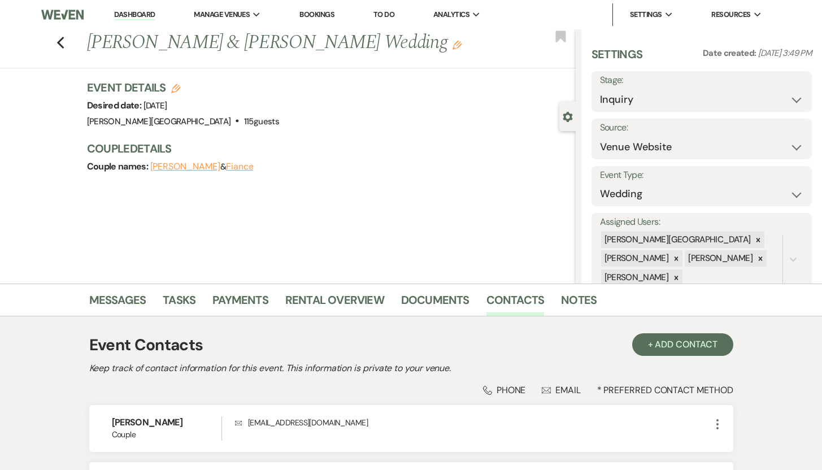
click at [228, 167] on button "Fiance" at bounding box center [240, 166] width 28 height 9
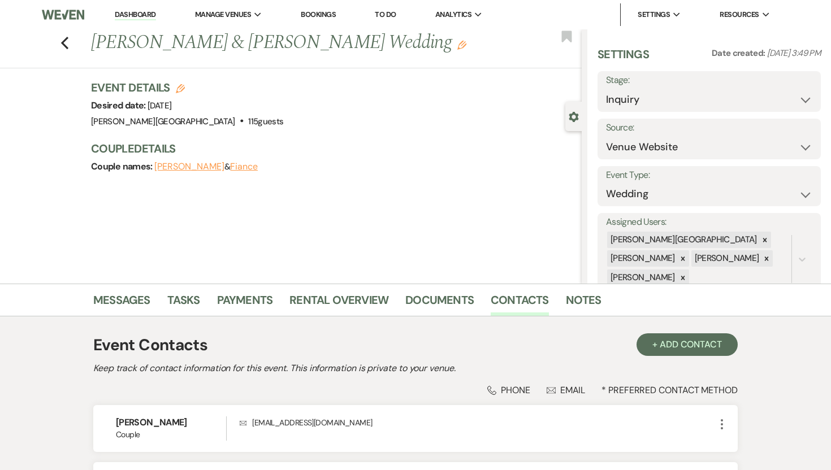
select select "1"
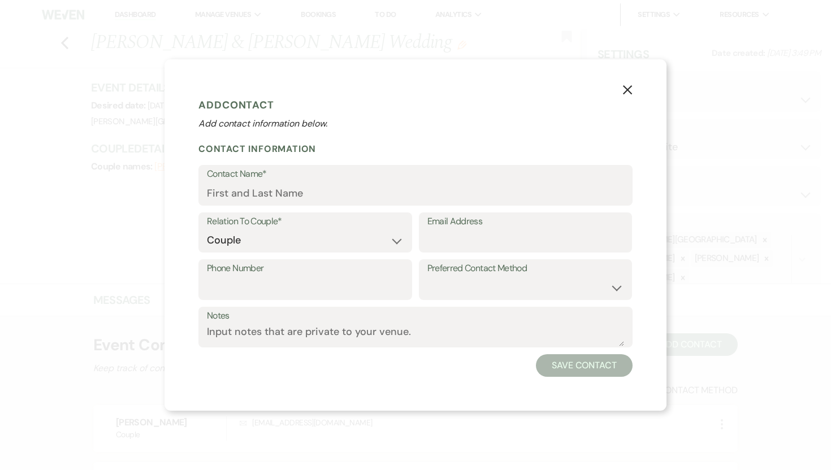
click at [627, 84] on button "X" at bounding box center [627, 90] width 17 height 20
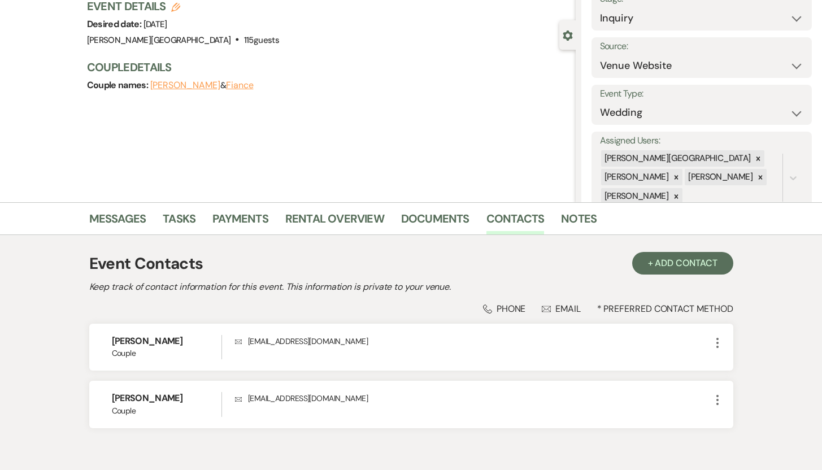
scroll to position [73, 0]
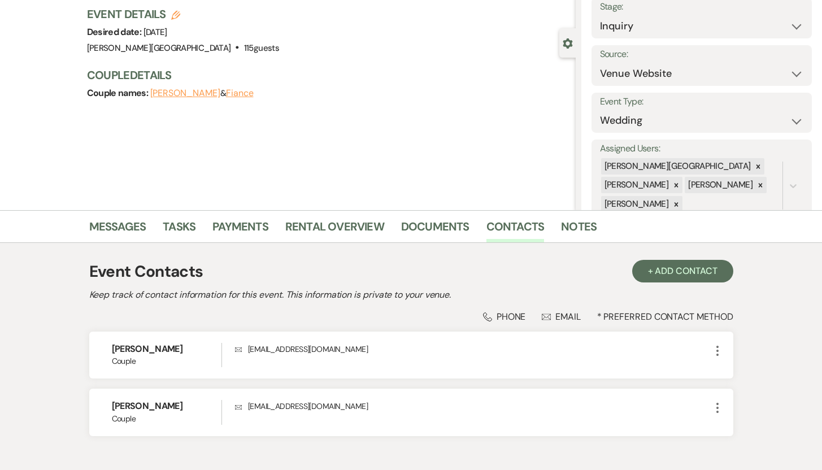
click at [230, 92] on button "Fiance" at bounding box center [240, 93] width 28 height 9
select select "1"
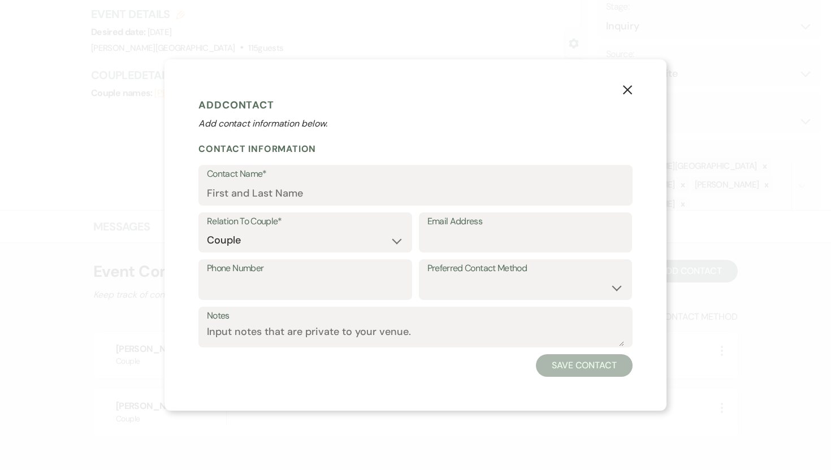
click at [628, 88] on icon "X" at bounding box center [627, 90] width 10 height 10
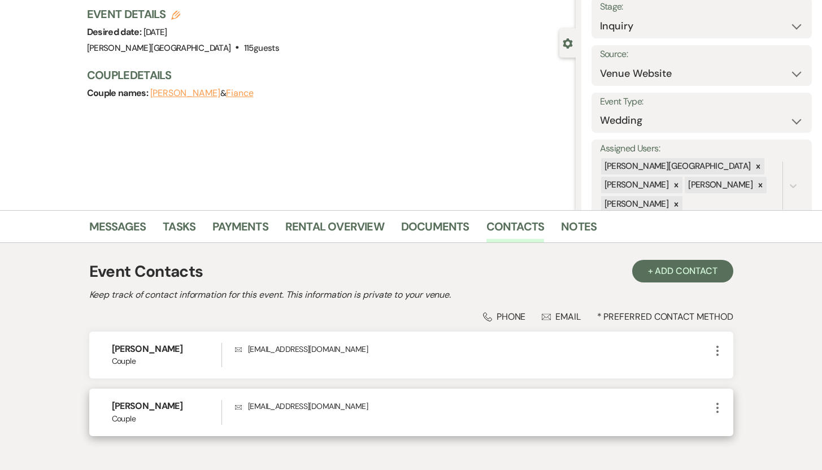
drag, startPoint x: 373, startPoint y: 403, endPoint x: 249, endPoint y: 405, distance: 124.3
click at [249, 405] on p "Envelope [EMAIL_ADDRESS][DOMAIN_NAME]" at bounding box center [472, 406] width 475 height 12
copy p "[EMAIL_ADDRESS][DOMAIN_NAME]"
click at [229, 94] on button "Fiance" at bounding box center [240, 93] width 28 height 9
select select "1"
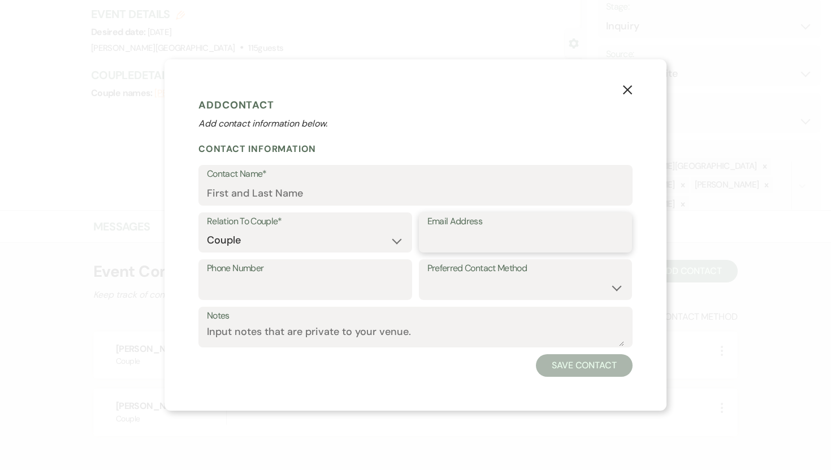
click at [431, 243] on input "Email Address" at bounding box center [525, 240] width 197 height 22
paste input "[EMAIL_ADDRESS][DOMAIN_NAME]"
type input "[EMAIL_ADDRESS][DOMAIN_NAME]"
click at [327, 196] on input "Contact Name*" at bounding box center [415, 194] width 417 height 22
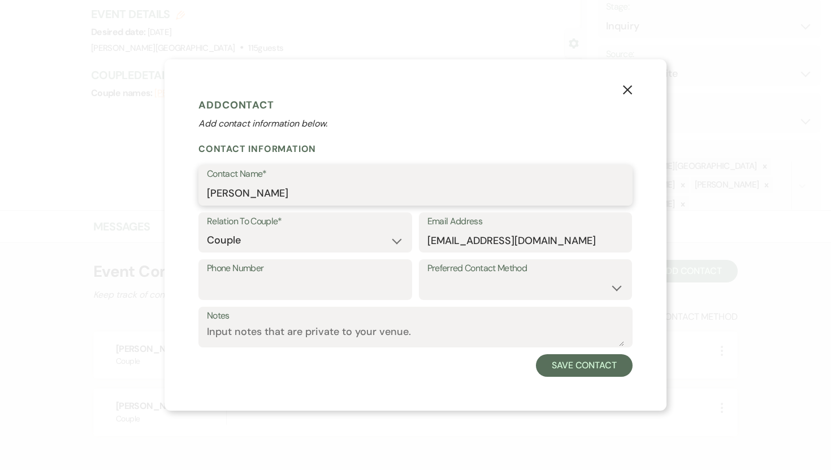
type input "[PERSON_NAME]"
click at [559, 373] on button "Save Contact" at bounding box center [584, 365] width 97 height 23
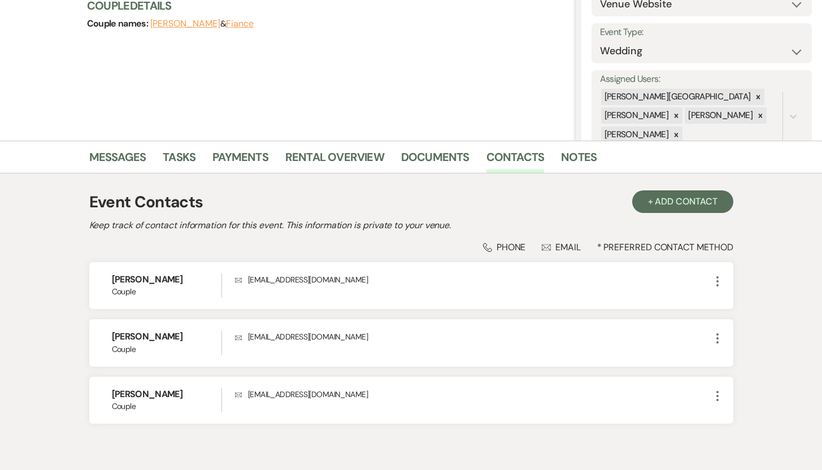
scroll to position [160, 0]
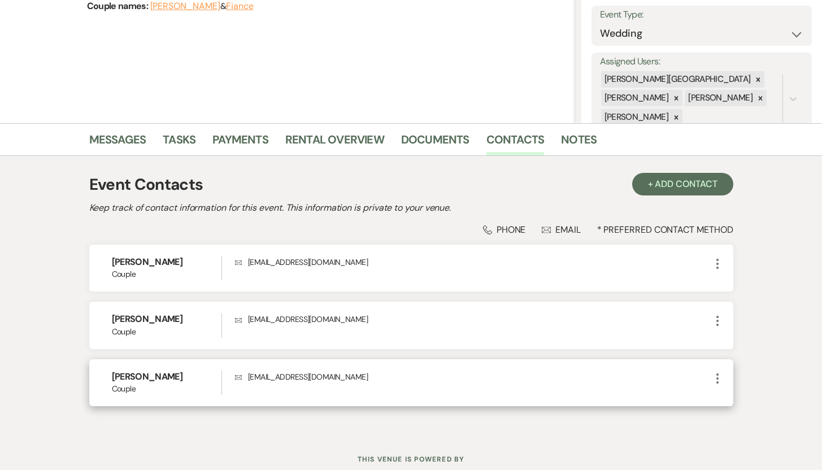
click at [719, 377] on icon "More" at bounding box center [718, 379] width 14 height 14
click at [732, 405] on button "Pencil Edit" at bounding box center [744, 400] width 67 height 19
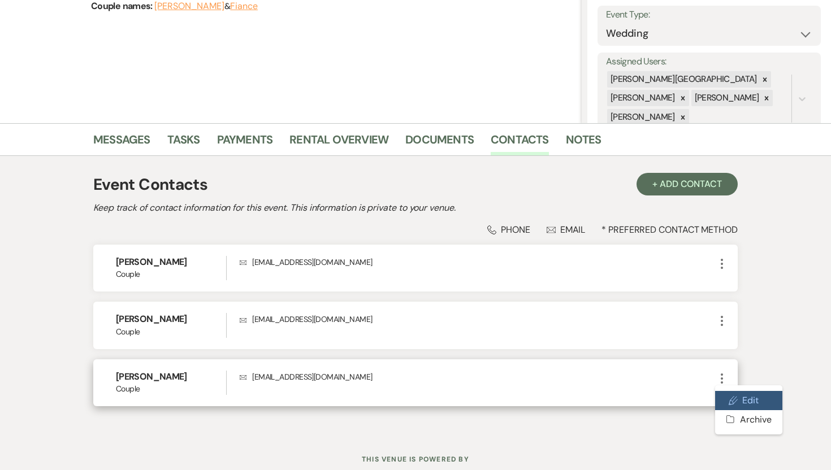
select select "1"
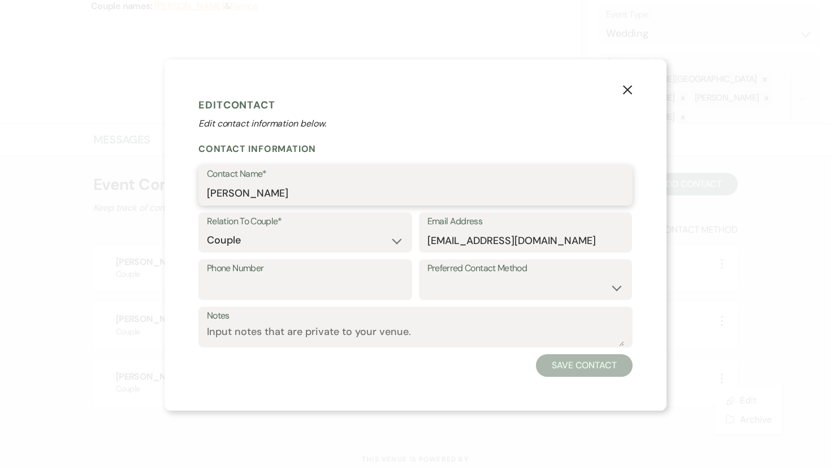
drag, startPoint x: 312, startPoint y: 192, endPoint x: 174, endPoint y: 192, distance: 137.9
click at [174, 192] on div "X Edit Contact Edit contact information below. Contact Information Contact Name…" at bounding box center [415, 234] width 502 height 351
drag, startPoint x: 605, startPoint y: 239, endPoint x: 389, endPoint y: 237, distance: 215.3
click at [389, 237] on div "Relation To Couple* Couple Planner Parent of Couple Family Member Friend Other …" at bounding box center [415, 236] width 434 height 47
click at [629, 89] on icon "X" at bounding box center [627, 89] width 10 height 10
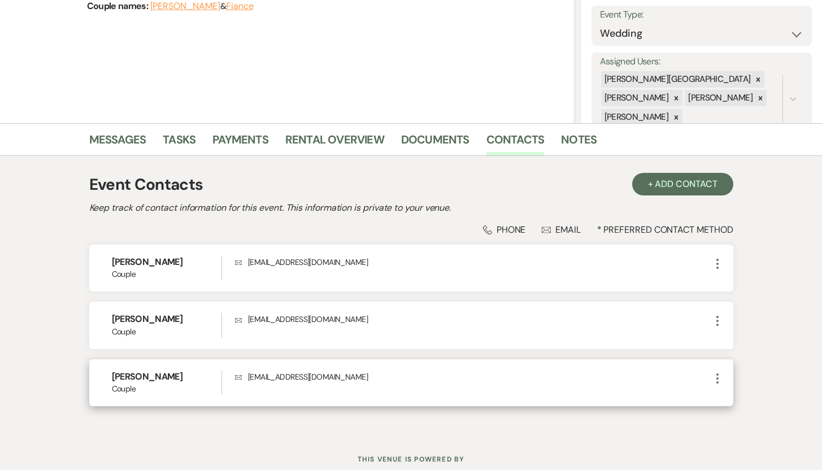
click at [186, 383] on span "Couple" at bounding box center [167, 389] width 110 height 12
click at [717, 380] on icon "More" at bounding box center [718, 379] width 14 height 14
click at [749, 419] on button "Archive Archive" at bounding box center [744, 419] width 67 height 19
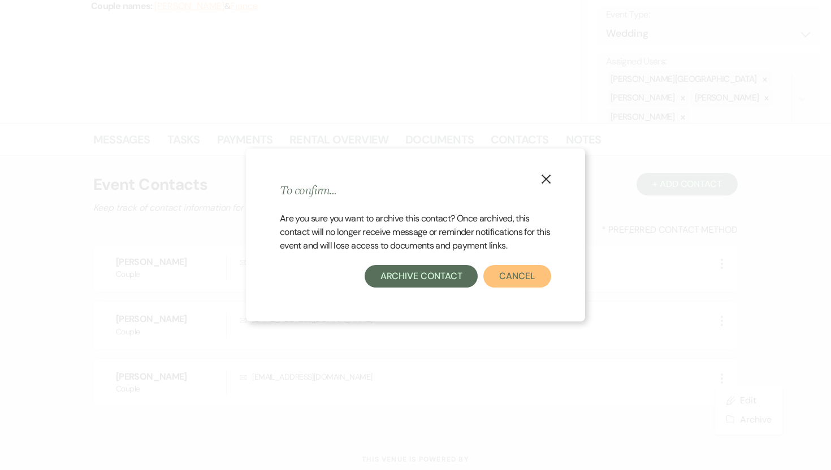
click at [505, 276] on button "Cancel" at bounding box center [517, 276] width 68 height 23
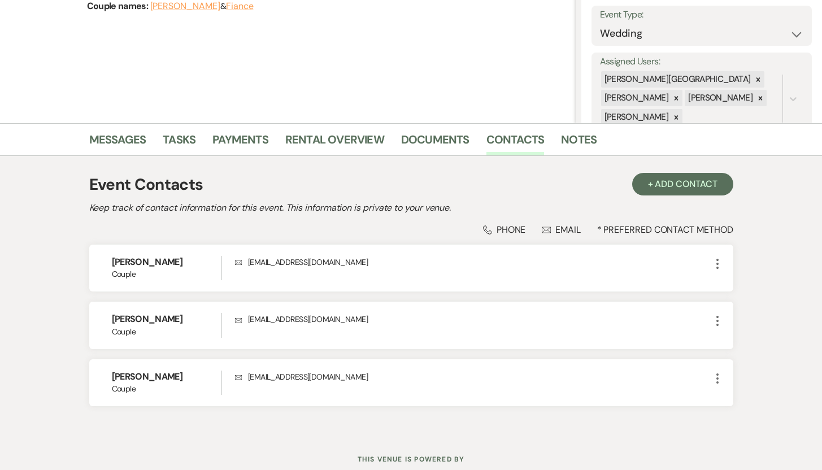
click at [226, 8] on button "Fiance" at bounding box center [240, 6] width 28 height 9
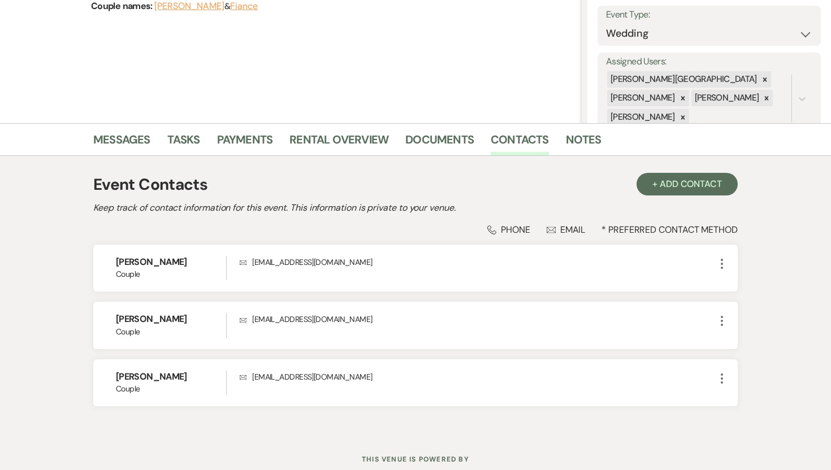
select select "1"
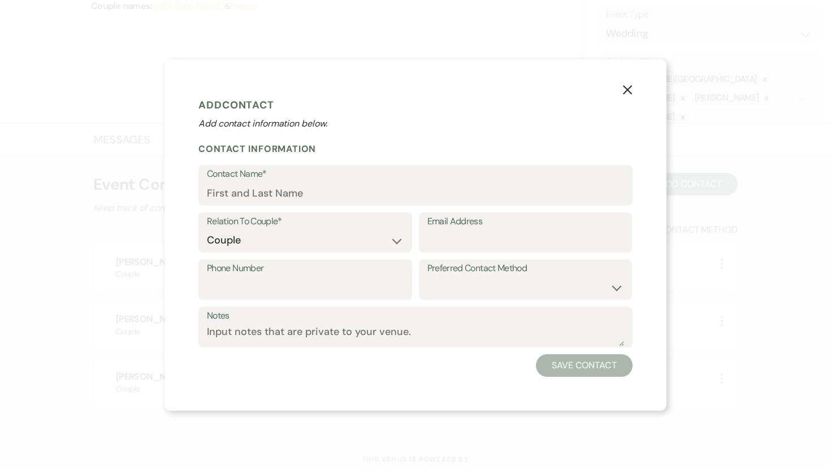
click at [626, 91] on icon "X" at bounding box center [627, 90] width 10 height 10
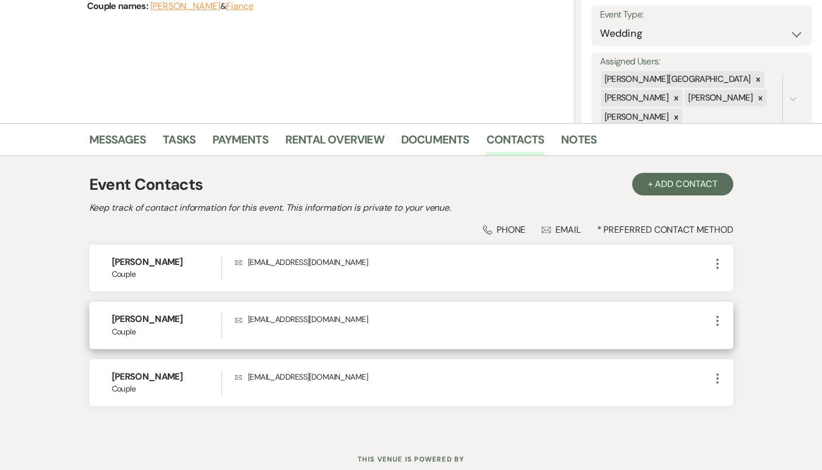
click at [716, 321] on icon "More" at bounding box center [718, 321] width 14 height 14
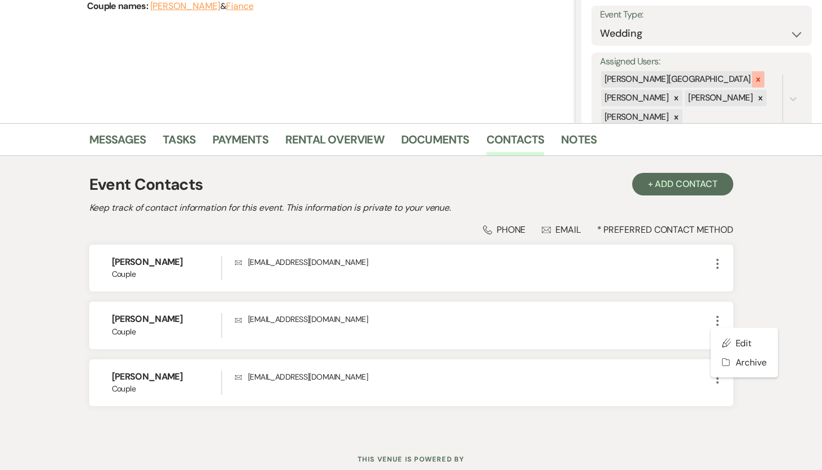
click at [754, 79] on icon at bounding box center [758, 80] width 8 height 8
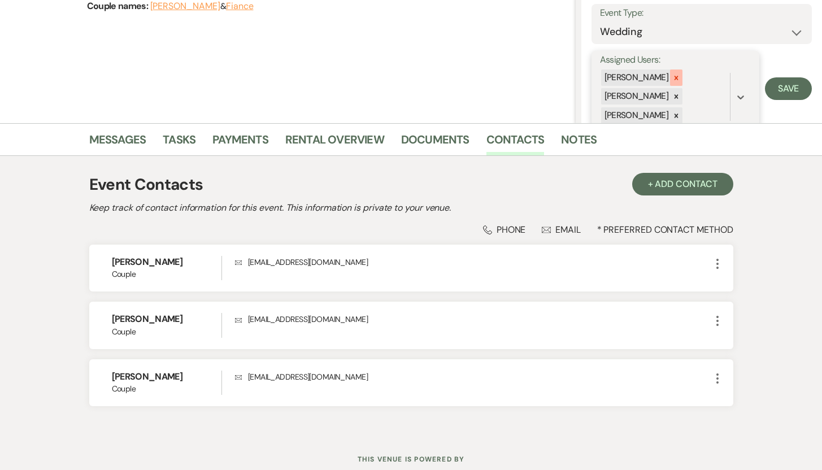
click at [675, 78] on icon at bounding box center [677, 78] width 4 height 4
click at [775, 76] on button "Save" at bounding box center [788, 79] width 47 height 23
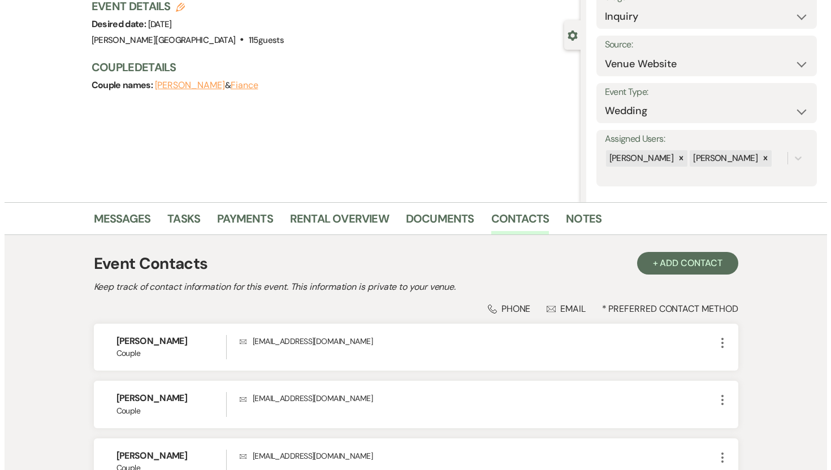
scroll to position [53, 0]
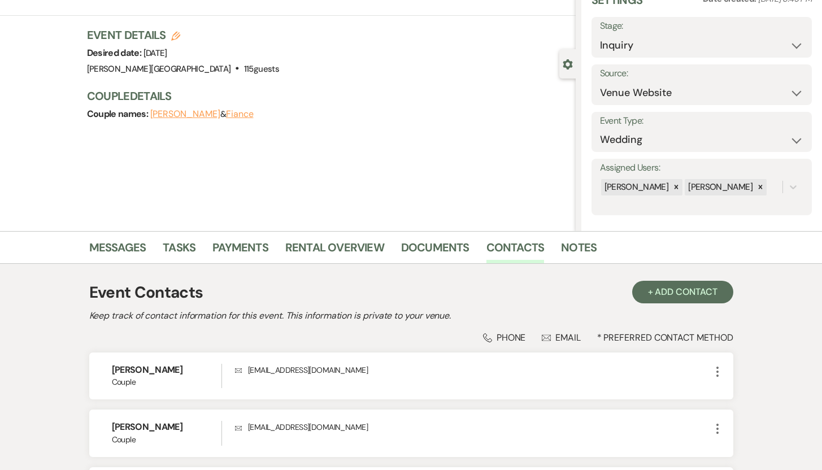
click at [180, 32] on icon "Edit" at bounding box center [175, 36] width 9 height 9
select select "476"
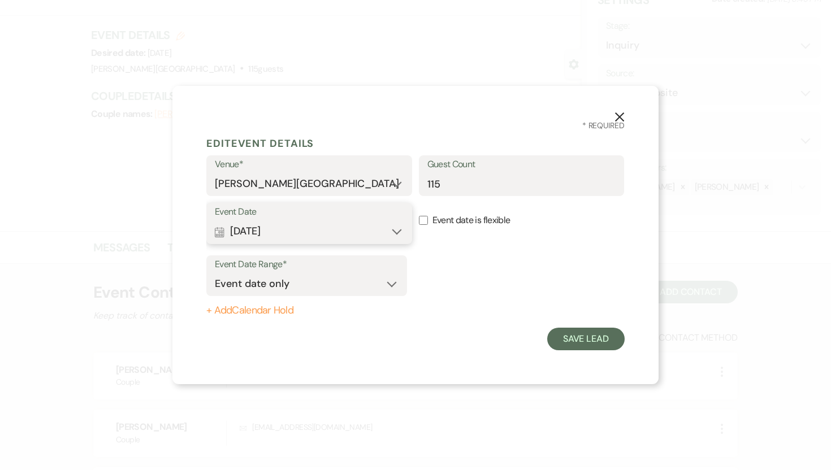
click at [397, 229] on button "Calendar [DATE] Expand" at bounding box center [309, 231] width 189 height 23
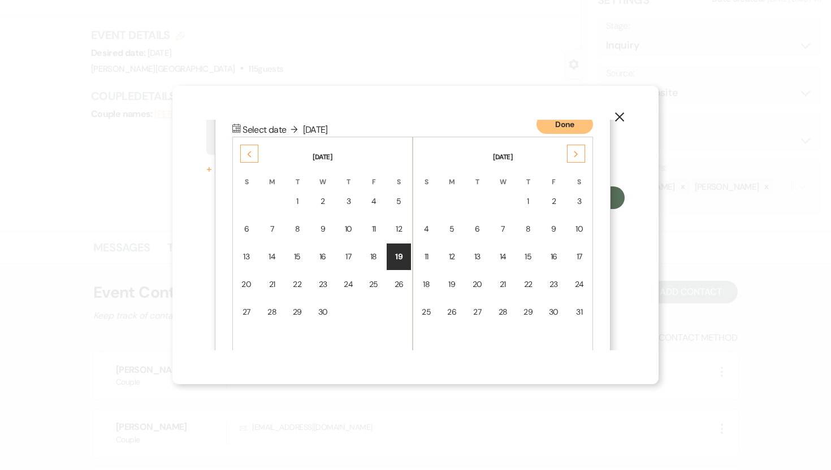
scroll to position [145, 0]
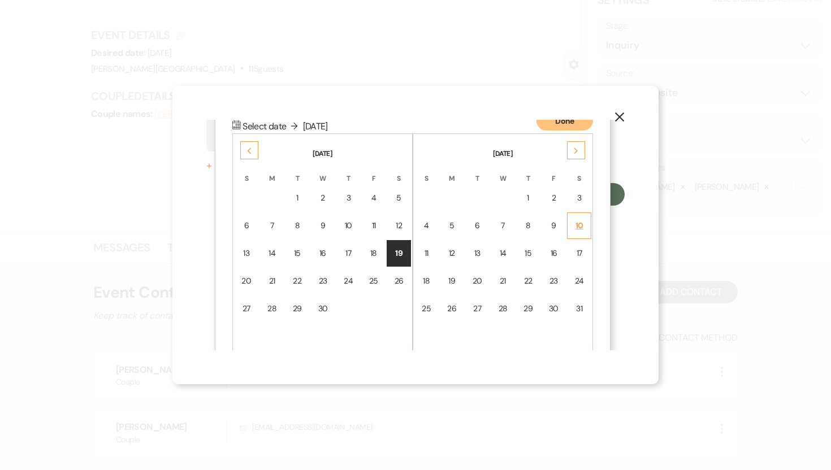
click at [578, 225] on div "10" at bounding box center [579, 226] width 10 height 12
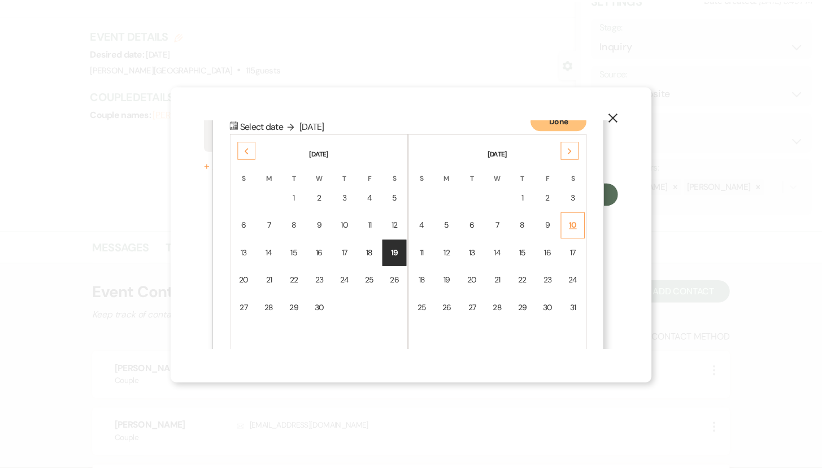
scroll to position [0, 0]
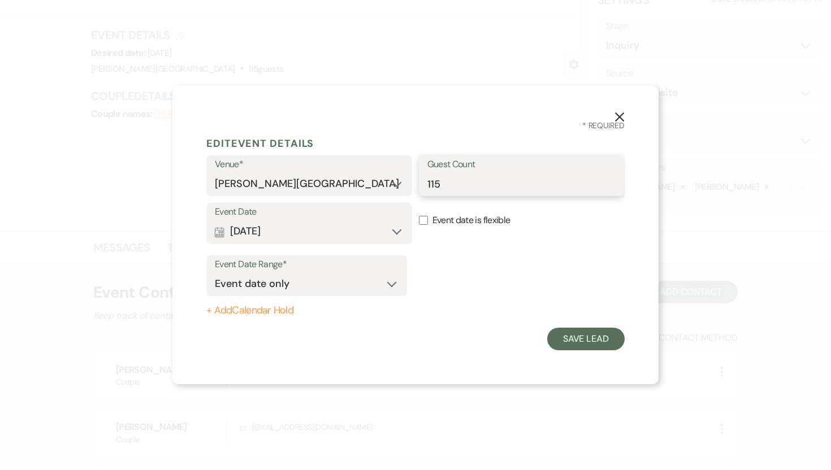
click at [459, 188] on input "115" at bounding box center [521, 184] width 189 height 22
drag, startPoint x: 459, startPoint y: 188, endPoint x: 419, endPoint y: 188, distance: 39.6
click at [419, 188] on div "Guest Count 115" at bounding box center [522, 175] width 206 height 41
type input "100"
click at [578, 342] on button "Save Lead" at bounding box center [585, 339] width 77 height 23
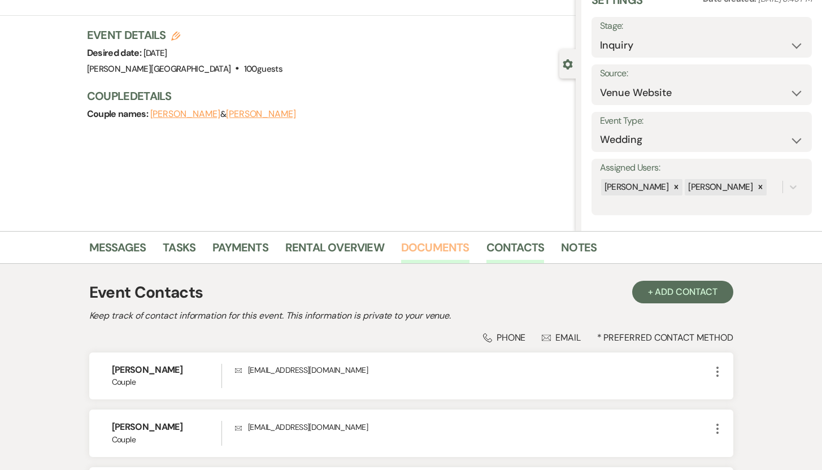
click at [426, 248] on link "Documents" at bounding box center [435, 250] width 68 height 25
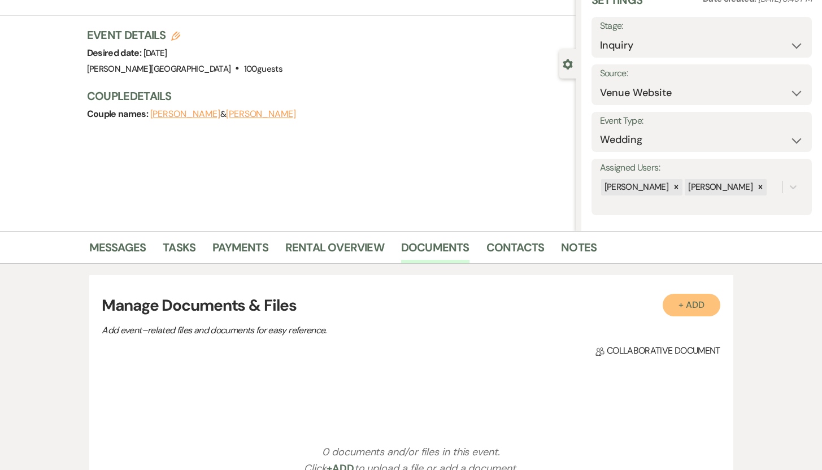
click at [689, 309] on button "+ Add" at bounding box center [692, 305] width 58 height 23
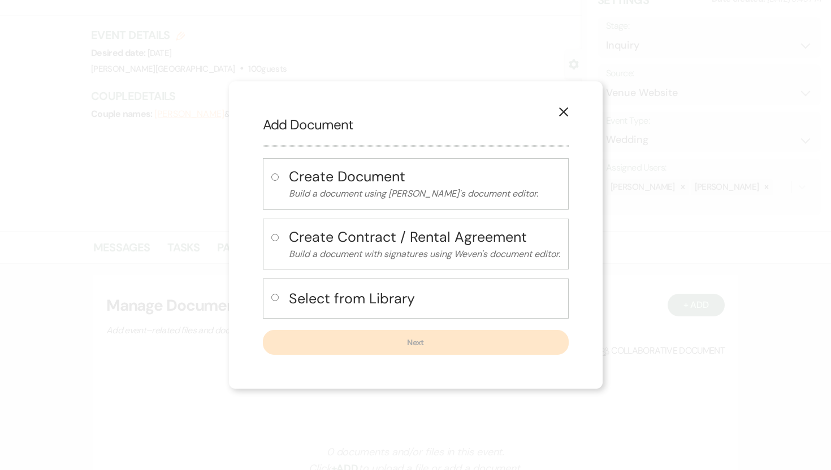
click at [273, 298] on input "radio" at bounding box center [274, 297] width 7 height 7
radio input "true"
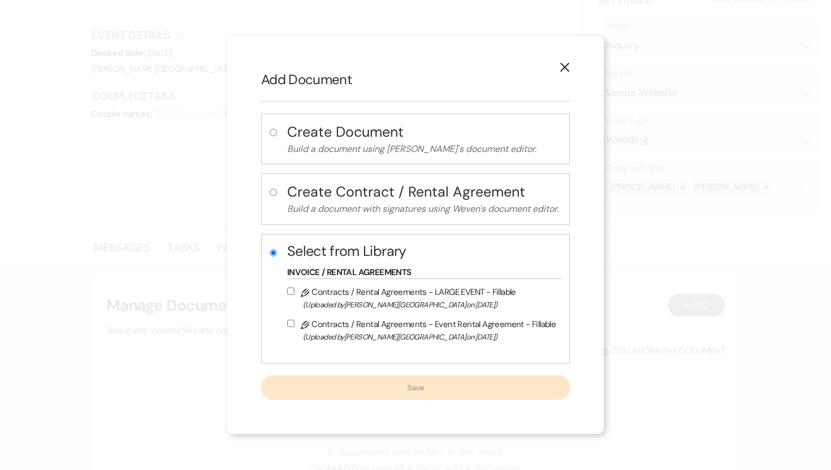
click at [290, 324] on input "Pencil Contracts / Rental Agreements - Event Rental Agreement - Fillable (Uploa…" at bounding box center [290, 323] width 7 height 7
checkbox input "true"
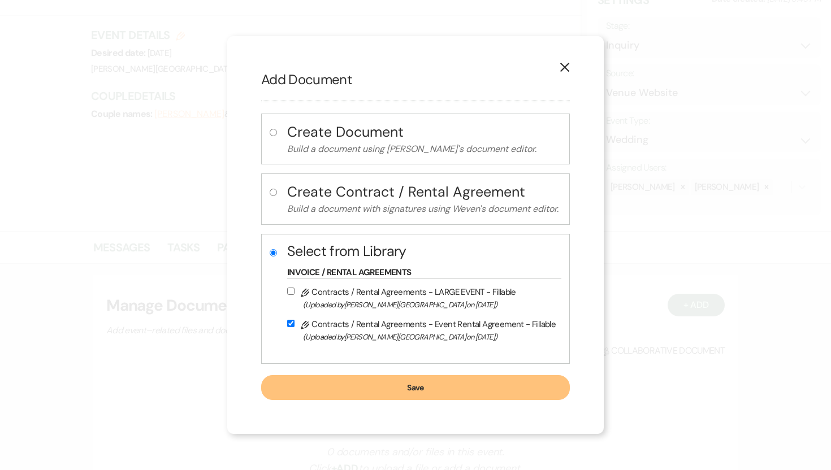
click at [390, 394] on button "Save" at bounding box center [415, 387] width 309 height 25
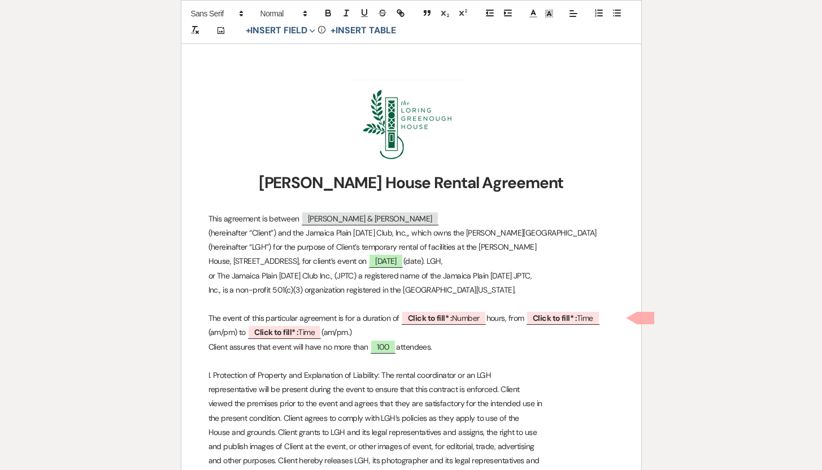
scroll to position [160, 0]
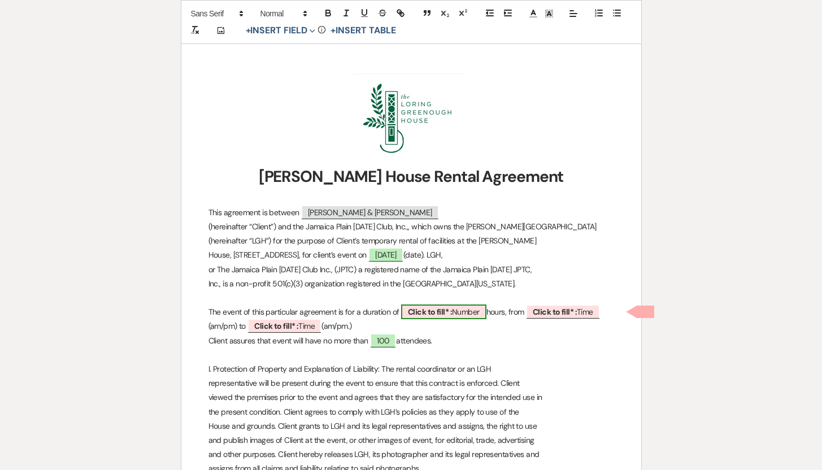
click at [471, 307] on span "Click to fill* : Number" at bounding box center [443, 312] width 85 height 15
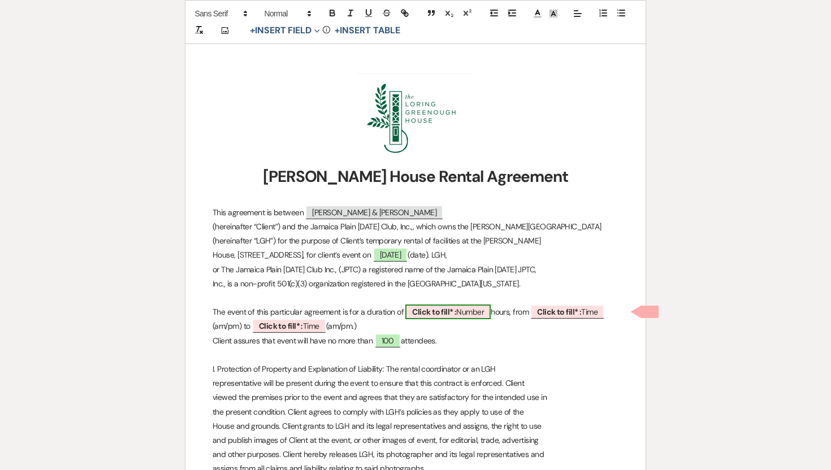
select select "owner"
select select "Number"
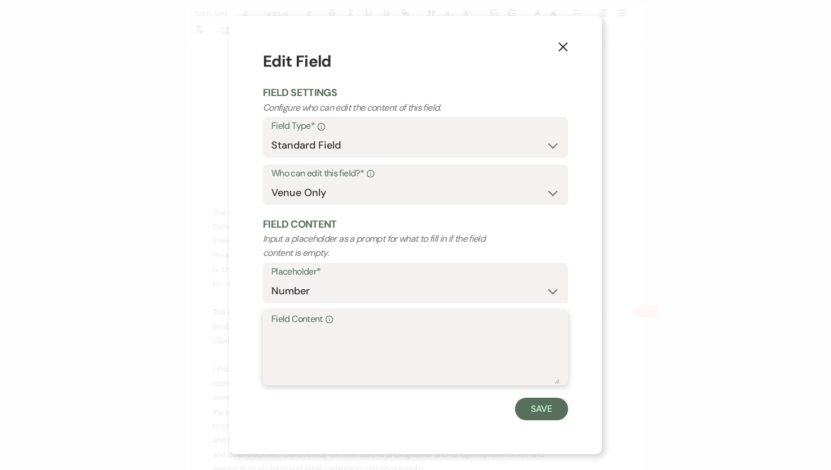
click at [294, 346] on textarea "Field Content Info" at bounding box center [415, 356] width 288 height 57
type textarea "8"
click at [541, 405] on button "Save" at bounding box center [541, 409] width 53 height 23
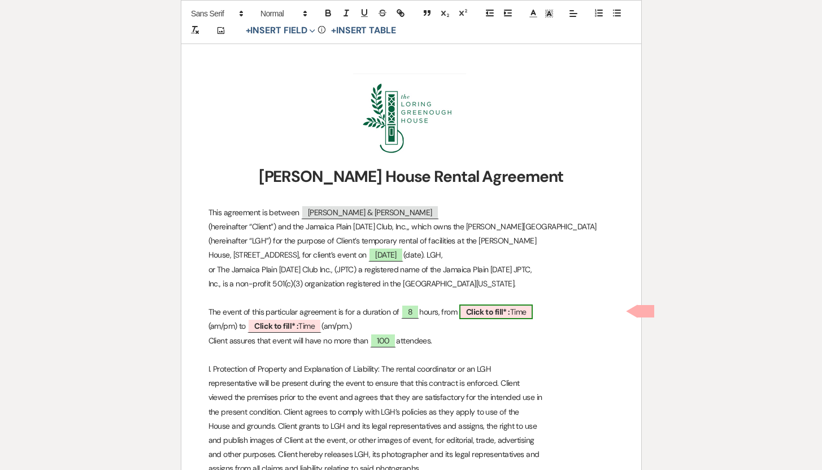
click at [528, 315] on span "Click to fill* : Time" at bounding box center [496, 312] width 74 height 15
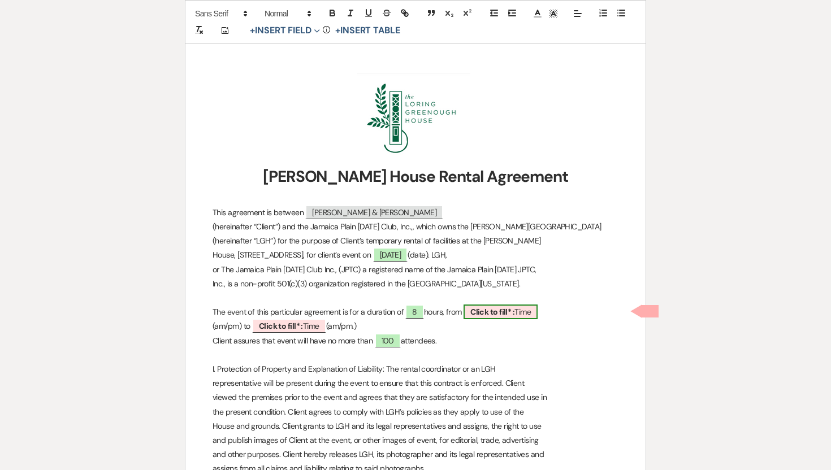
select select "owner"
select select "Time"
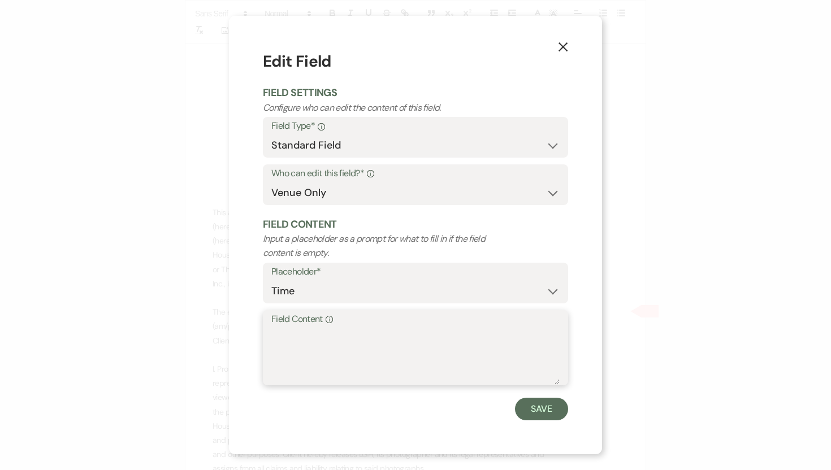
click at [292, 342] on textarea "Field Content Info" at bounding box center [415, 356] width 288 height 57
type textarea "3"
type textarea "2:00 pm"
click at [526, 410] on button "Save" at bounding box center [541, 409] width 53 height 23
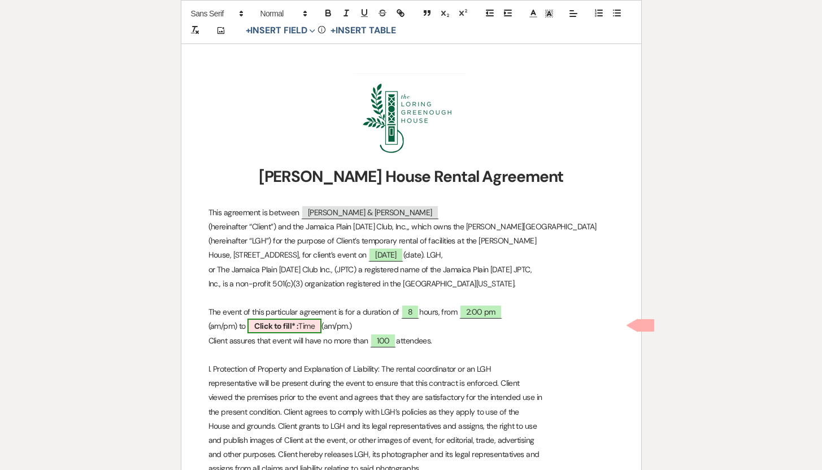
click at [292, 325] on b "Click to fill* :" at bounding box center [276, 326] width 44 height 10
select select "owner"
select select "Time"
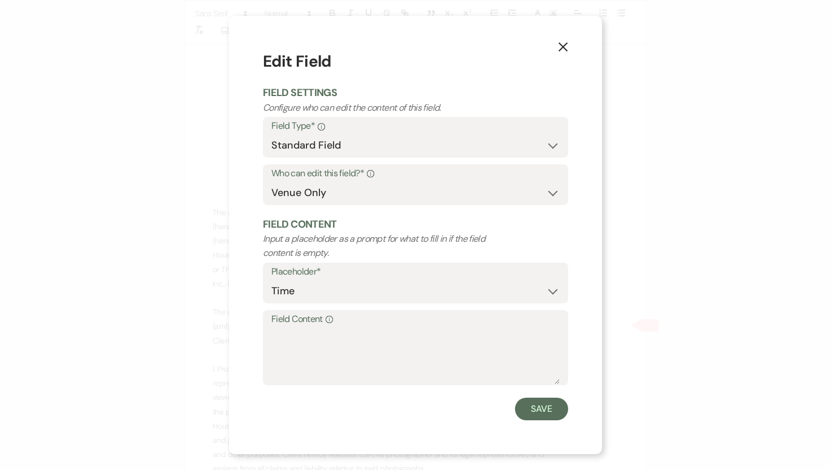
click at [282, 320] on label "Field Content Info" at bounding box center [415, 319] width 288 height 16
click at [282, 328] on textarea "Field Content Info" at bounding box center [415, 356] width 288 height 57
type textarea "10:00 pm"
click at [537, 406] on button "Save" at bounding box center [541, 409] width 53 height 23
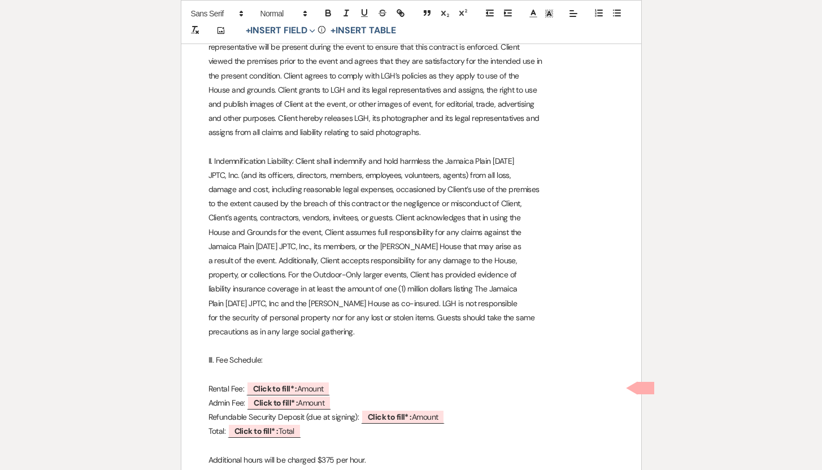
scroll to position [499, 0]
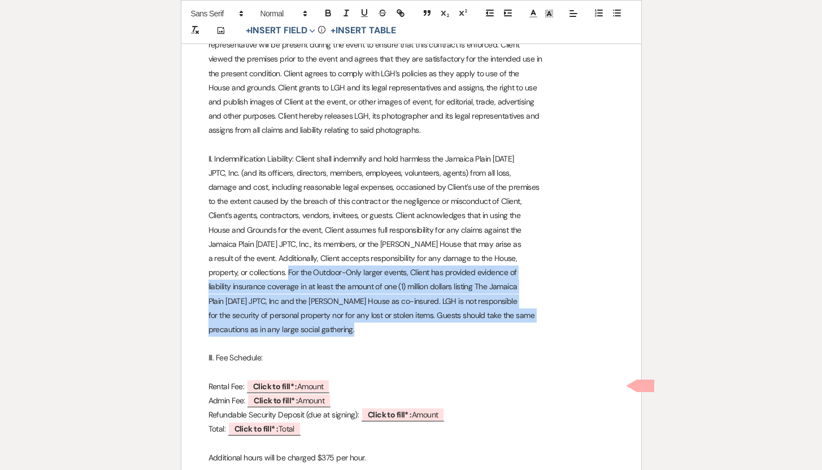
drag, startPoint x: 288, startPoint y: 272, endPoint x: 368, endPoint y: 327, distance: 96.7
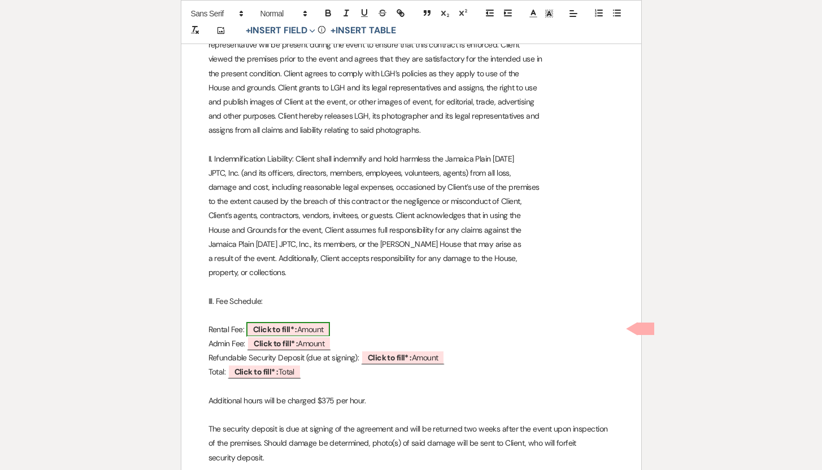
click at [320, 329] on span "Click to fill* : Amount" at bounding box center [288, 329] width 84 height 15
select select "owner"
select select "Amount"
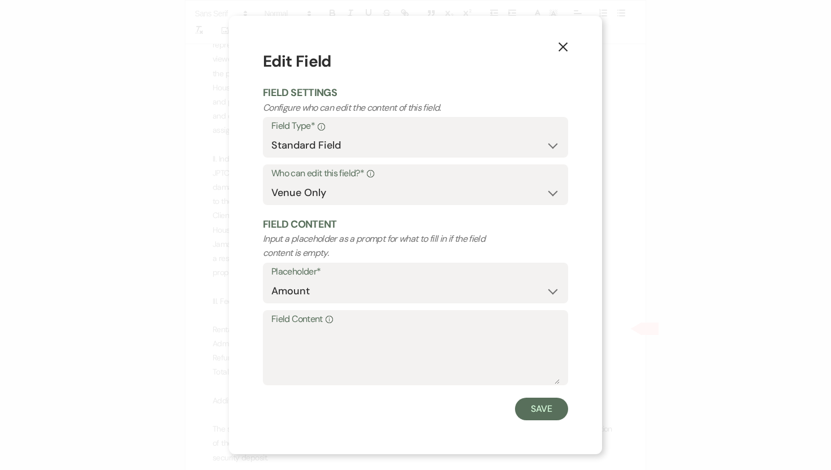
click at [285, 322] on label "Field Content Info" at bounding box center [415, 319] width 288 height 16
click at [285, 328] on textarea "Field Content Info" at bounding box center [415, 356] width 288 height 57
type textarea "$5,000"
click at [533, 413] on button "Save" at bounding box center [541, 409] width 53 height 23
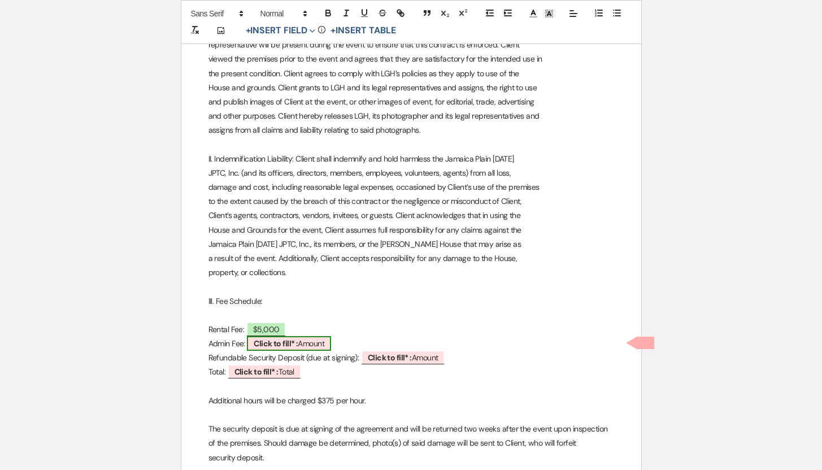
click at [311, 341] on span "Click to fill* : Amount" at bounding box center [289, 343] width 84 height 15
select select "owner"
select select "Amount"
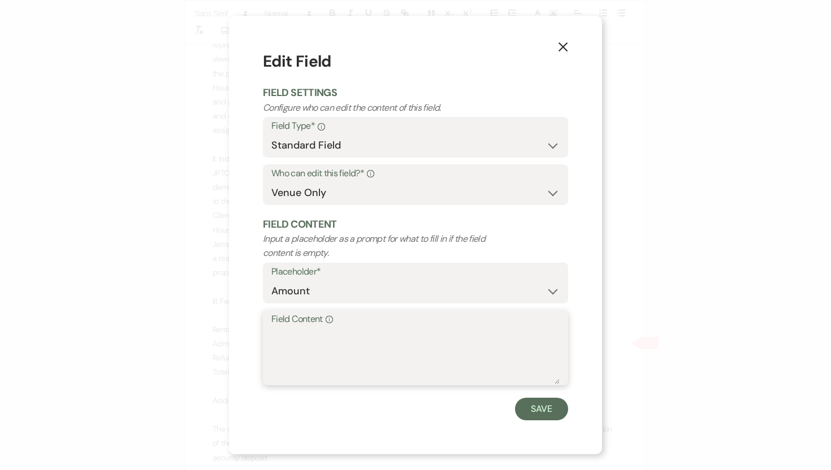
click at [289, 333] on textarea "Field Content Info" at bounding box center [415, 356] width 288 height 57
type textarea "$240.00"
click at [537, 408] on button "Save" at bounding box center [541, 409] width 53 height 23
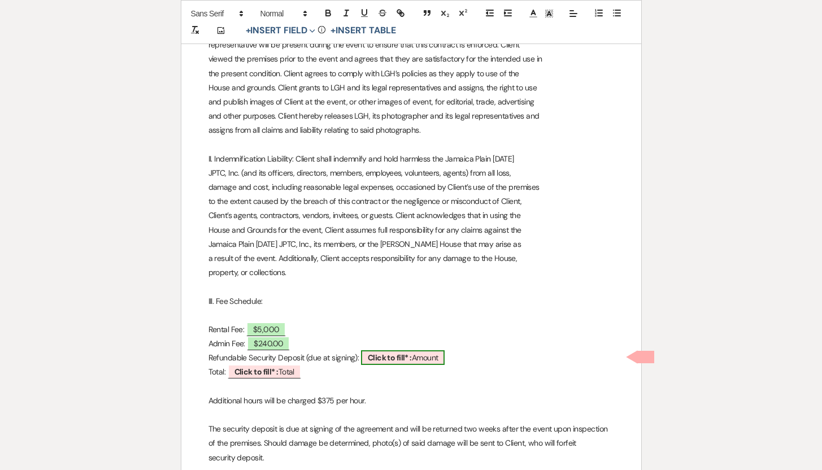
click at [412, 361] on b "Click to fill* :" at bounding box center [390, 358] width 44 height 10
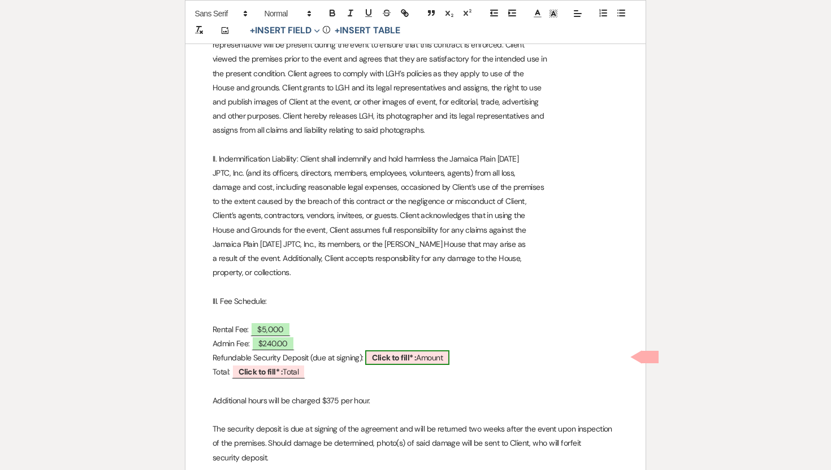
select select "owner"
select select "Amount"
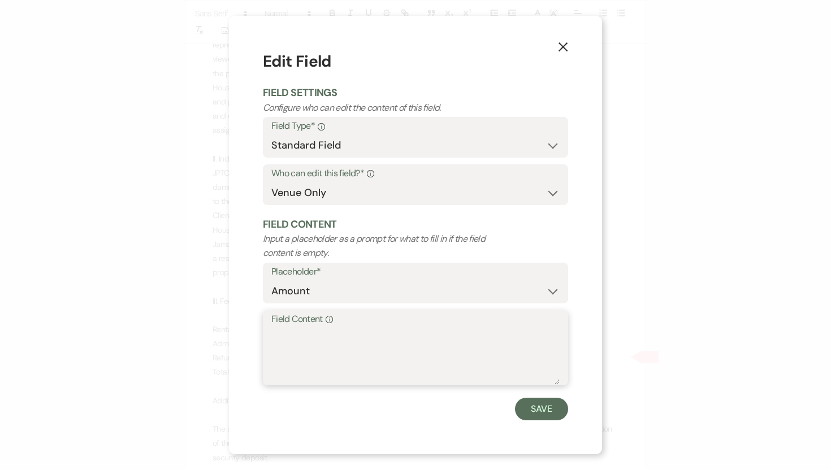
click at [332, 339] on textarea "Field Content Info" at bounding box center [415, 356] width 288 height 57
type textarea "$500.00"
click at [533, 413] on button "Save" at bounding box center [541, 409] width 53 height 23
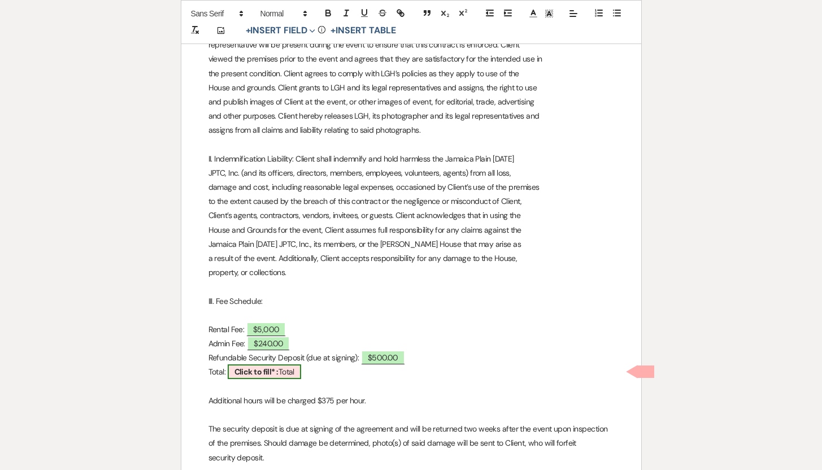
click at [291, 375] on span "Click to fill* : Total" at bounding box center [264, 371] width 73 height 15
select select "owner"
select select "Total"
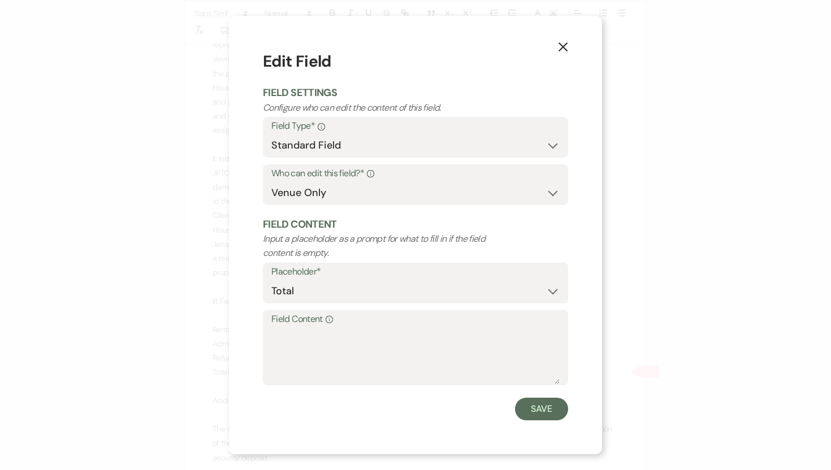
click at [281, 327] on label "Field Content Info" at bounding box center [415, 319] width 288 height 16
click at [281, 328] on textarea "Field Content Info" at bounding box center [415, 356] width 288 height 57
type textarea "$5,740.00"
click at [547, 410] on button "Save" at bounding box center [541, 409] width 53 height 23
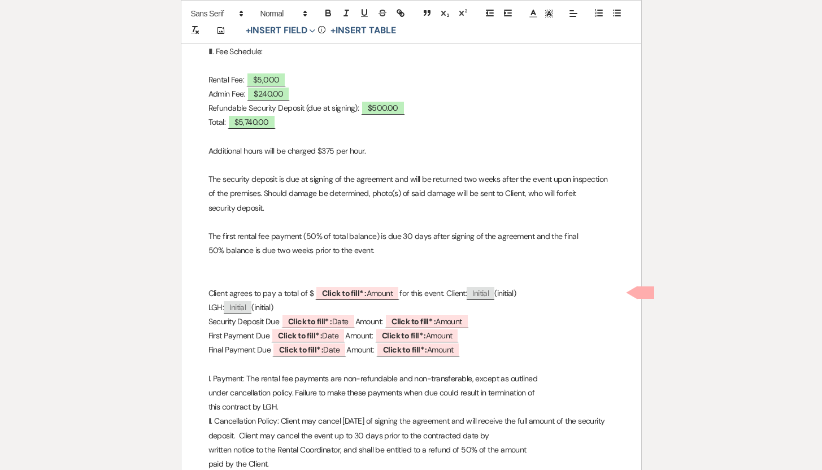
scroll to position [751, 0]
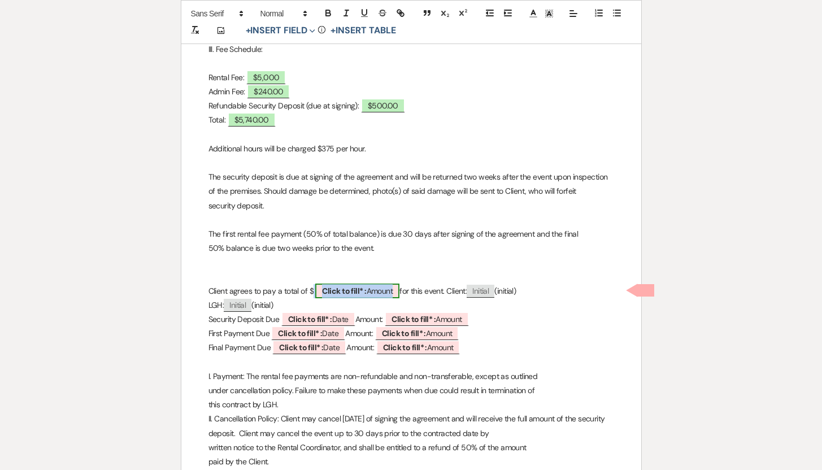
click at [370, 287] on span "Click to fill* : Amount" at bounding box center [357, 291] width 84 height 15
select select "owner"
select select "Amount"
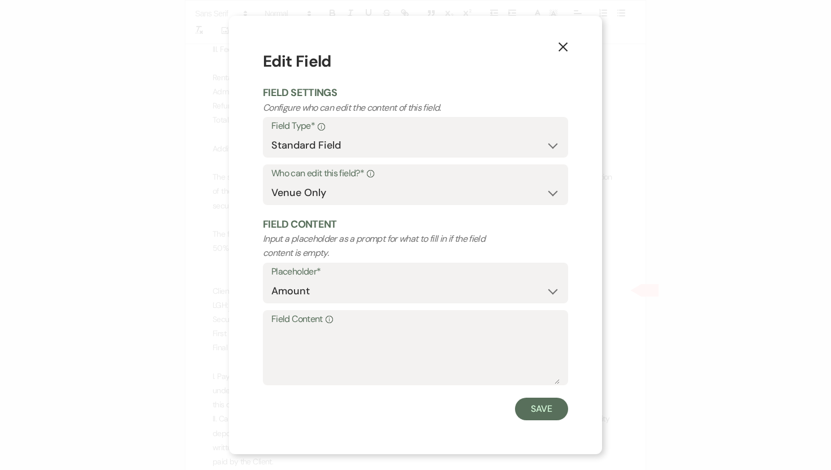
click at [320, 323] on label "Field Content Info" at bounding box center [415, 319] width 288 height 16
click at [320, 328] on textarea "Field Content Info" at bounding box center [415, 356] width 288 height 57
type textarea "$5,740.00"
click at [542, 405] on button "Save" at bounding box center [541, 409] width 53 height 23
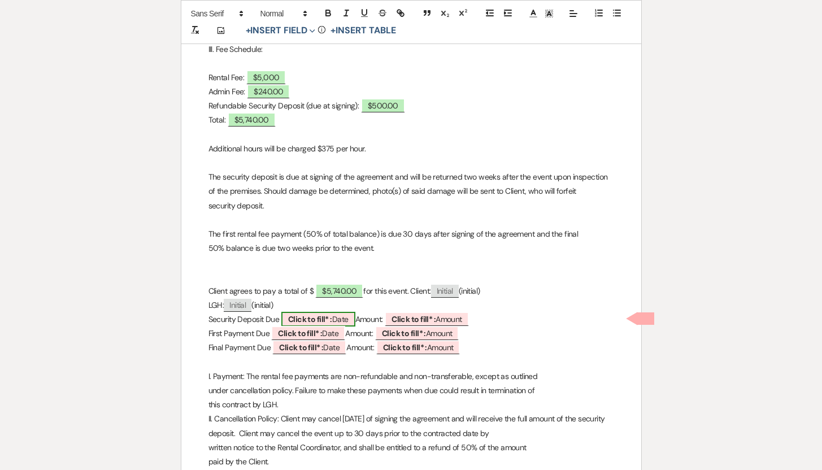
click at [340, 320] on span "Click to fill* : Date" at bounding box center [318, 319] width 74 height 15
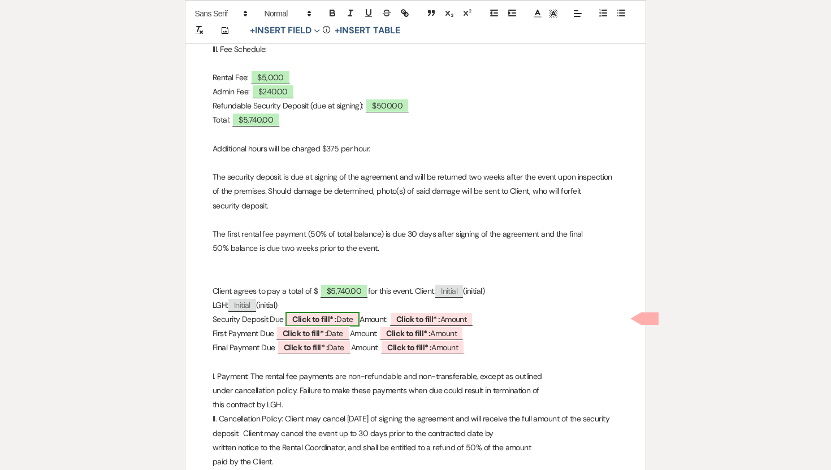
select select "owner"
select select "Date"
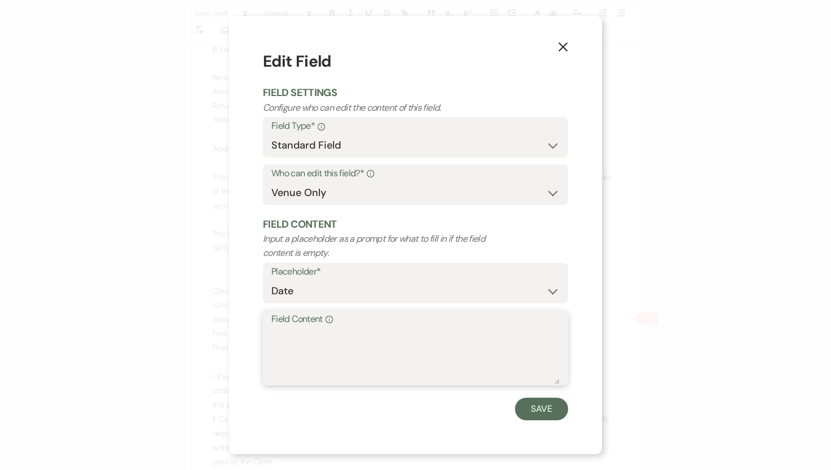
click at [286, 328] on textarea "Field Content Info" at bounding box center [415, 356] width 288 height 57
type textarea "[DATE]"
click at [540, 407] on button "Save" at bounding box center [541, 409] width 53 height 23
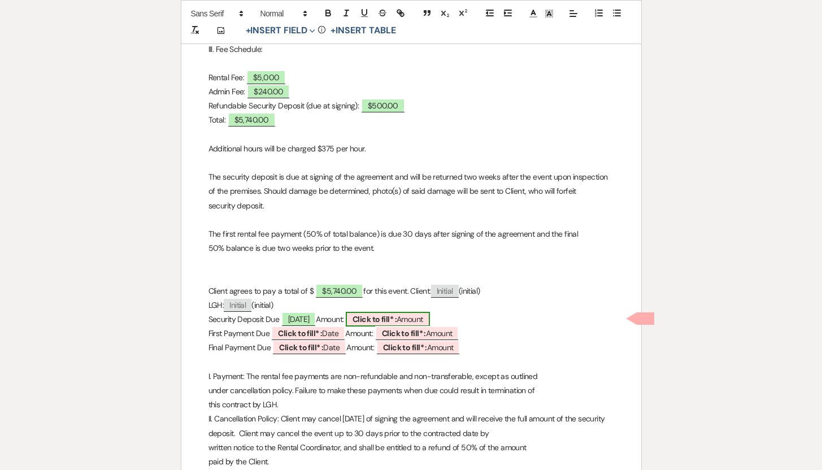
click at [430, 316] on span "Click to fill* : Amount" at bounding box center [388, 319] width 84 height 15
select select "owner"
select select "Amount"
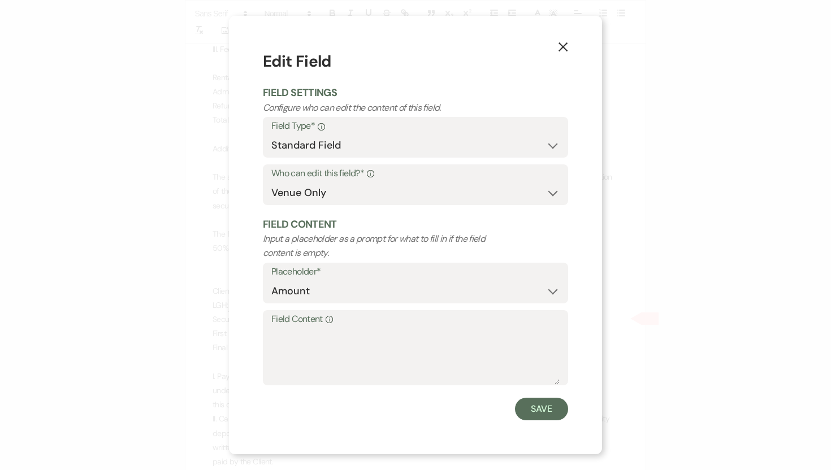
click at [348, 323] on label "Field Content Info" at bounding box center [415, 319] width 288 height 16
click at [348, 328] on textarea "Field Content Info" at bounding box center [415, 356] width 288 height 57
type textarea "$500.00"
click at [539, 407] on button "Save" at bounding box center [541, 409] width 53 height 23
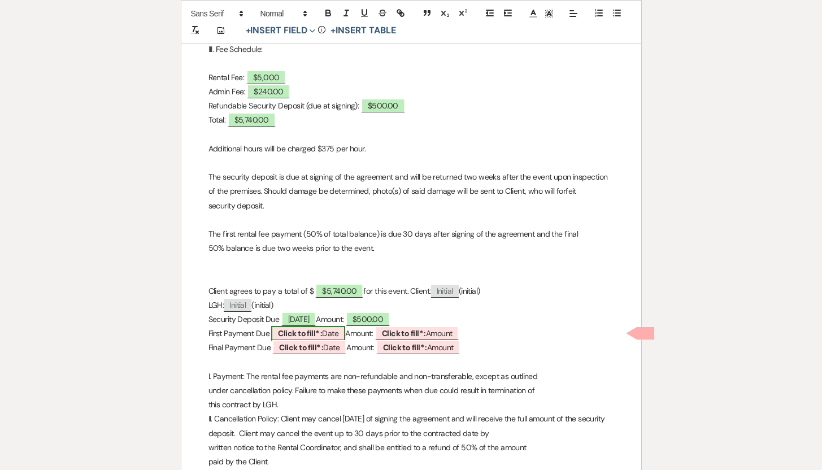
click at [332, 336] on span "Click to fill* : Date" at bounding box center [308, 333] width 74 height 15
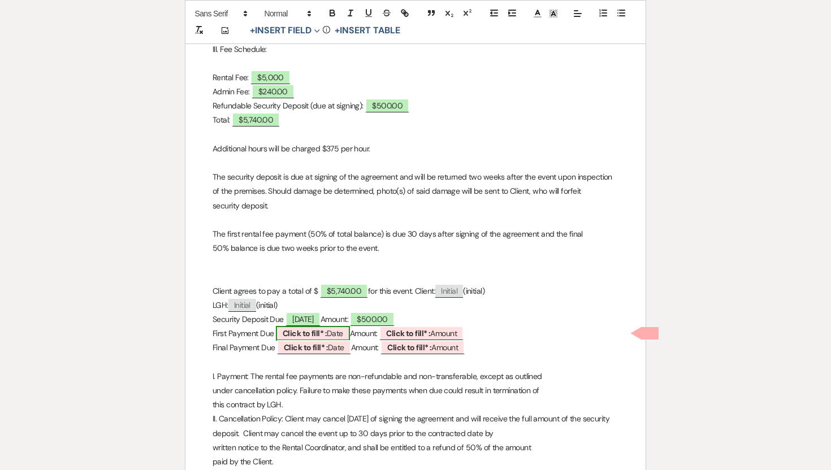
select select "owner"
select select "Date"
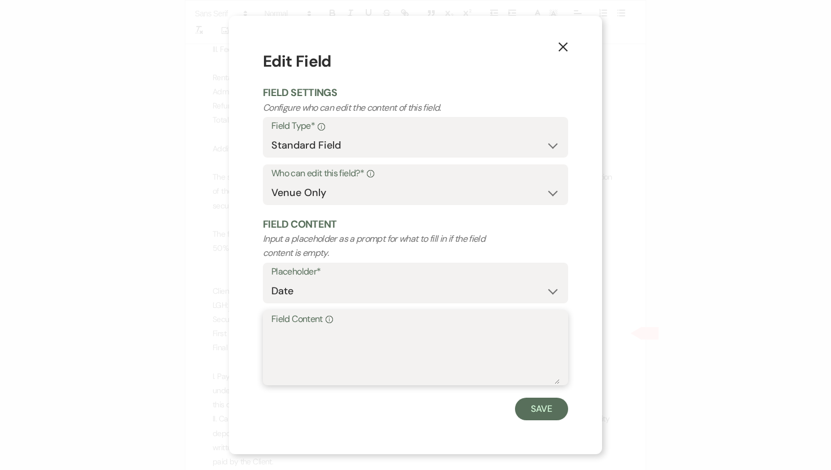
click at [298, 336] on textarea "Field Content Info" at bounding box center [415, 356] width 288 height 57
type textarea "TBD"
click at [529, 407] on button "Save" at bounding box center [541, 409] width 53 height 23
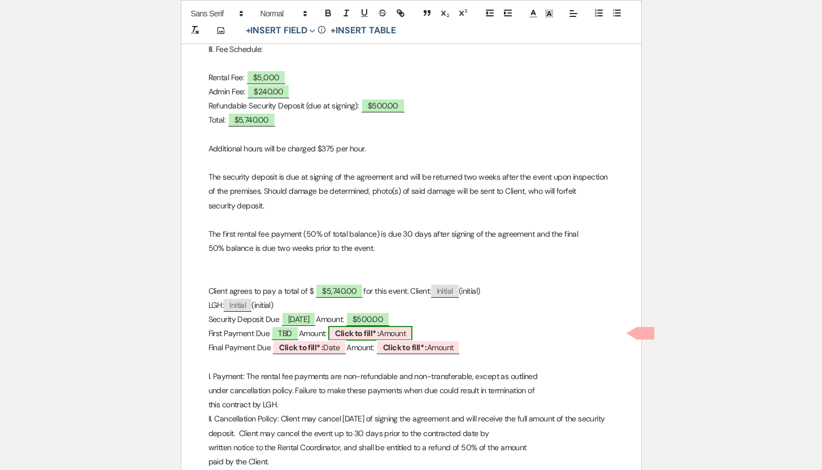
click at [405, 329] on span "Click to fill* : Amount" at bounding box center [370, 333] width 84 height 15
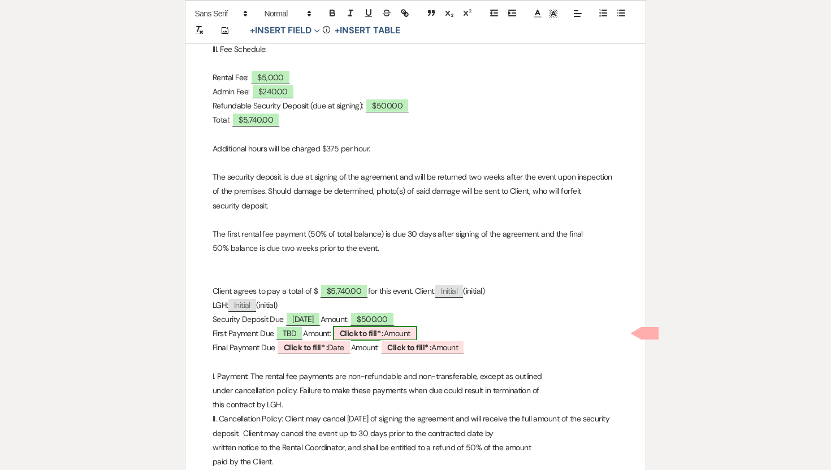
select select "owner"
select select "Amount"
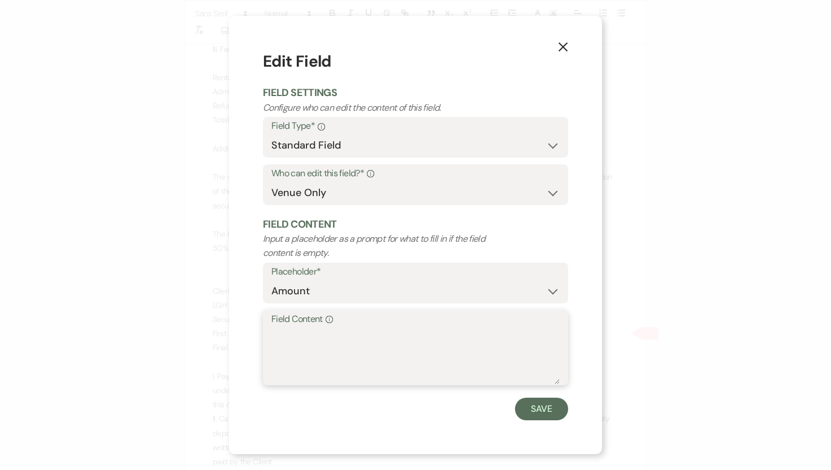
click at [331, 339] on textarea "Field Content Info" at bounding box center [415, 356] width 288 height 57
type textarea "TBD"
click at [531, 410] on button "Save" at bounding box center [541, 409] width 53 height 23
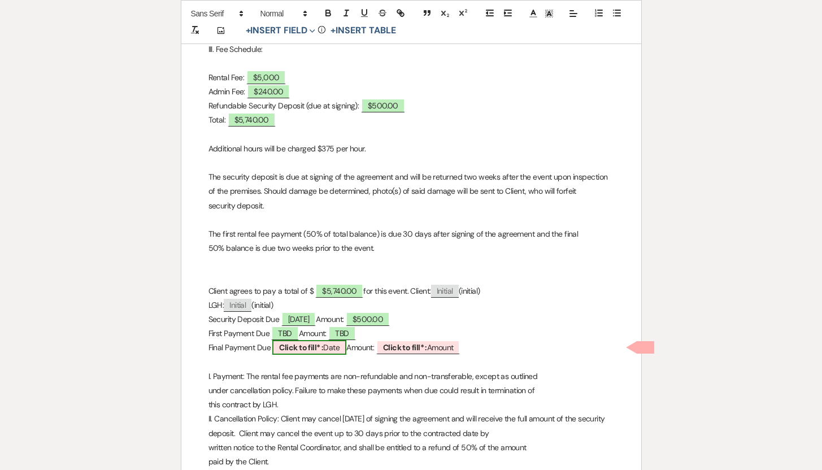
click at [318, 350] on b "Click to fill* :" at bounding box center [301, 347] width 44 height 10
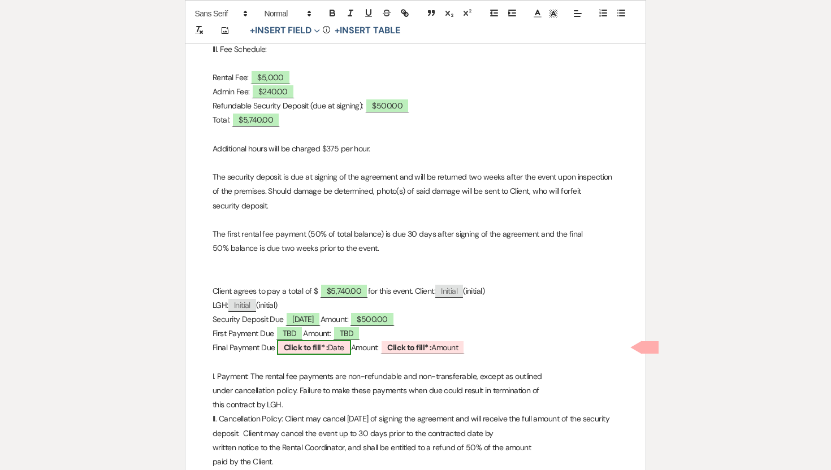
select select "owner"
select select "Date"
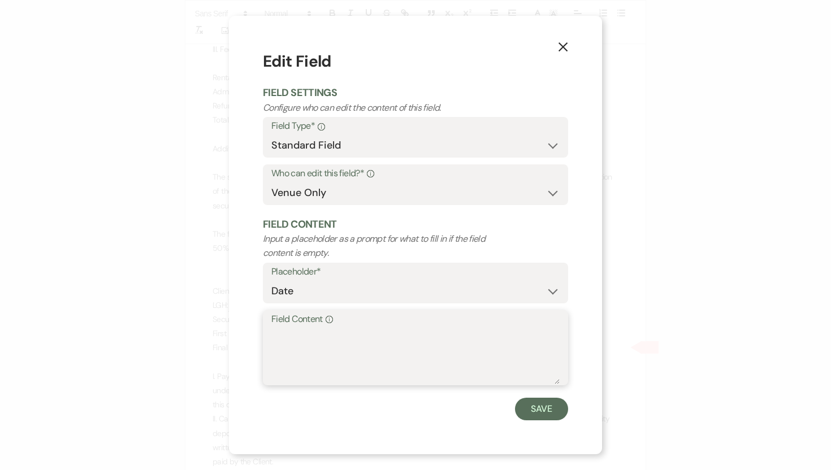
click at [283, 338] on textarea "Field Content Info" at bounding box center [415, 356] width 288 height 57
type textarea "TBD"
click at [532, 407] on button "Save" at bounding box center [541, 409] width 53 height 23
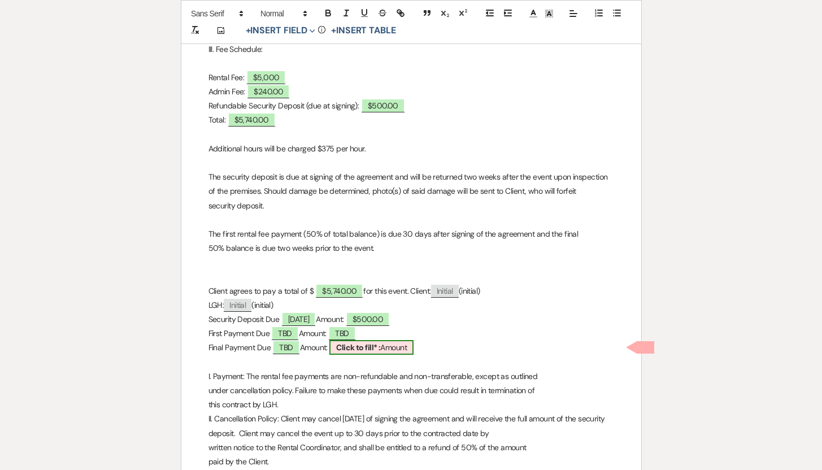
click at [397, 344] on span "Click to fill* : Amount" at bounding box center [371, 347] width 84 height 15
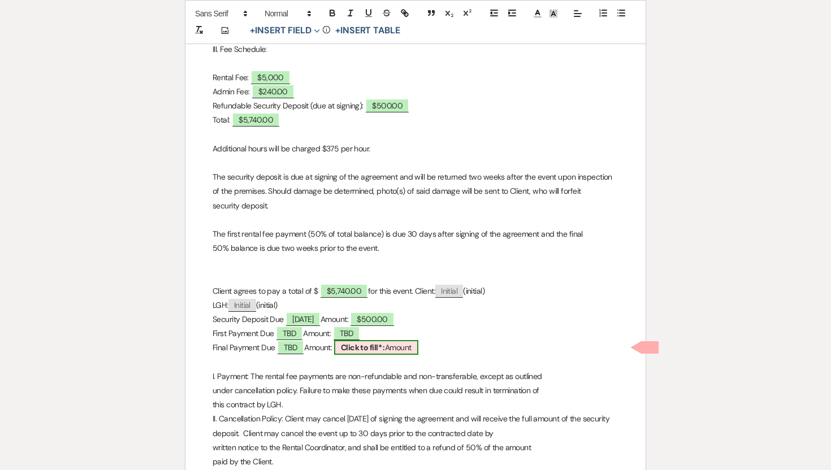
select select "owner"
select select "Amount"
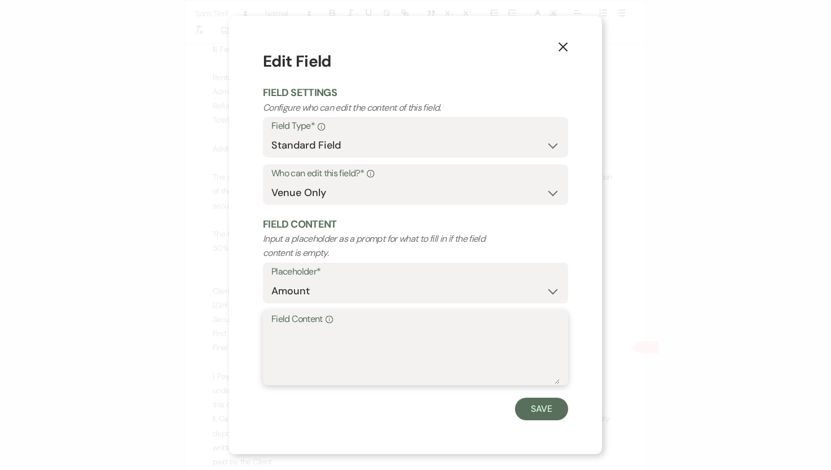
click at [318, 348] on textarea "Field Content Info" at bounding box center [415, 356] width 288 height 57
type textarea "TBD"
click at [529, 407] on button "Save" at bounding box center [541, 409] width 53 height 23
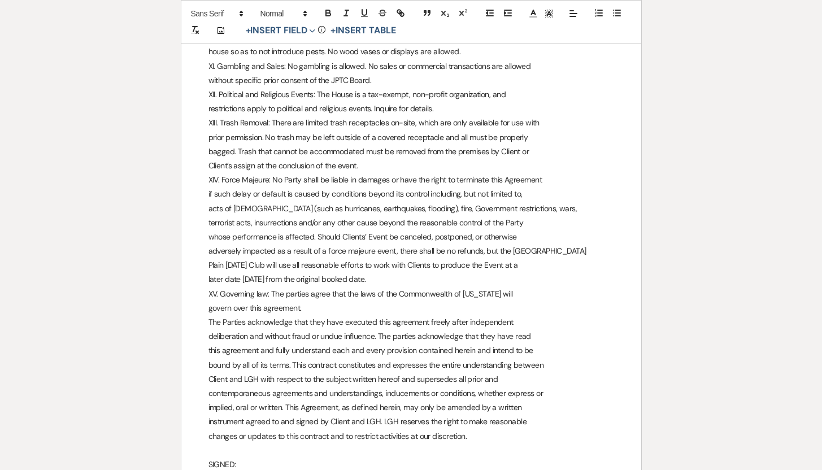
scroll to position [2643, 0]
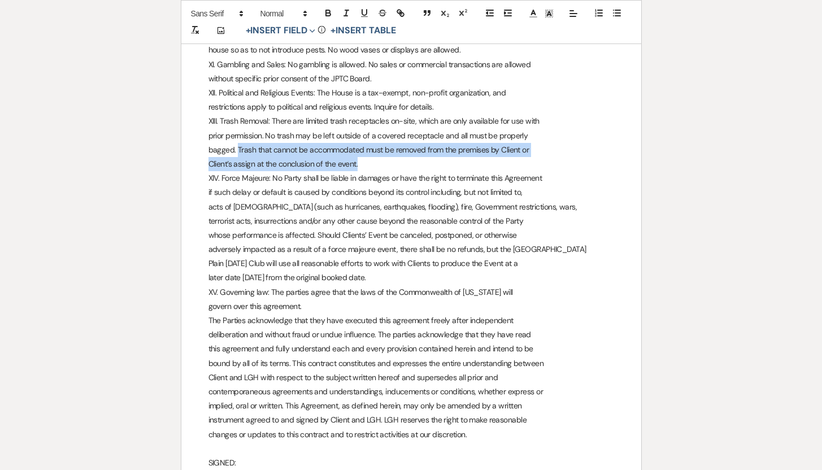
drag, startPoint x: 238, startPoint y: 134, endPoint x: 372, endPoint y: 147, distance: 134.6
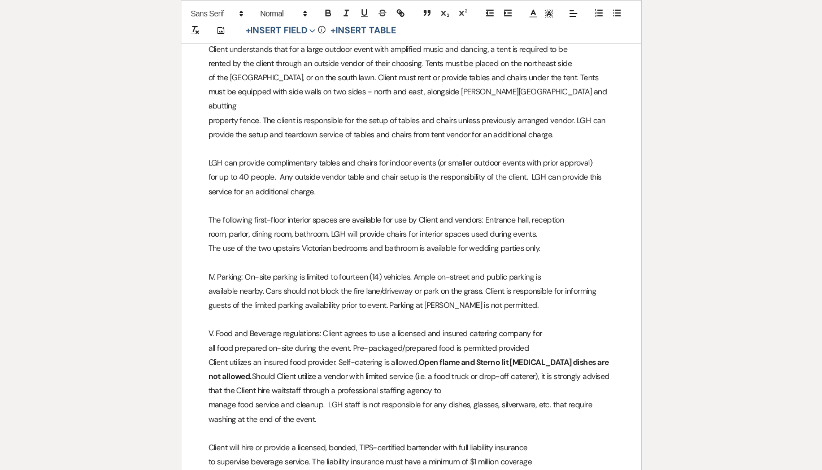
scroll to position [0, 0]
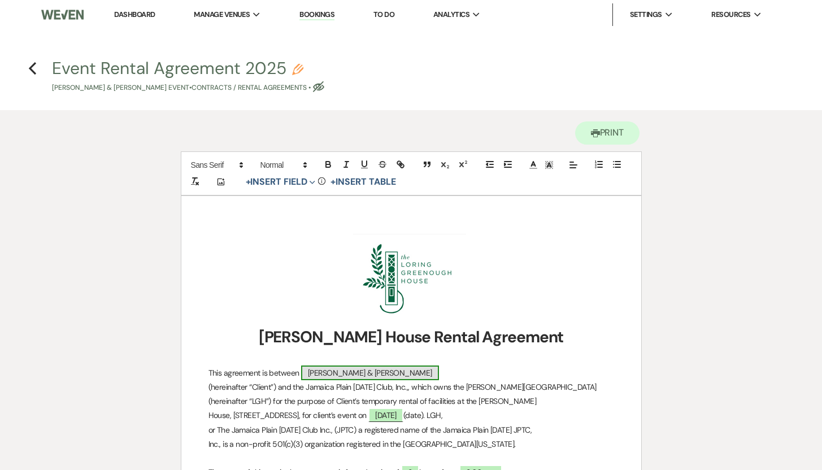
click at [417, 374] on span "[PERSON_NAME] & [PERSON_NAME]" at bounding box center [370, 373] width 138 height 15
select select "smartCustomField"
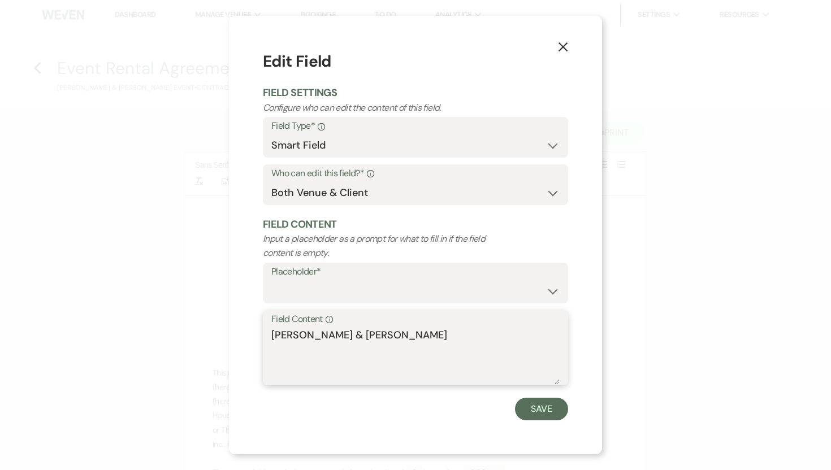
drag, startPoint x: 428, startPoint y: 331, endPoint x: 271, endPoint y: 333, distance: 156.5
click at [271, 333] on textarea "[PERSON_NAME] & [PERSON_NAME]" at bounding box center [415, 356] width 288 height 57
click at [538, 409] on button "Save" at bounding box center [541, 409] width 53 height 23
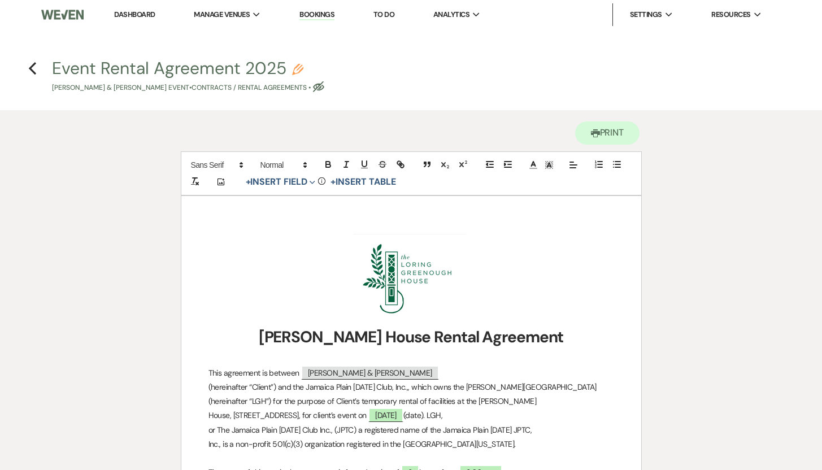
click at [173, 63] on button "Event Rental Agreement 2025 Pencil [PERSON_NAME] & [PERSON_NAME] Event • Contra…" at bounding box center [188, 76] width 272 height 33
select select "10"
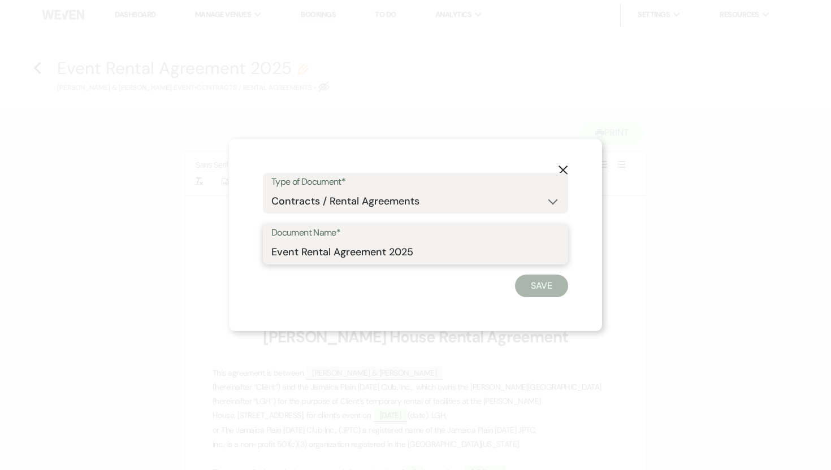
click at [272, 254] on input "Event Rental Agreement 2025" at bounding box center [415, 252] width 288 height 22
paste input "[PERSON_NAME] & [PERSON_NAME]"
drag, startPoint x: 422, startPoint y: 251, endPoint x: 451, endPoint y: 253, distance: 30.0
click at [451, 253] on input "[PERSON_NAME] & [PERSON_NAME] Event Rental Agreement 2025" at bounding box center [415, 252] width 288 height 22
drag, startPoint x: 540, startPoint y: 249, endPoint x: 510, endPoint y: 249, distance: 29.9
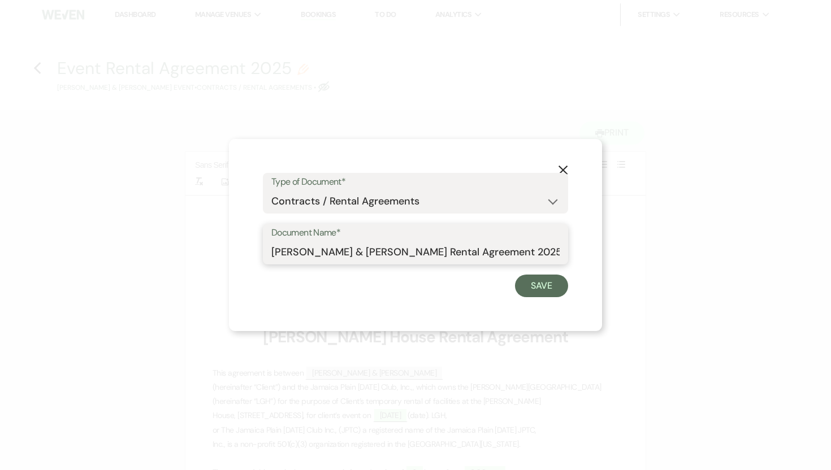
click at [510, 249] on input "[PERSON_NAME] & [PERSON_NAME] Rental Agreement 2025" at bounding box center [415, 252] width 288 height 22
type input "[PERSON_NAME] & [PERSON_NAME] Rental Agreement"
click at [539, 285] on button "Save" at bounding box center [541, 286] width 53 height 23
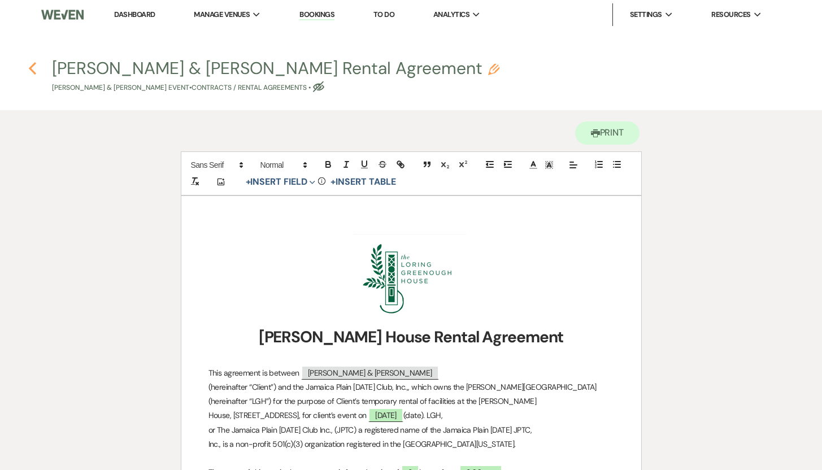
click at [32, 71] on use "button" at bounding box center [32, 68] width 7 height 12
select select "5"
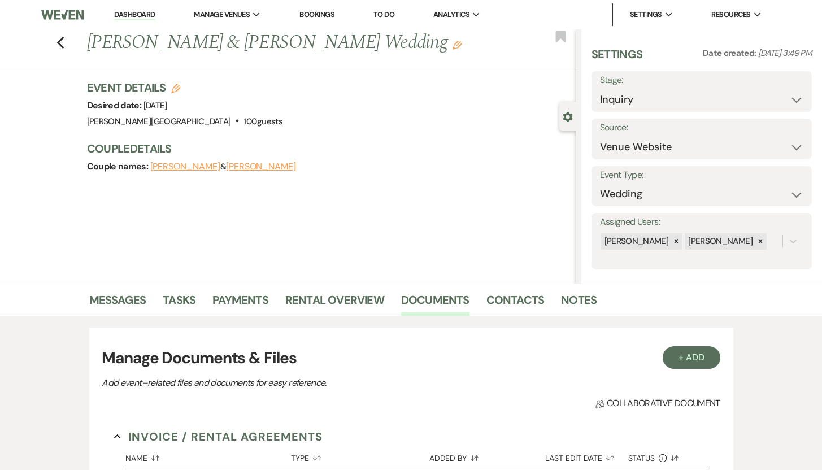
scroll to position [53, 0]
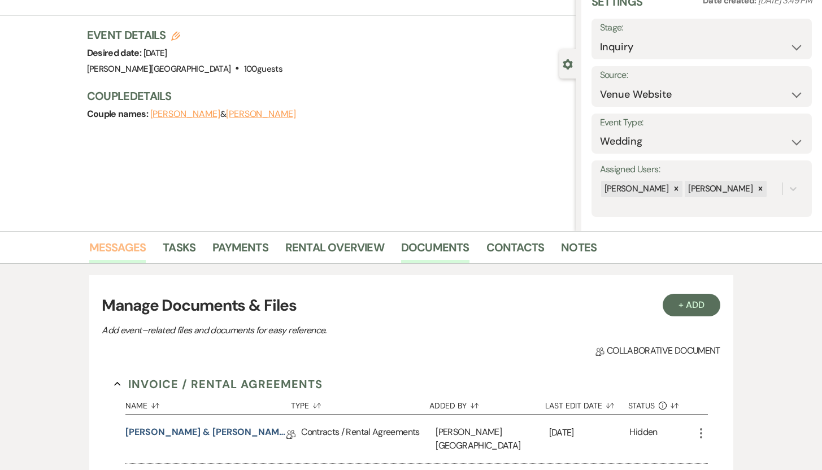
click at [105, 244] on link "Messages" at bounding box center [117, 250] width 57 height 25
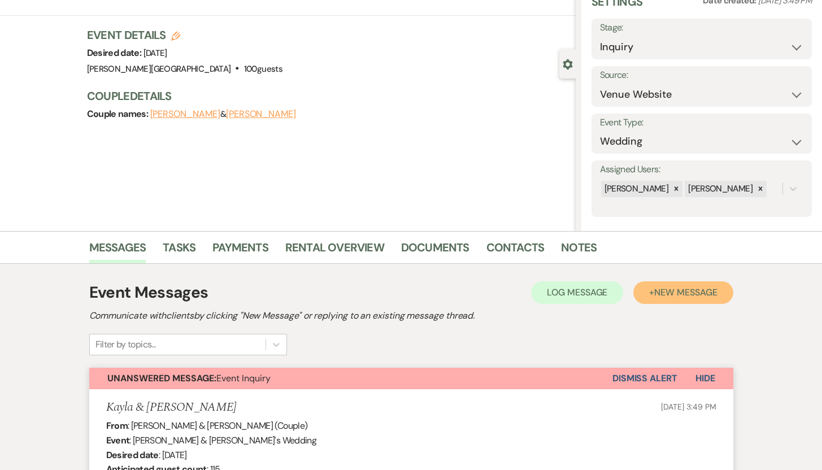
click at [668, 296] on span "New Message" at bounding box center [685, 292] width 63 height 12
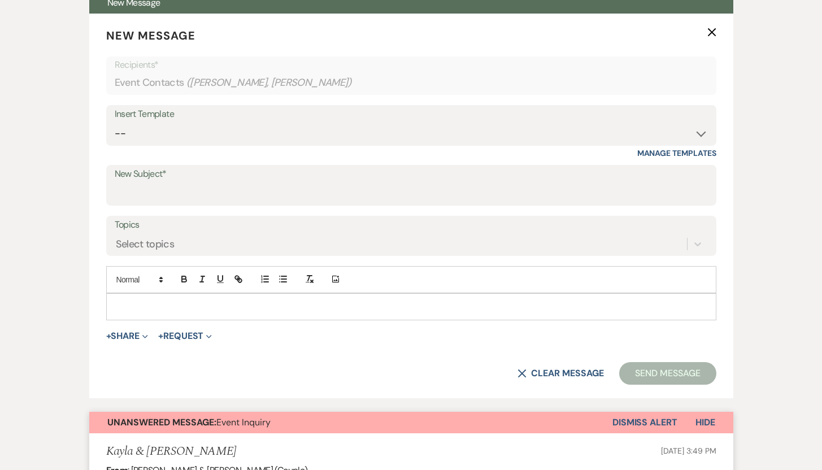
scroll to position [432, 0]
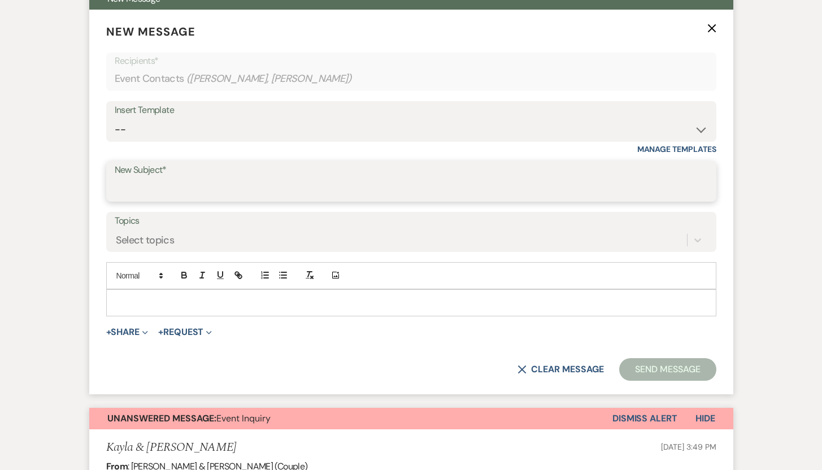
click at [524, 188] on input "New Subject*" at bounding box center [411, 190] width 593 height 22
type input "Rental Agreement"
click at [154, 300] on p at bounding box center [411, 303] width 592 height 12
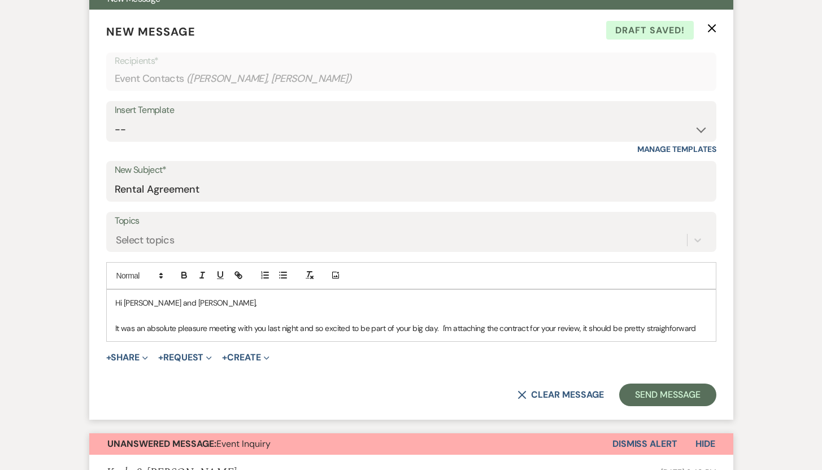
click at [658, 326] on p "It was an absolute pleasure meeting with you last night and so excited to be pa…" at bounding box center [411, 328] width 592 height 12
click at [658, 332] on p "It was an absolute pleasure meeting with you last night and so excited to be pa…" at bounding box center [411, 328] width 592 height 12
click at [667, 328] on p "It was an absolute pleasure meeting with you last night and so excited to be pa…" at bounding box center [411, 328] width 592 height 12
click at [707, 329] on div "Hi [PERSON_NAME] and [PERSON_NAME], It was an absolute pleasure meeting with yo…" at bounding box center [411, 315] width 609 height 51
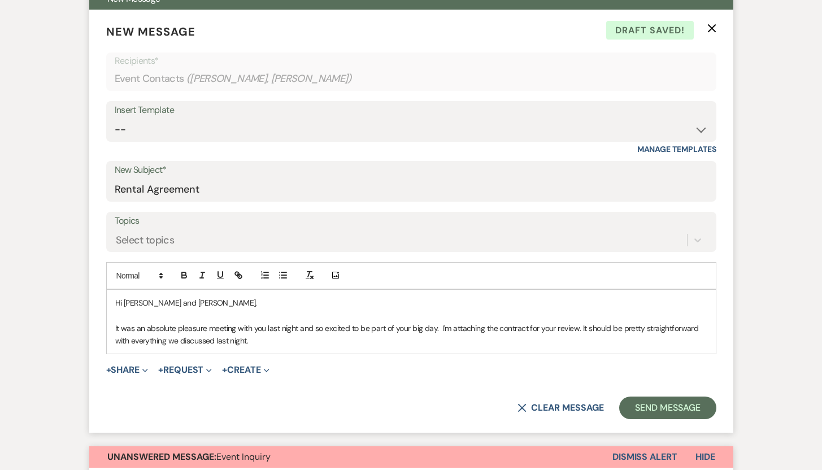
click at [306, 332] on p "It was an absolute pleasure meeting with you last night and so excited to be pa…" at bounding box center [411, 334] width 592 height 25
click at [302, 332] on p "It was an absolute pleasure meeting with you last night and so excited to be pa…" at bounding box center [411, 334] width 592 height 25
click at [275, 344] on p "It was an absolute pleasure meeting with you last night and so excited to be pa…" at bounding box center [411, 334] width 592 height 25
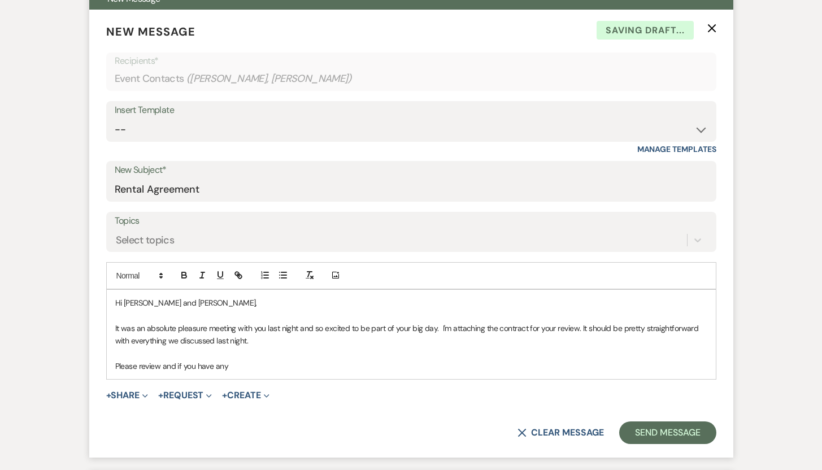
drag, startPoint x: 233, startPoint y: 364, endPoint x: 215, endPoint y: 364, distance: 18.1
click at [215, 364] on p "Please review and if you have any" at bounding box center [411, 366] width 592 height 12
drag, startPoint x: 183, startPoint y: 276, endPoint x: 193, endPoint y: 294, distance: 20.3
click at [183, 276] on icon "button" at bounding box center [184, 275] width 10 height 10
click at [248, 372] on div "Hi [PERSON_NAME] and [PERSON_NAME], It was an absolute pleasure meeting with yo…" at bounding box center [411, 334] width 609 height 89
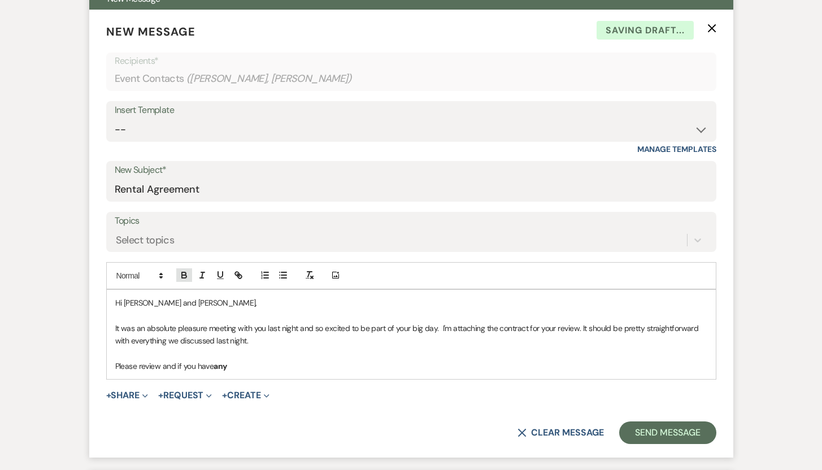
click at [184, 278] on icon "button" at bounding box center [184, 276] width 5 height 3
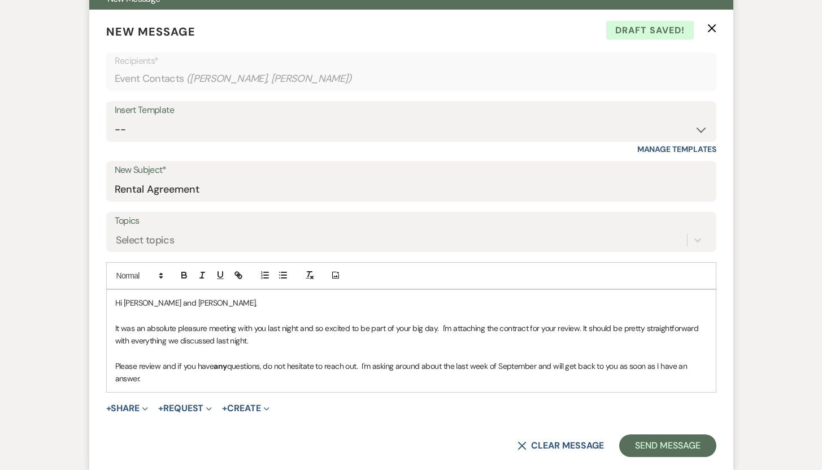
click at [150, 380] on p "Please review and if you have any questions, do not hesitate to reach out. I'm …" at bounding box center [411, 372] width 592 height 25
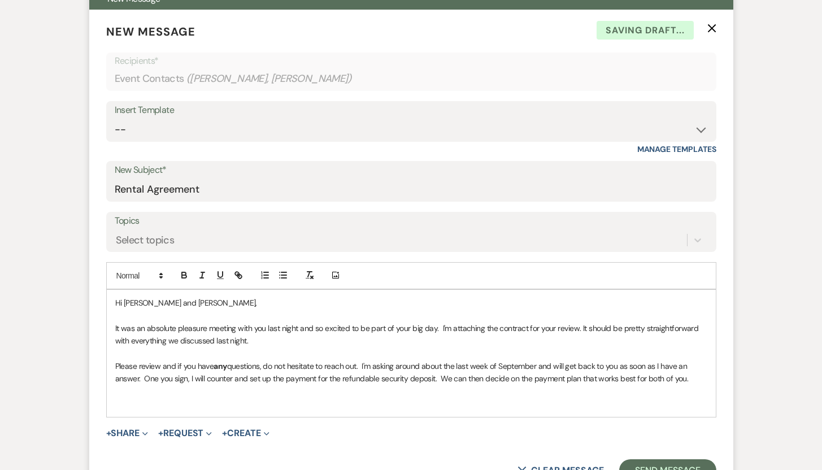
click at [151, 393] on p at bounding box center [411, 391] width 592 height 12
click at [133, 401] on p at bounding box center [411, 404] width 592 height 12
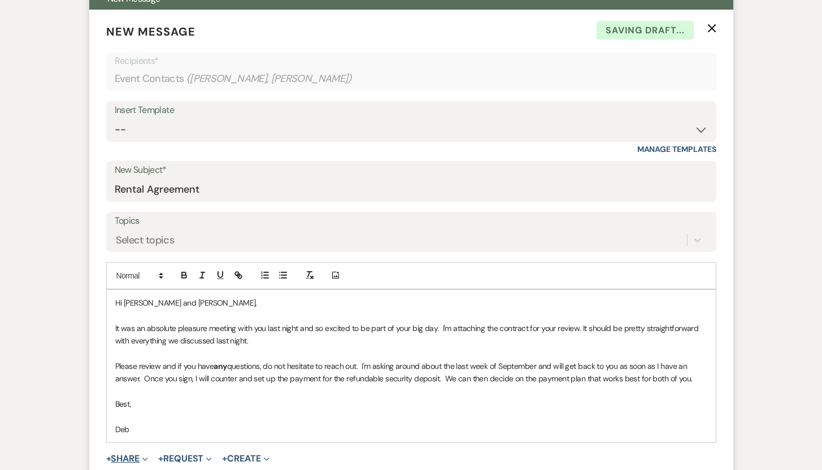
click at [118, 461] on button "+ Share Expand" at bounding box center [127, 458] width 42 height 9
click at [131, 458] on button "+ Share Collapse" at bounding box center [127, 458] width 42 height 9
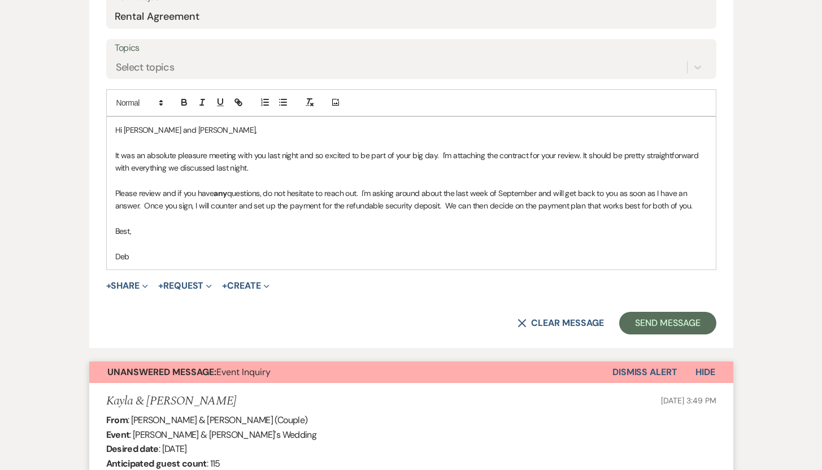
scroll to position [607, 0]
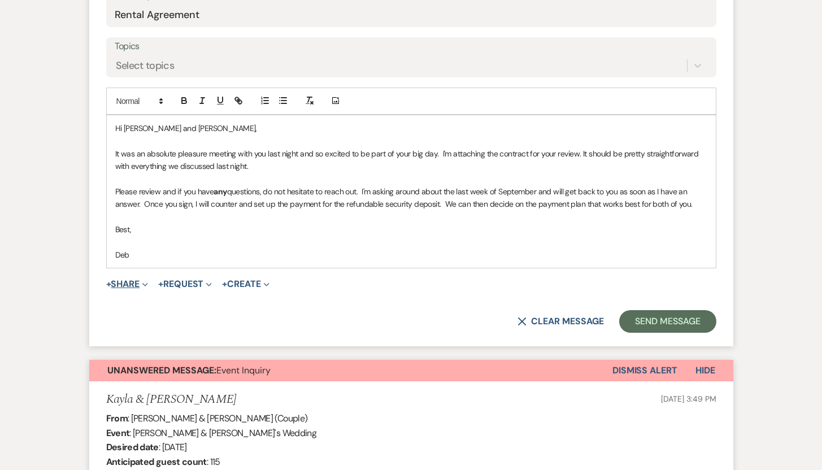
click at [134, 282] on button "+ Share Expand" at bounding box center [127, 284] width 42 height 9
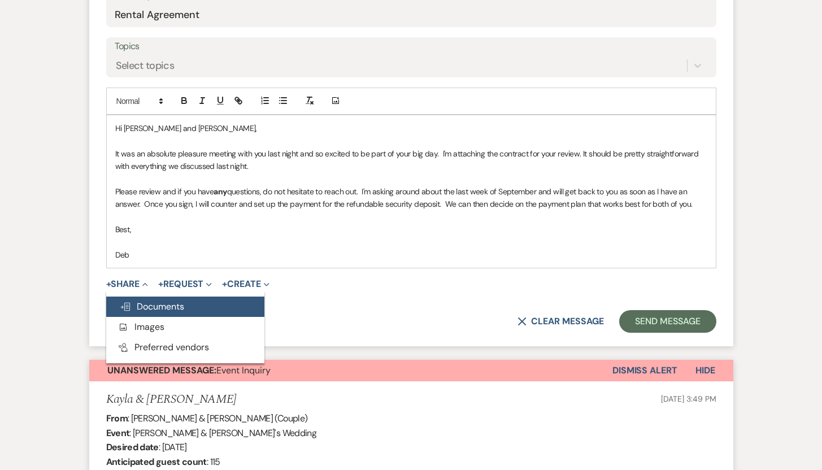
click at [147, 305] on span "Doc Upload Documents" at bounding box center [152, 307] width 64 height 12
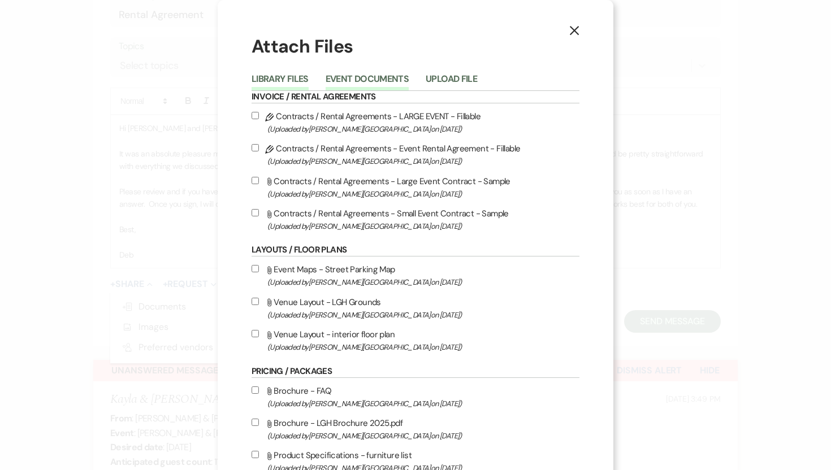
click at [341, 78] on button "Event Documents" at bounding box center [366, 83] width 83 height 16
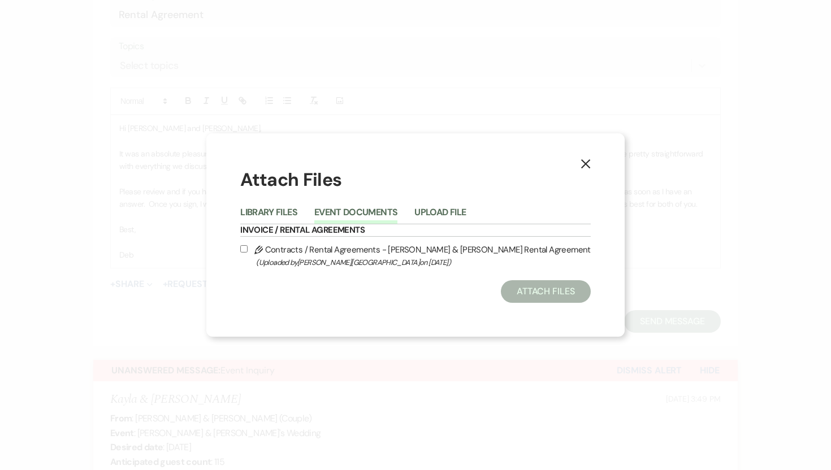
click at [301, 250] on label "Pencil Contracts / Rental Agreements - [PERSON_NAME] & [PERSON_NAME] Rental Agr…" at bounding box center [415, 255] width 350 height 27
click at [248, 250] on input "Pencil Contracts / Rental Agreements - [PERSON_NAME] & [PERSON_NAME] Rental Agr…" at bounding box center [243, 248] width 7 height 7
checkbox input "true"
click at [529, 293] on button "Attach Files" at bounding box center [546, 291] width 90 height 23
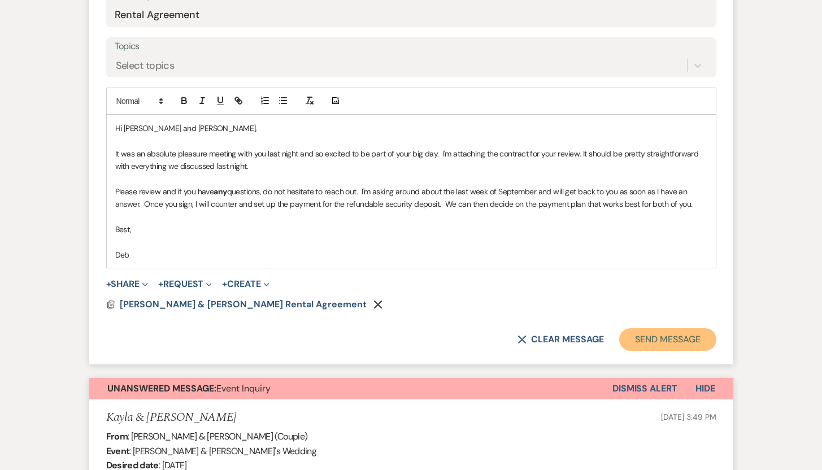
click at [672, 341] on button "Send Message" at bounding box center [667, 339] width 97 height 23
